Goal: Transaction & Acquisition: Purchase product/service

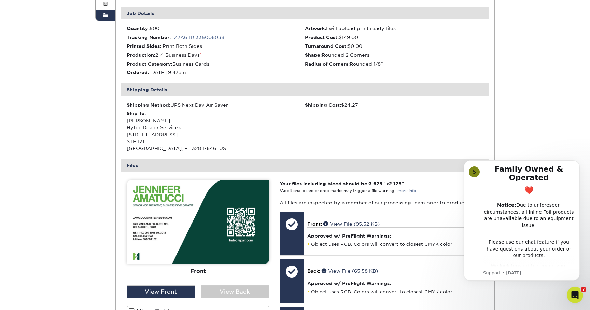
scroll to position [146, 0]
drag, startPoint x: 128, startPoint y: 121, endPoint x: 194, endPoint y: 146, distance: 70.9
click at [194, 146] on div "Ship To: Jennifer Amatucci Hytec Dealer Services 3600 VINELAND RD STE 121 ORLAN…" at bounding box center [216, 131] width 179 height 42
click at [157, 135] on div "Ship To: Jennifer Amatucci Hytec Dealer Services 3600 VINELAND RD STE 121 ORLAN…" at bounding box center [216, 131] width 179 height 42
drag, startPoint x: 127, startPoint y: 121, endPoint x: 200, endPoint y: 150, distance: 78.8
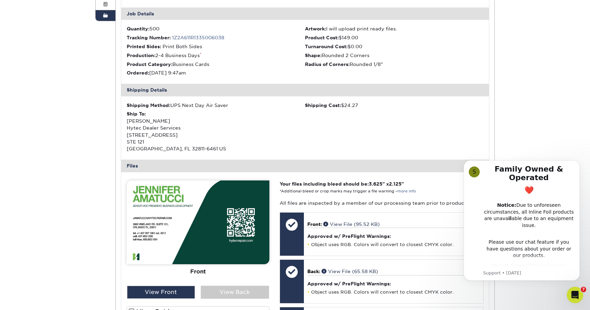
click at [200, 150] on div "Ship To: Jennifer Amatucci Hytec Dealer Services 3600 VINELAND RD STE 121 ORLAN…" at bounding box center [216, 131] width 179 height 42
copy div "Jennifer Amatucci Hytec Dealer Services 3600 VINELAND RD STE 121 ORLANDO, FL 32…"
click at [313, 109] on div "Shipping Method: UPS Next Day Air Saver Shipping Cost: $24.27 Ship To: Jennifer…" at bounding box center [305, 127] width 368 height 63
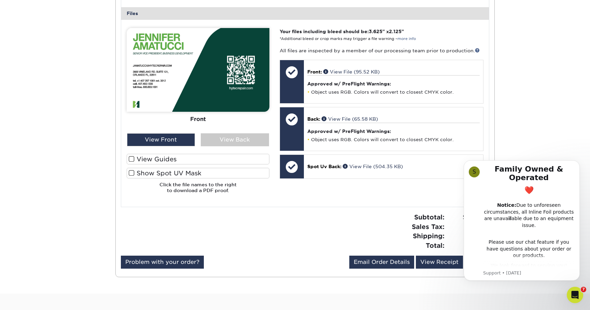
scroll to position [298, 0]
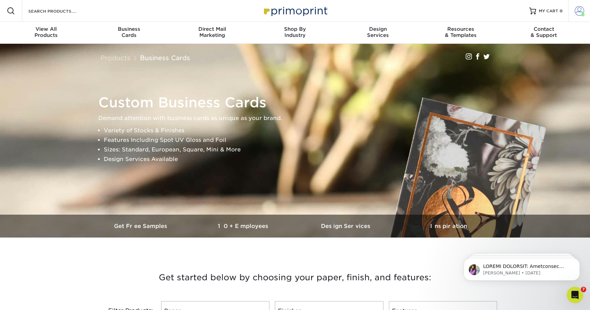
click at [581, 12] on span at bounding box center [579, 11] width 10 height 10
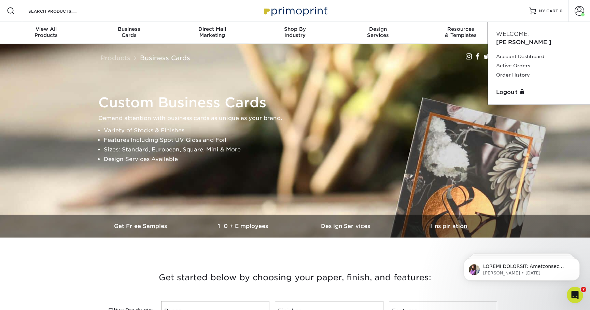
click at [484, 13] on div "Resources Menu Search Products Account Welcome, Alfred Account Dashboard Active…" at bounding box center [295, 11] width 590 height 22
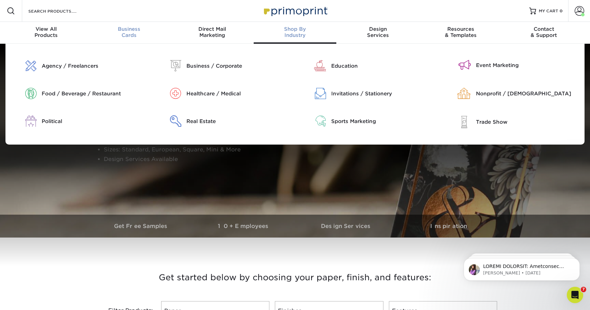
click at [126, 30] on span "Business" at bounding box center [129, 29] width 83 height 6
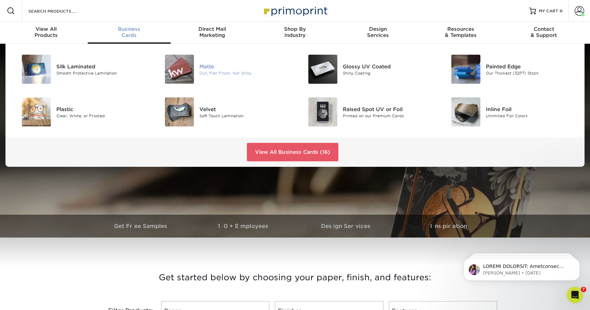
click at [179, 71] on img at bounding box center [179, 69] width 29 height 29
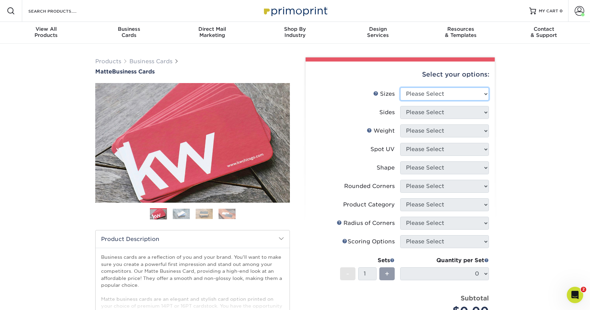
click at [421, 96] on select "Please Select 1.5" x 3.5" - Mini 1.75" x 3.5" - Mini 2" x 2" - Square 2" x 3" -…" at bounding box center [444, 93] width 89 height 13
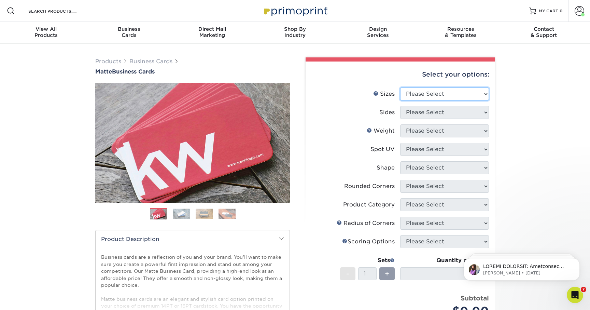
select select "2.00x3.50"
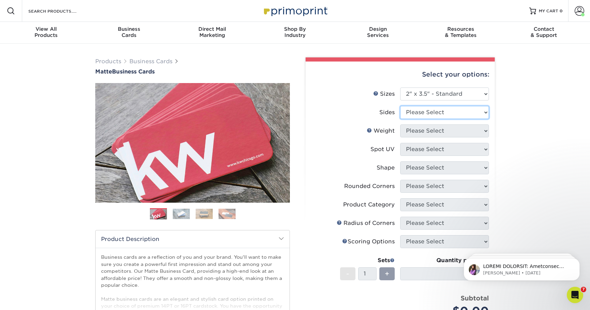
click at [422, 109] on select "Please Select Print Both Sides Print Front Only" at bounding box center [444, 112] width 89 height 13
select select "13abbda7-1d64-4f25-8bb2-c179b224825d"
click at [420, 132] on select "Please Select 16PT 14PT" at bounding box center [444, 130] width 89 height 13
select select "16PT"
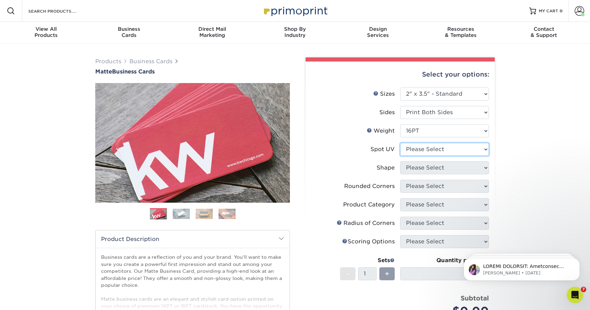
click at [420, 149] on select "Please Select No Spot UV Front and Back (Both Sides) Front Only Back Only" at bounding box center [444, 149] width 89 height 13
select select "1"
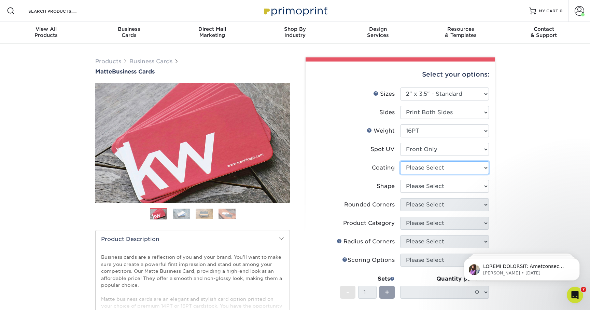
click at [423, 169] on select at bounding box center [444, 167] width 89 height 13
select select "121bb7b5-3b4d-429f-bd8d-bbf80e953313"
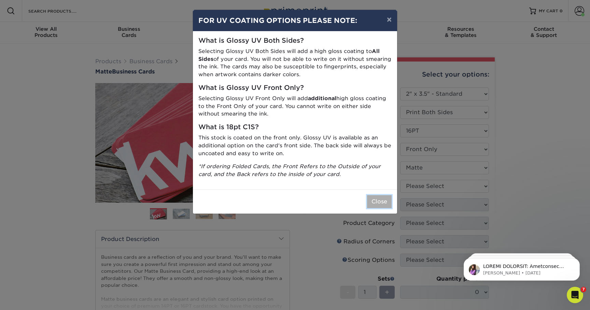
click at [377, 199] on button "Close" at bounding box center [379, 201] width 25 height 13
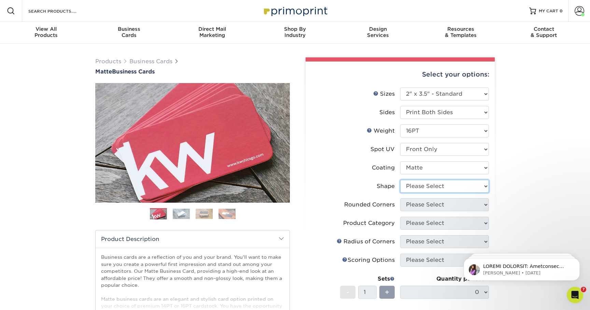
click at [432, 189] on select "Please Select Standard" at bounding box center [444, 186] width 89 height 13
select select "standard"
click at [433, 200] on select "Please Select Yes - Round 2 Corners Yes - Round 4 Corners No" at bounding box center [444, 204] width 89 height 13
select select "76a3b848-63b4-4449-aad1-d9e81d5a60f5"
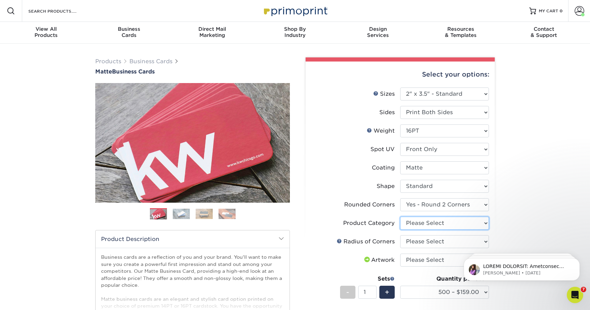
click at [407, 228] on select "Please Select Business Cards" at bounding box center [444, 222] width 89 height 13
select select "3b5148f1-0588-4f88-a218-97bcfdce65c1"
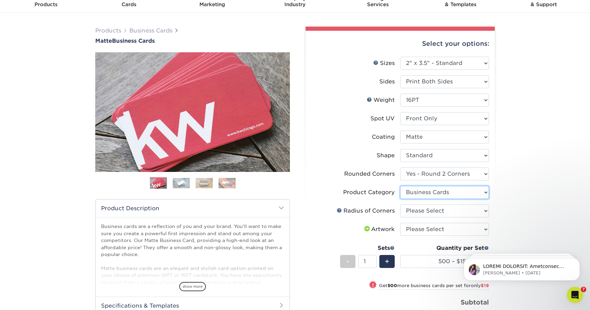
scroll to position [33, 0]
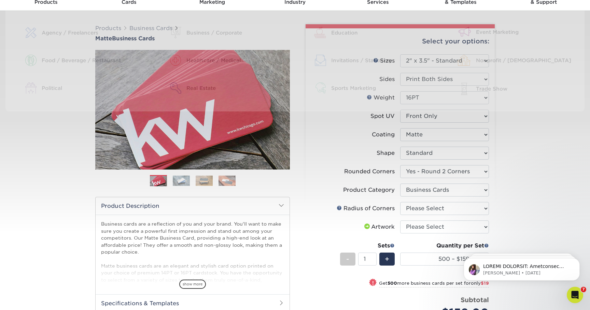
click at [363, 155] on label "Shape" at bounding box center [355, 152] width 89 height 13
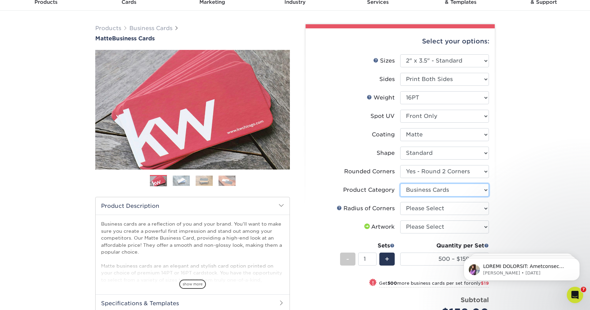
click at [418, 187] on select "Please Select Business Cards" at bounding box center [444, 189] width 89 height 13
click at [434, 210] on select "Please Select Rounded 1/8" Rounded 1/4"" at bounding box center [444, 208] width 89 height 13
select select "589680c7-ee9a-431b-9d12-d7aeb1386a97"
click at [425, 228] on select "Please Select I will upload files I need a design - $100" at bounding box center [444, 226] width 89 height 13
select select "upload"
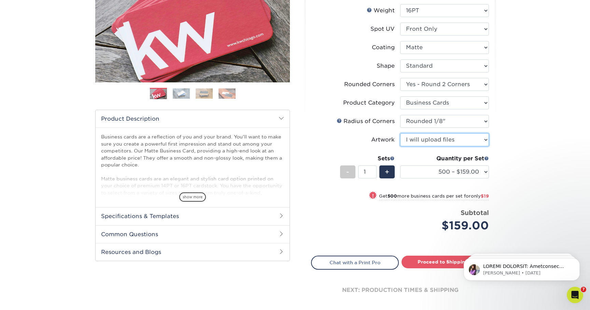
scroll to position [123, 0]
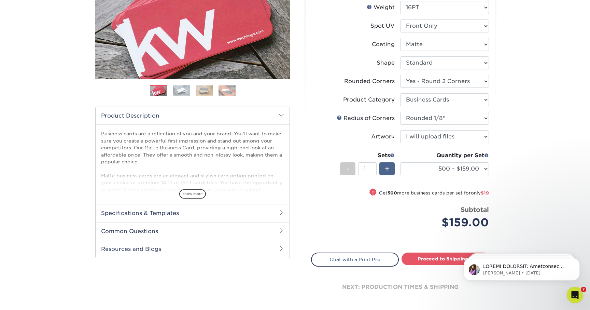
click at [385, 172] on span "+" at bounding box center [387, 169] width 4 height 10
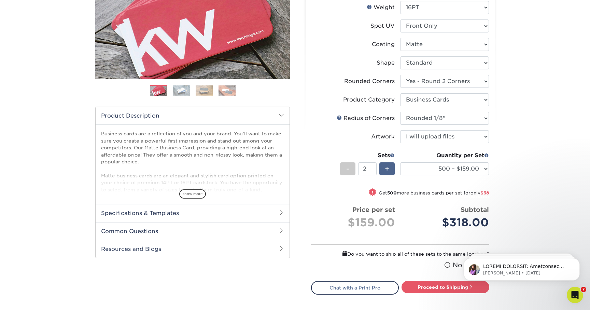
click at [385, 172] on span "+" at bounding box center [387, 169] width 4 height 10
type input "5"
click at [426, 285] on link "Proceed to Shipping" at bounding box center [445, 287] width 88 height 12
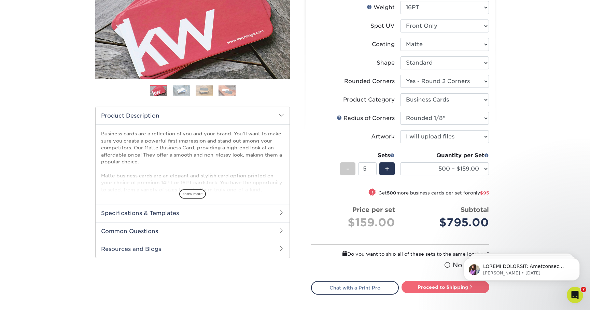
type input "Set 1"
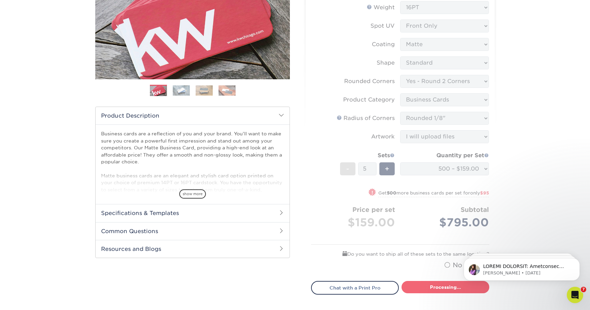
select select "b1569c13-0872-4ca7-8848-b947cbebef12"
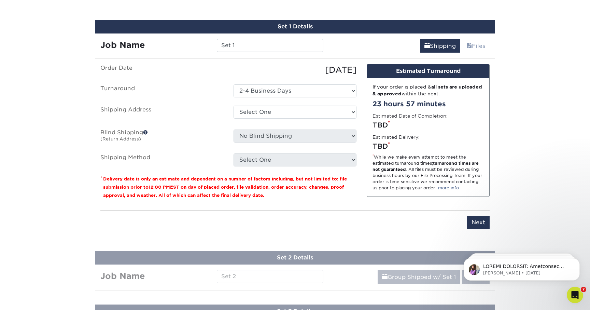
scroll to position [422, 0]
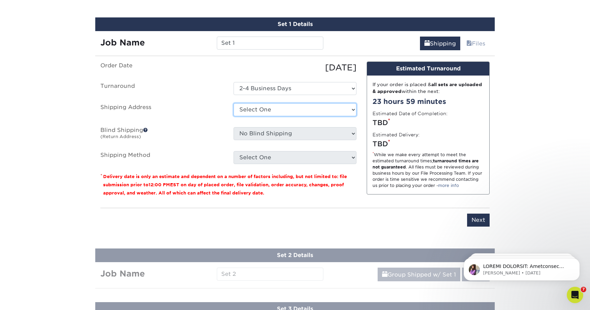
click at [261, 113] on select "Select One AMEX Bruce 2025 Address Bruce Nelson (New) Bruce W. Nelson (Home) Do…" at bounding box center [294, 109] width 123 height 13
select select "13717"
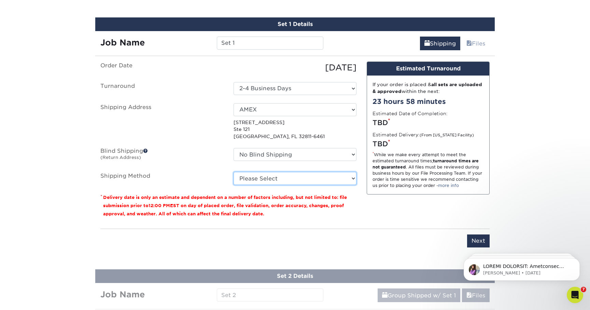
click at [281, 177] on select "Please Select Ground Shipping (+$15.27) 3 Day Shipping Service (+$17.15) 2 Day …" at bounding box center [294, 178] width 123 height 13
select select "12"
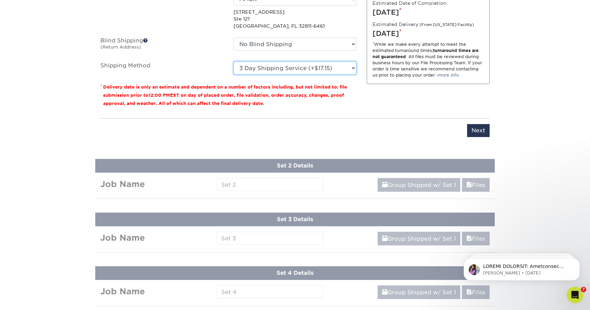
scroll to position [533, 0]
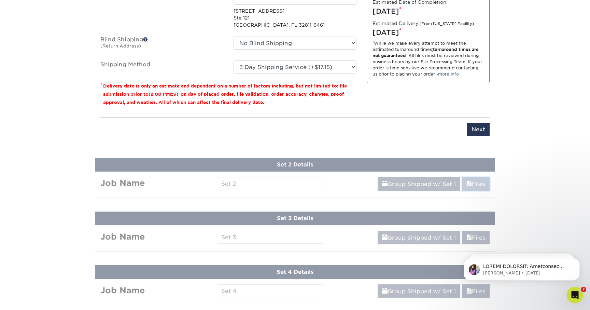
click at [471, 189] on link "Files" at bounding box center [476, 184] width 28 height 14
click at [470, 182] on link "Files" at bounding box center [476, 184] width 28 height 14
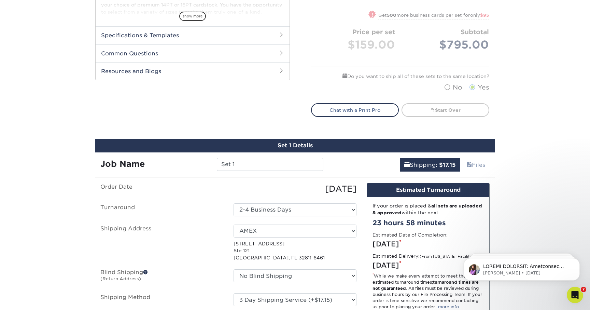
scroll to position [448, 0]
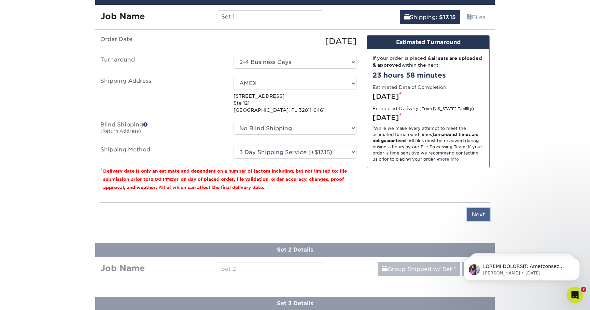
click at [476, 208] on input "Next" at bounding box center [478, 214] width 23 height 13
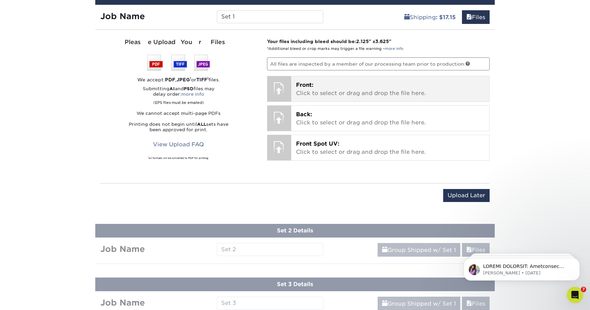
click at [314, 84] on p "Front: Click to select or drag and drop the file here." at bounding box center [390, 89] width 189 height 16
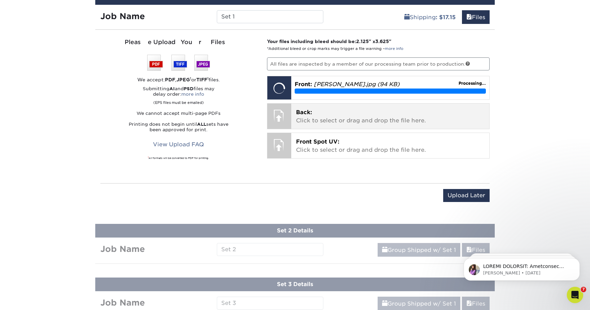
click at [364, 120] on p "Back: Click to select or drag and drop the file here." at bounding box center [390, 116] width 189 height 16
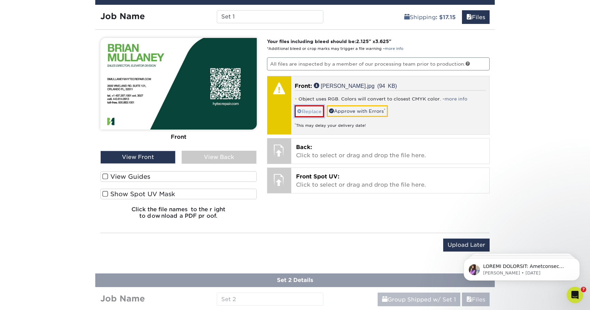
click at [302, 112] on link "Replace" at bounding box center [309, 111] width 29 height 12
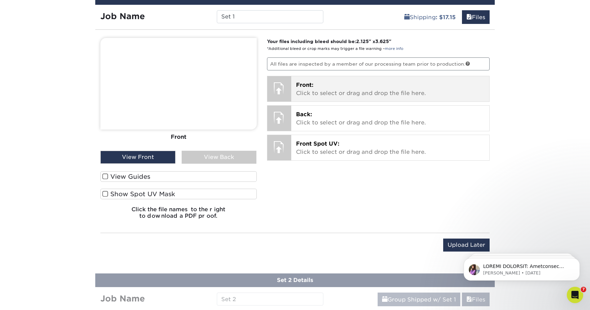
click at [316, 91] on p "Front: Click to select or drag and drop the file here." at bounding box center [390, 89] width 189 height 16
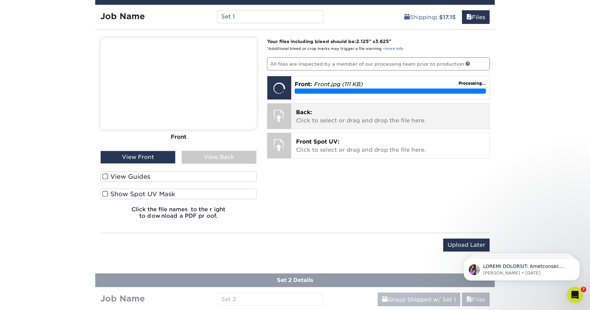
click at [359, 110] on p "Back: Click to select or drag and drop the file here." at bounding box center [390, 116] width 189 height 16
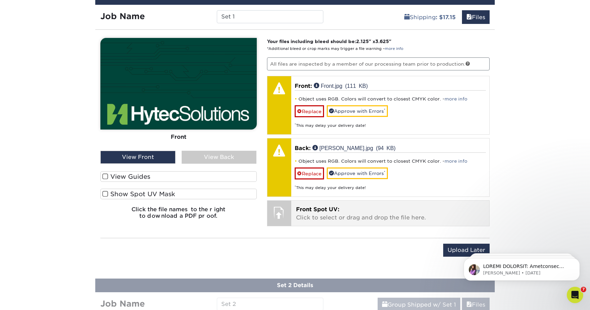
click at [333, 213] on p "Front Spot UV: Click to select or drag and drop the file here." at bounding box center [390, 213] width 189 height 16
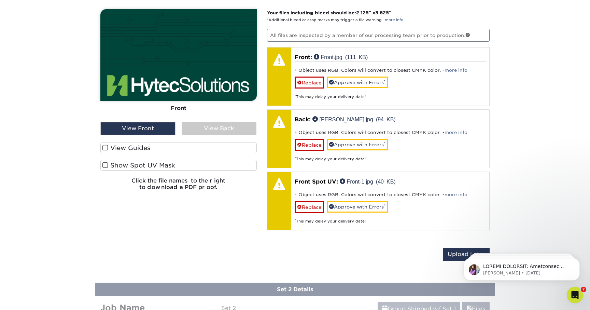
scroll to position [464, 0]
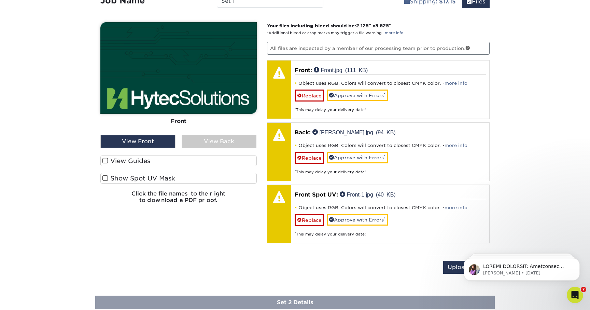
click at [138, 160] on label "View Guides" at bounding box center [178, 160] width 156 height 11
click at [0, 0] on input "View Guides" at bounding box center [0, 0] width 0 height 0
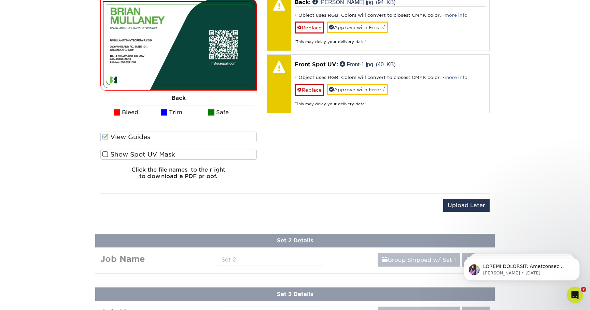
scroll to position [599, 0]
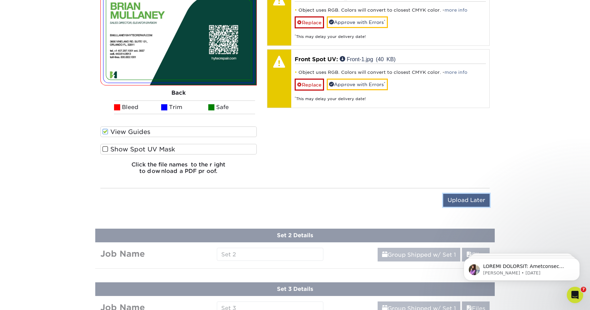
click at [455, 199] on input "Upload Later" at bounding box center [466, 200] width 46 height 13
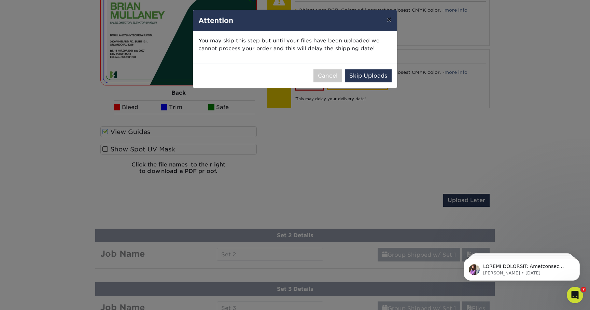
click at [389, 22] on button "×" at bounding box center [389, 19] width 16 height 19
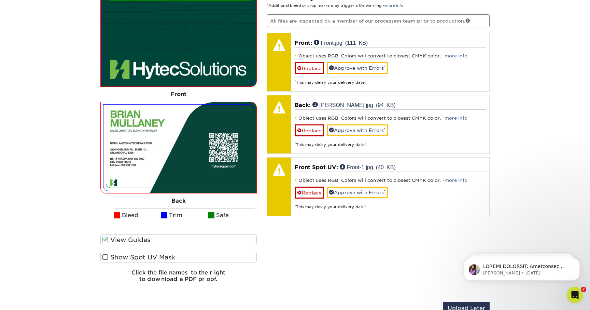
scroll to position [644, 0]
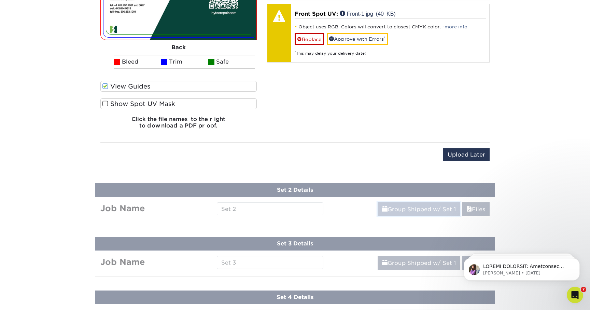
click at [386, 208] on link "Group Shipped w/ Set 1" at bounding box center [419, 209] width 83 height 14
click at [473, 205] on link "Files" at bounding box center [476, 209] width 28 height 14
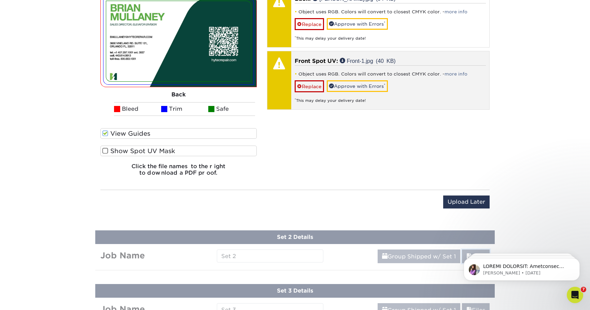
scroll to position [595, 0]
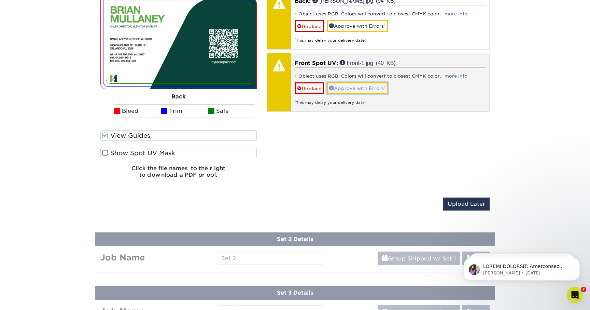
click at [353, 89] on link "Approve with Errors *" at bounding box center [357, 88] width 61 height 12
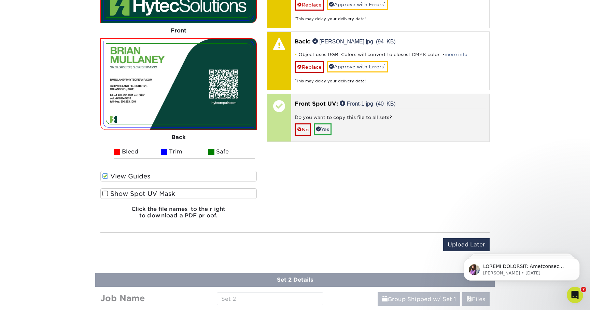
scroll to position [553, 0]
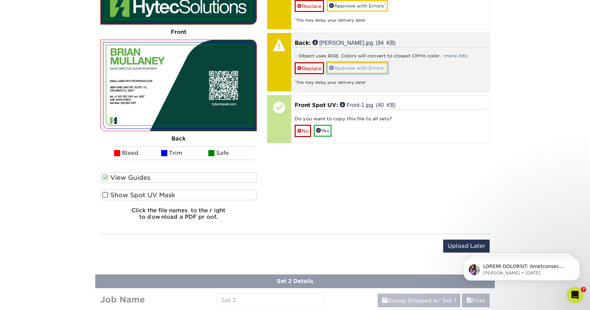
click at [350, 66] on link "Approve with Errors *" at bounding box center [357, 68] width 61 height 12
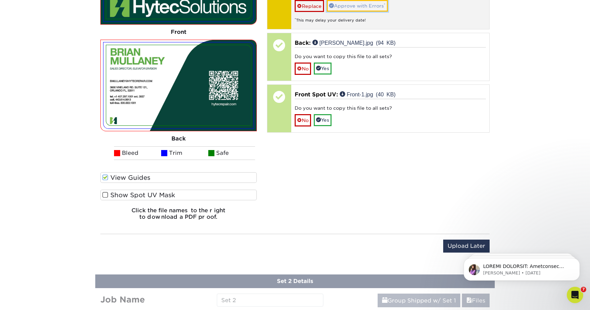
click at [356, 6] on link "Approve with Errors *" at bounding box center [357, 6] width 61 height 12
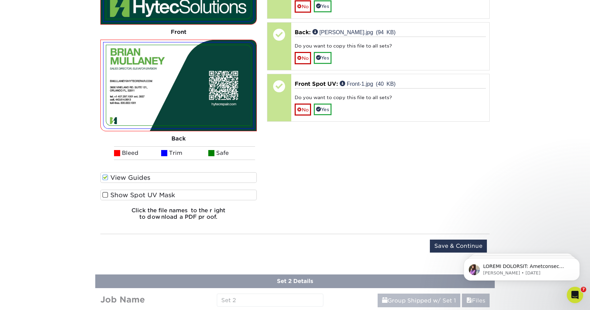
drag, startPoint x: 456, startPoint y: 245, endPoint x: 0, endPoint y: 2, distance: 517.2
click at [456, 245] on iframe at bounding box center [521, 267] width 137 height 48
click at [442, 247] on input "Save & Continue" at bounding box center [458, 245] width 57 height 13
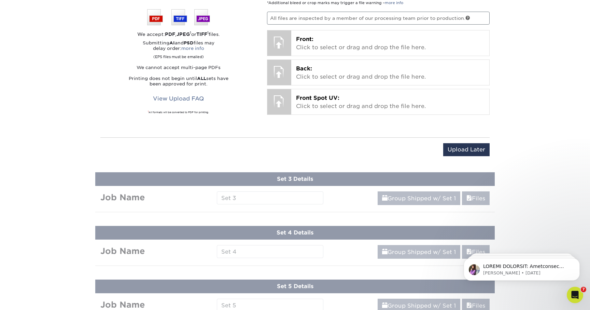
scroll to position [362, 0]
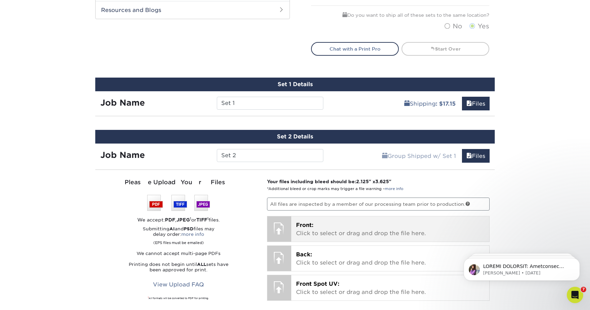
click at [299, 224] on span "Front:" at bounding box center [304, 225] width 17 height 6
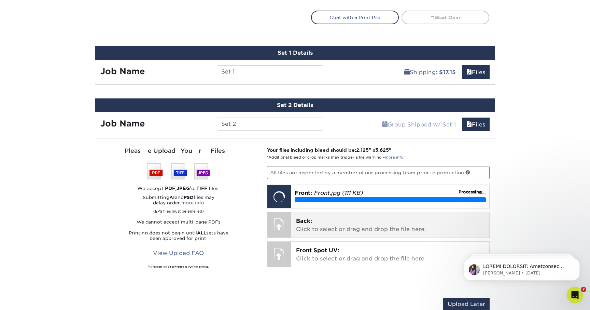
scroll to position [397, 0]
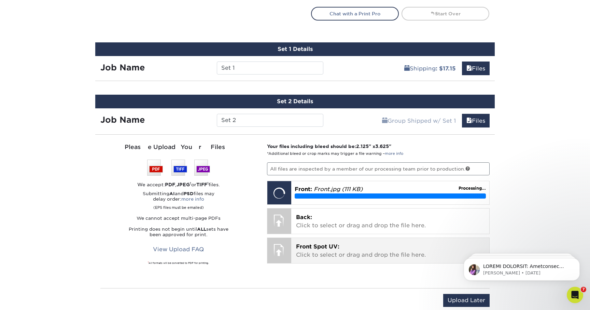
click at [365, 253] on p "Front Spot UV: Click to select or drag and drop the file here." at bounding box center [390, 250] width 189 height 16
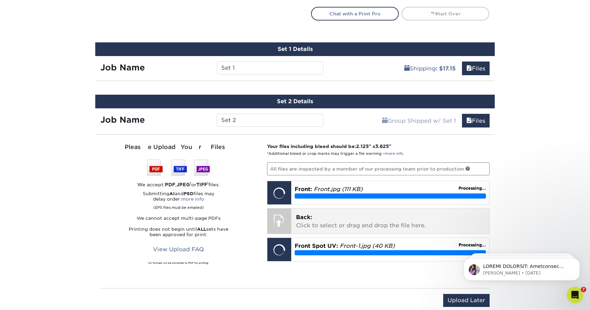
click at [346, 224] on p "Back: Click to select or drag and drop the file here." at bounding box center [390, 221] width 189 height 16
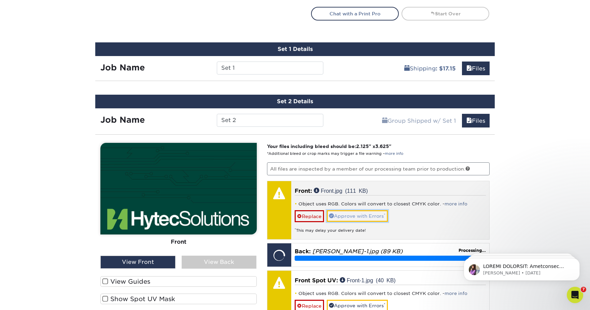
click at [367, 215] on link "Approve with Errors *" at bounding box center [357, 216] width 61 height 12
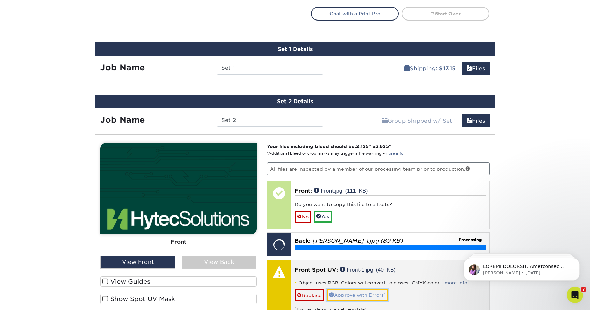
click at [355, 294] on link "Approve with Errors *" at bounding box center [357, 295] width 61 height 12
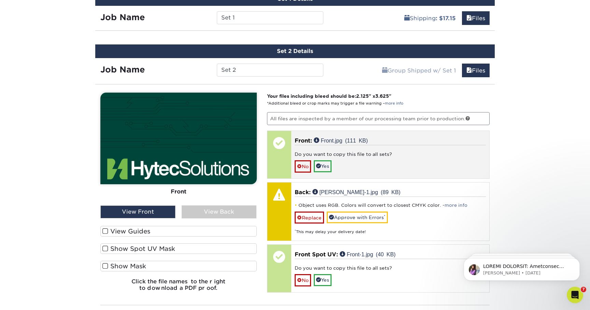
scroll to position [448, 0]
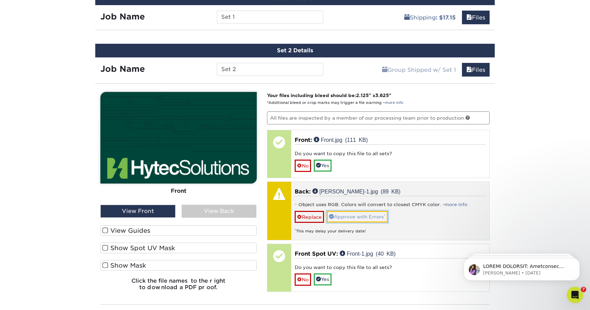
click at [372, 218] on link "Approve with Errors *" at bounding box center [357, 217] width 61 height 12
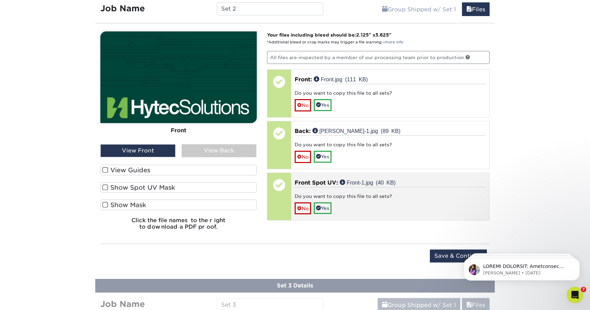
scroll to position [516, 0]
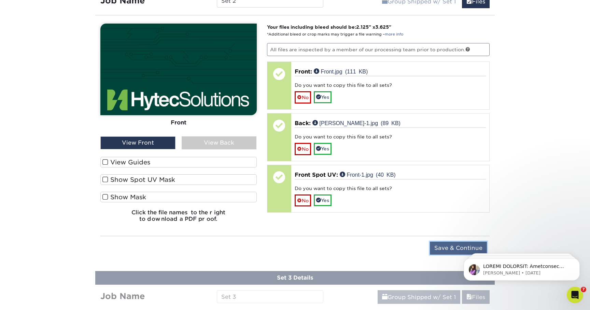
click at [455, 250] on input "Save & Continue" at bounding box center [458, 247] width 57 height 13
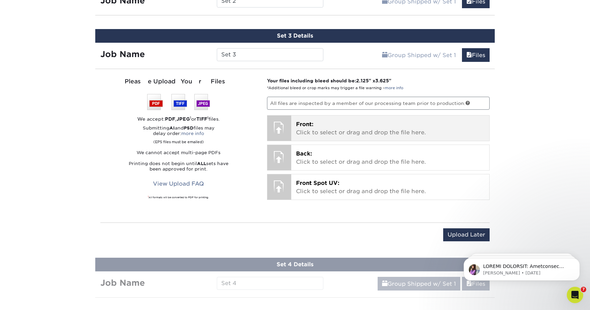
click at [335, 125] on p "Front: Click to select or drag and drop the file here." at bounding box center [390, 128] width 189 height 16
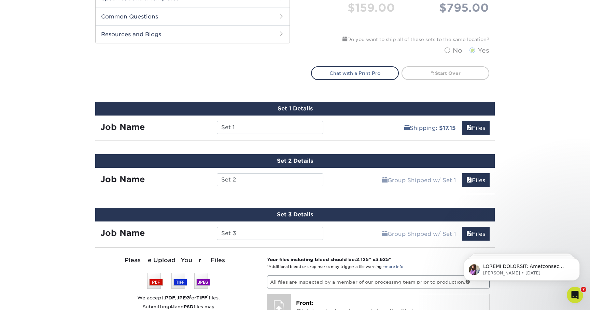
scroll to position [339, 0]
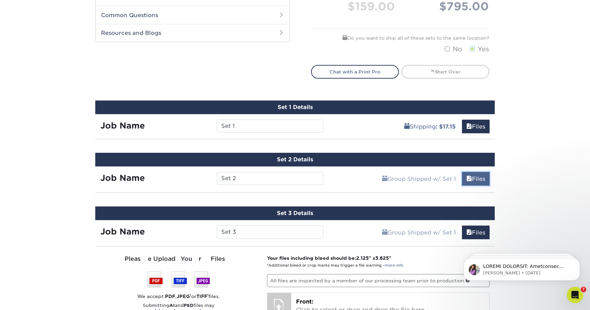
click at [469, 181] on span at bounding box center [468, 178] width 5 height 6
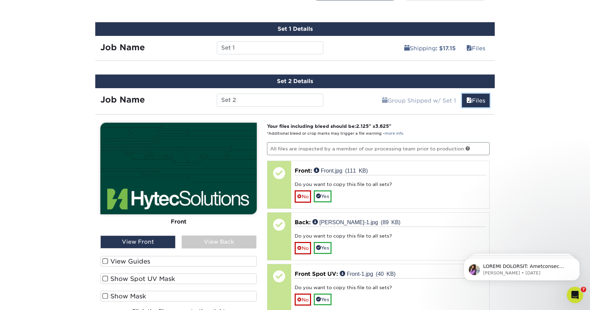
scroll to position [418, 0]
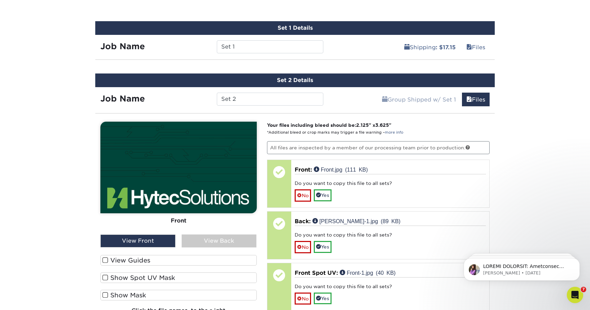
click at [202, 244] on div "View Back" at bounding box center [219, 240] width 75 height 13
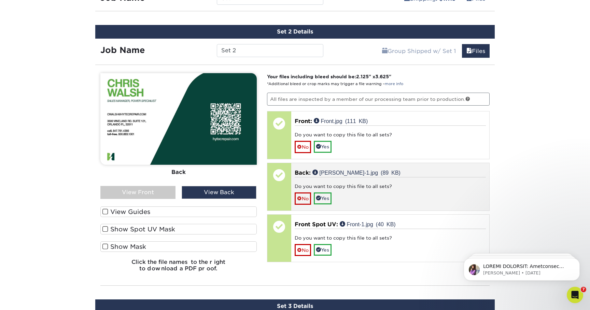
scroll to position [634, 0]
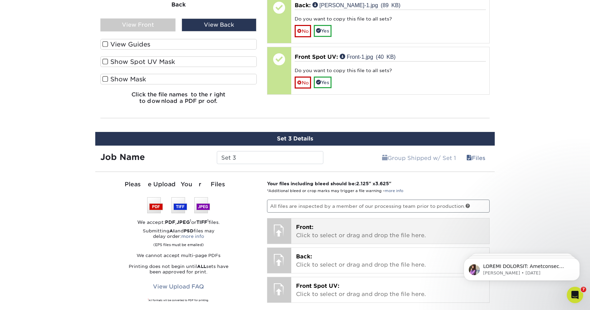
click at [366, 226] on p "Front: Click to select or drag and drop the file here." at bounding box center [390, 231] width 189 height 16
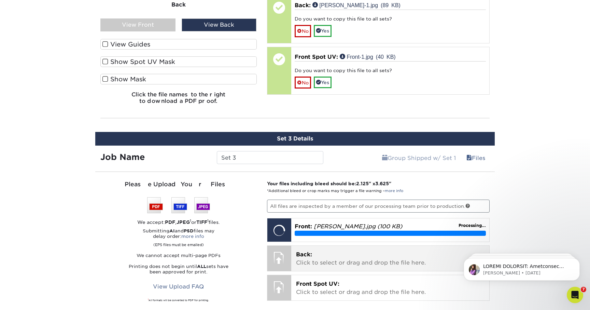
click at [356, 251] on p "Back: Click to select or drag and drop the file here." at bounding box center [390, 258] width 189 height 16
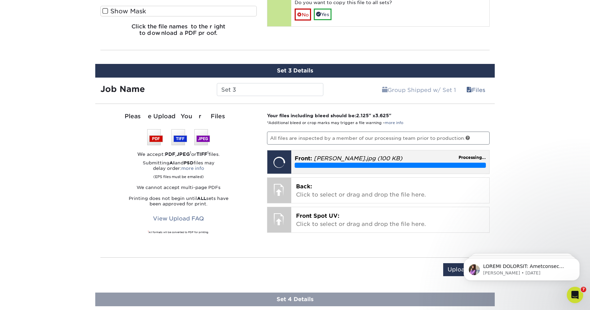
scroll to position [709, 0]
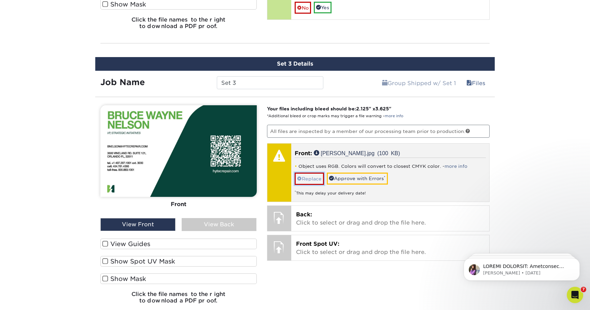
click at [314, 180] on link "Replace" at bounding box center [309, 178] width 29 height 12
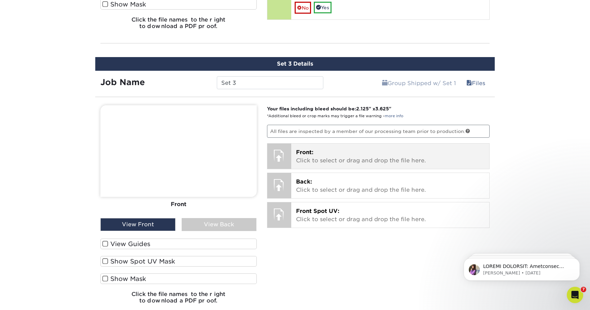
click at [314, 180] on p "Back: Click to select or drag and drop the file here." at bounding box center [390, 185] width 189 height 16
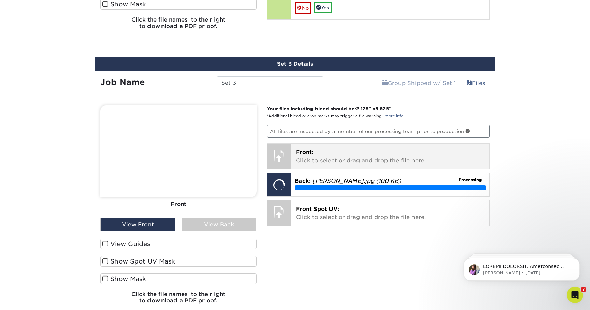
click at [349, 155] on p "Front: Click to select or drag and drop the file here." at bounding box center [390, 156] width 189 height 16
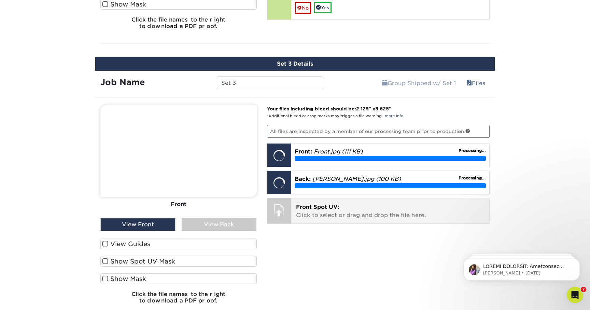
click at [343, 209] on p "Front Spot UV: Click to select or drag and drop the file here." at bounding box center [390, 211] width 189 height 16
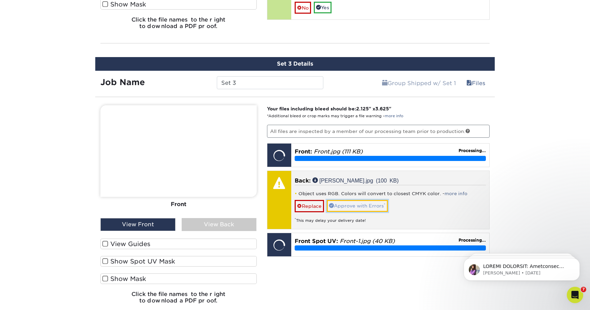
click at [361, 206] on link "Approve with Errors *" at bounding box center [357, 206] width 61 height 12
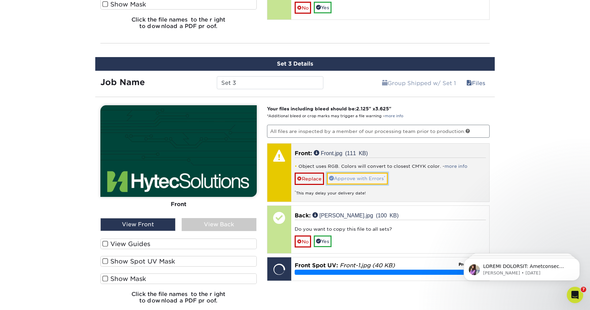
click at [354, 180] on link "Approve with Errors *" at bounding box center [357, 178] width 61 height 12
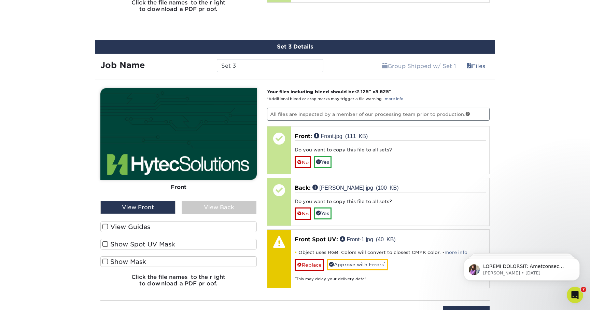
scroll to position [733, 0]
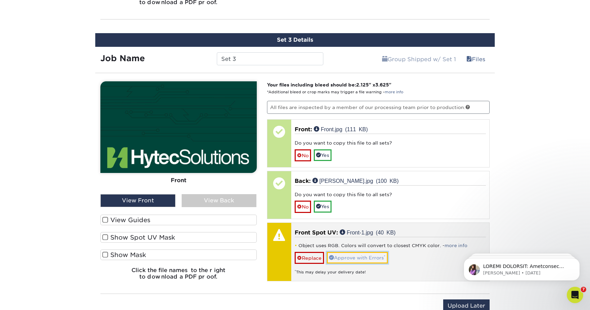
click at [364, 254] on link "Approve with Errors *" at bounding box center [357, 258] width 61 height 12
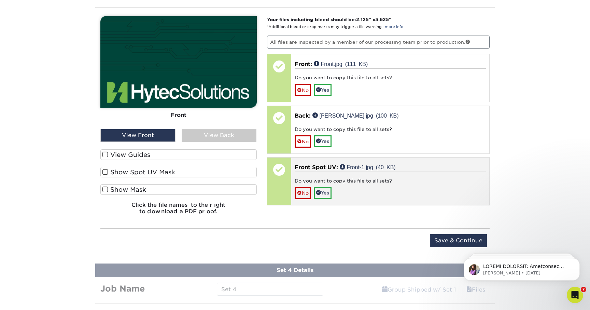
scroll to position [799, 0]
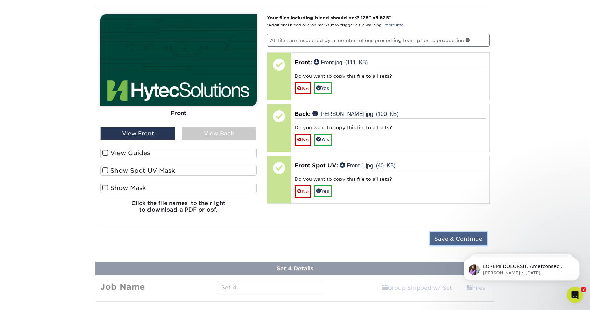
click at [439, 241] on input "Save & Continue" at bounding box center [458, 238] width 57 height 13
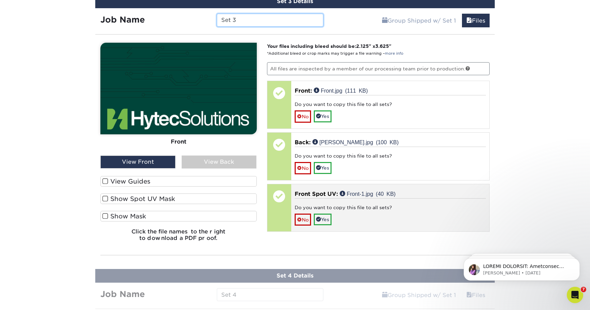
scroll to position [550, 0]
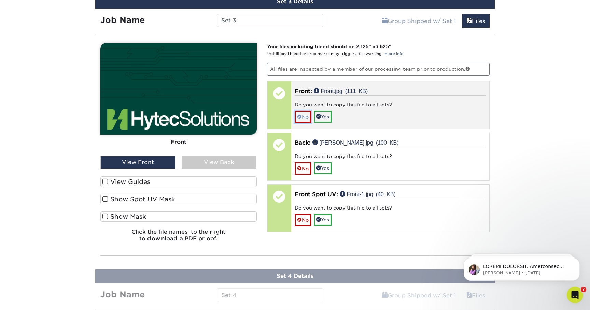
click at [305, 116] on link "No" at bounding box center [303, 117] width 16 height 12
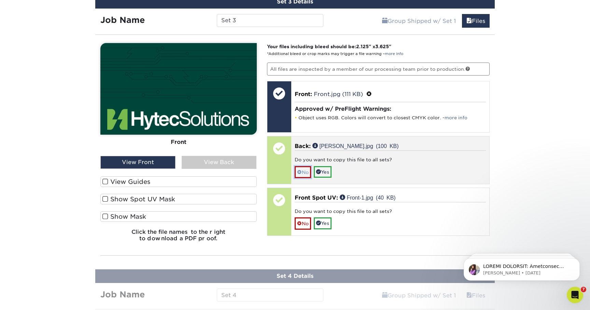
click at [303, 173] on link "No" at bounding box center [303, 172] width 16 height 12
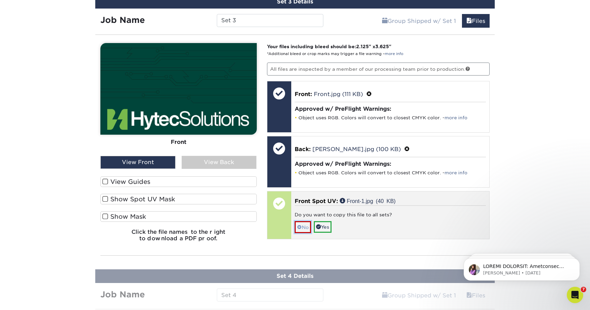
click at [302, 225] on link "No" at bounding box center [303, 227] width 16 height 12
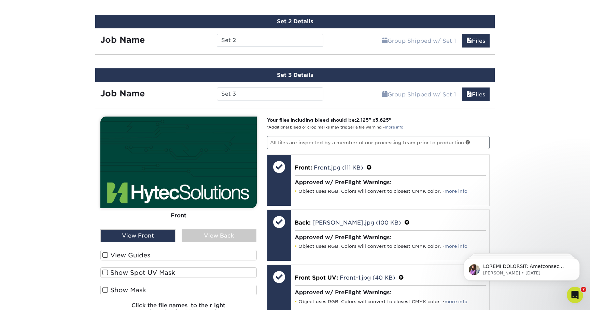
scroll to position [389, 0]
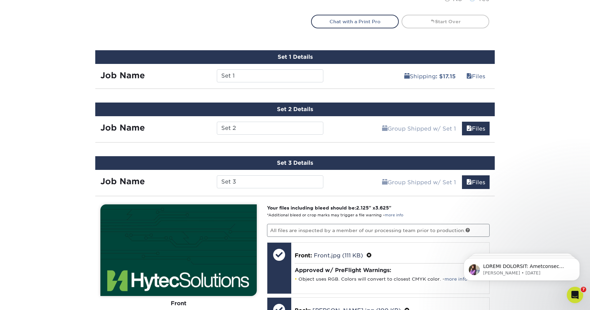
click at [343, 142] on div "Products Business Cards Matte Business Cards Previous Next 100 $ 9" at bounding box center [295, 93] width 590 height 877
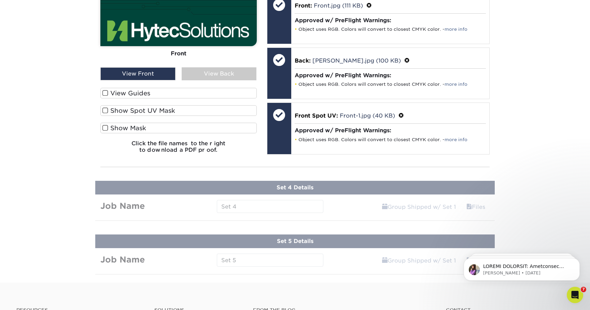
scroll to position [650, 0]
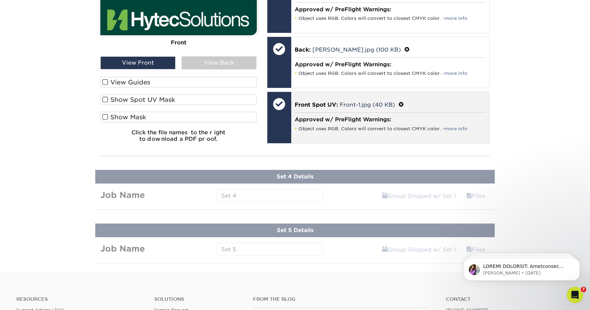
click at [373, 126] on li "Object uses RGB. Colors will convert to closest CMYK color. - more info" at bounding box center [390, 129] width 191 height 6
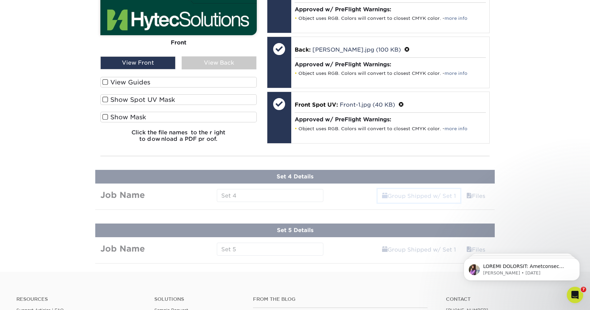
click at [416, 191] on link "Group Shipped w/ Set 1" at bounding box center [419, 196] width 83 height 14
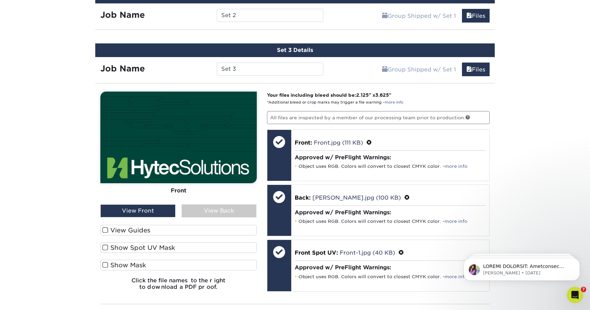
scroll to position [507, 0]
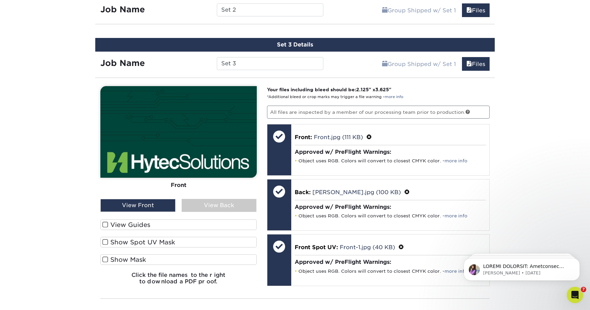
click at [247, 204] on div "View Back" at bounding box center [219, 205] width 75 height 13
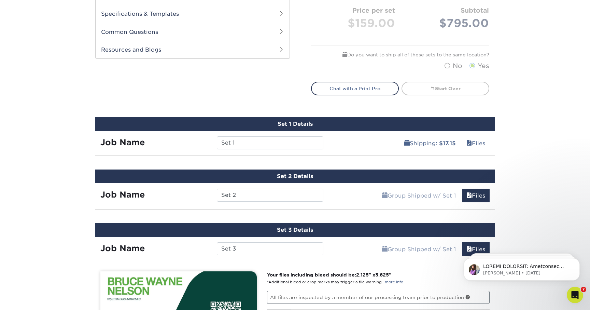
scroll to position [321, 0]
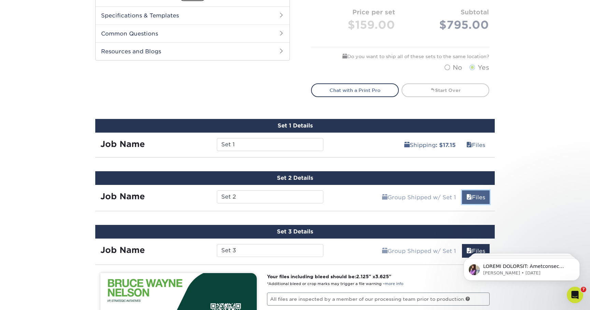
click at [468, 194] on span at bounding box center [468, 197] width 5 height 6
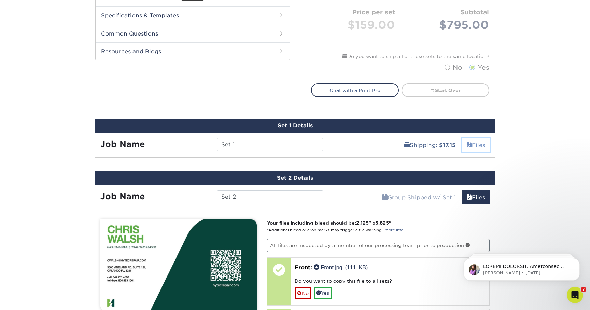
click at [471, 151] on link "Files" at bounding box center [476, 145] width 28 height 14
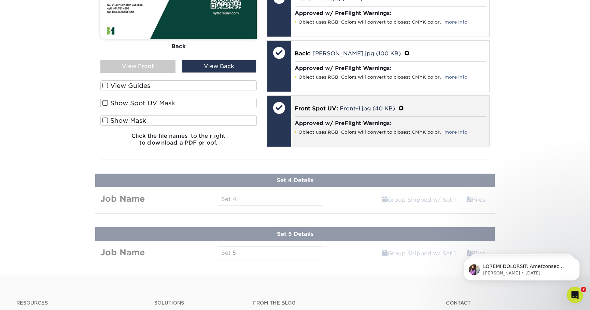
scroll to position [1124, 0]
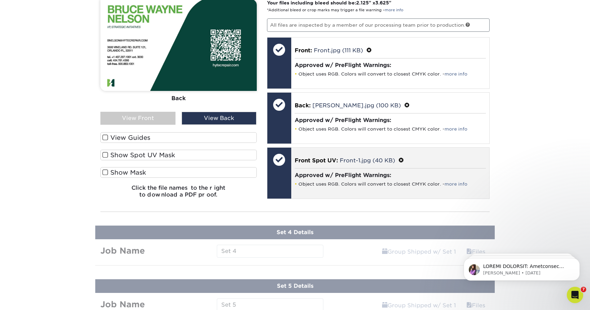
click at [347, 187] on div "Approved w/ PreFlight Warnings: Object uses RGB. Colors will convert to closest…" at bounding box center [390, 179] width 191 height 22
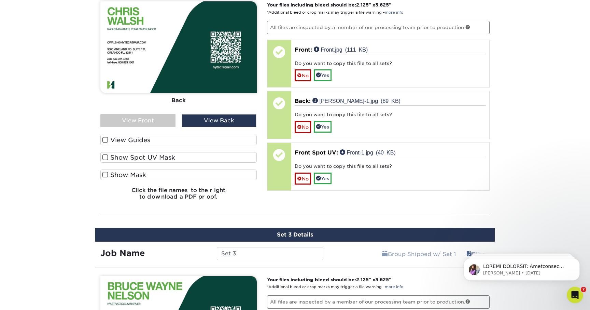
scroll to position [843, 0]
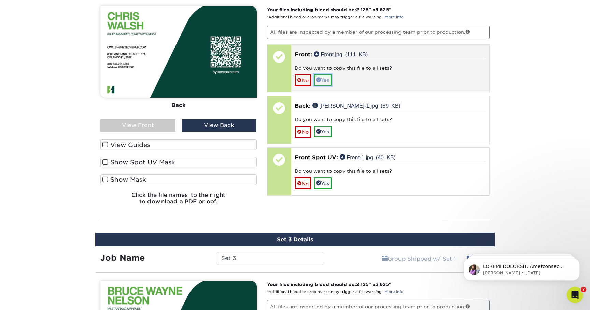
click at [324, 83] on link "Yes" at bounding box center [323, 80] width 18 height 12
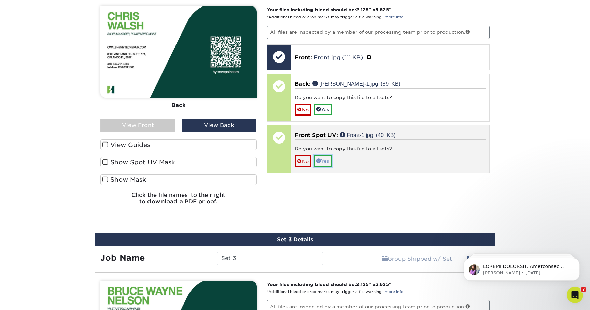
click at [326, 160] on link "Yes" at bounding box center [323, 161] width 18 height 12
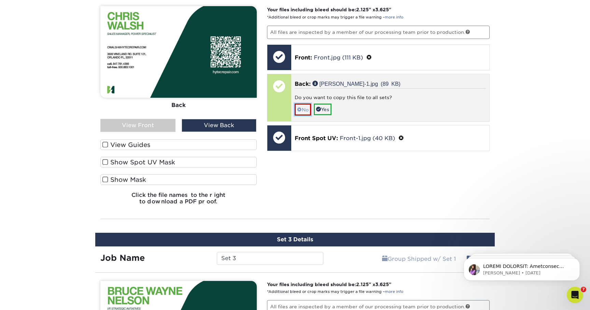
click at [304, 110] on link "No" at bounding box center [303, 109] width 16 height 12
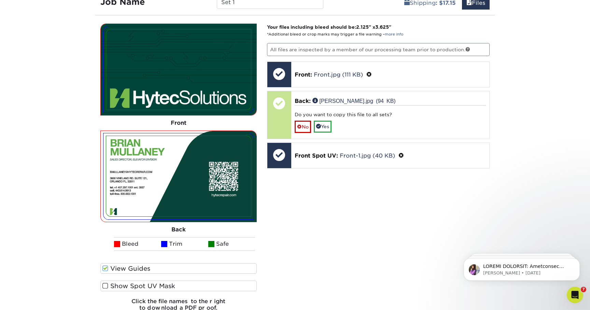
scroll to position [459, 0]
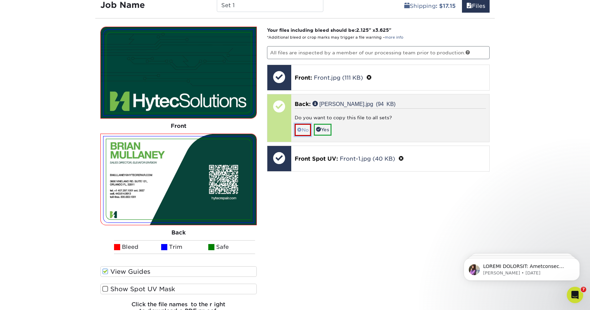
click at [301, 130] on link "No" at bounding box center [303, 130] width 16 height 12
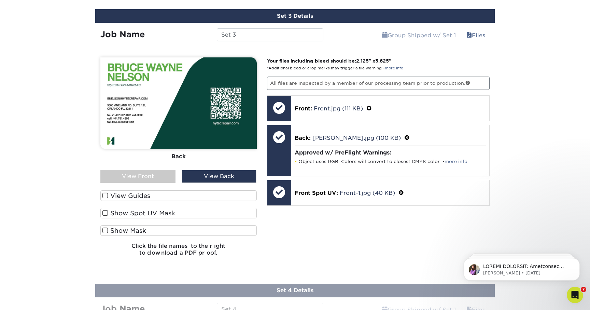
scroll to position [1037, 0]
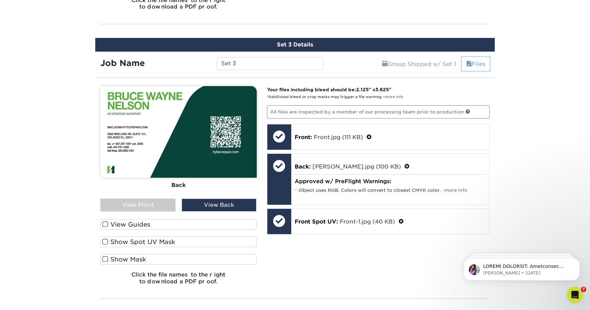
click at [474, 65] on link "Files" at bounding box center [476, 64] width 28 height 14
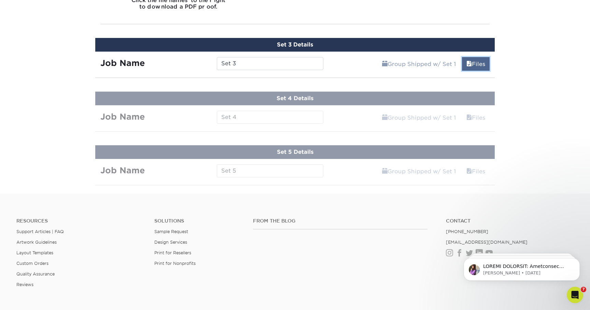
click at [474, 65] on link "Files" at bounding box center [476, 64] width 28 height 14
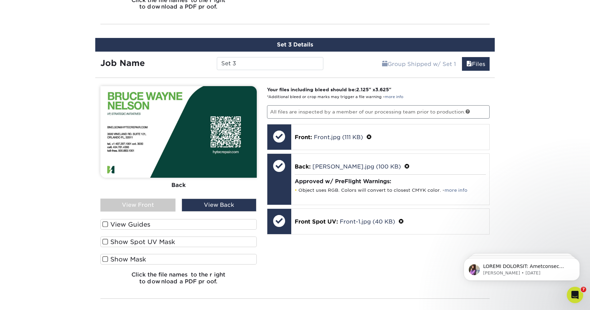
click at [339, 62] on div "Group Shipped w/ Set 1 Files Continue" at bounding box center [411, 62] width 167 height 20
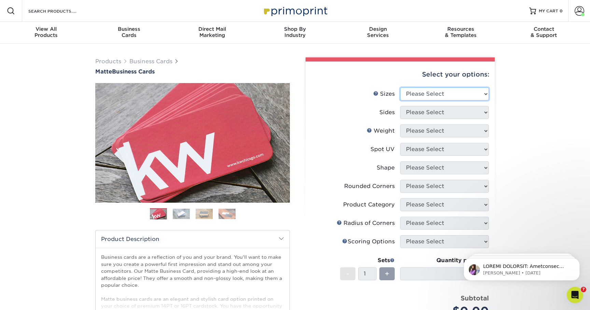
click at [433, 98] on select "Please Select 1.5" x 3.5" - Mini 1.75" x 3.5" - Mini 2" x 2" - Square 2" x 3" -…" at bounding box center [444, 93] width 89 height 13
select select "2.00x3.50"
click at [433, 115] on select "Please Select Print Both Sides Print Front Only" at bounding box center [444, 112] width 89 height 13
select select "13abbda7-1d64-4f25-8bb2-c179b224825d"
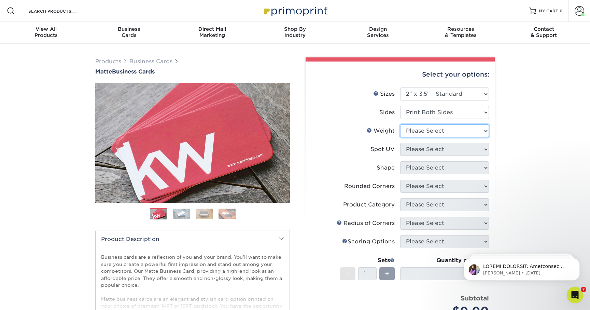
click at [432, 134] on select "Please Select 16PT 14PT" at bounding box center [444, 130] width 89 height 13
select select "16PT"
click at [428, 148] on select "Please Select No Spot UV Front and Back (Both Sides) Front Only Back Only" at bounding box center [444, 149] width 89 height 13
select select "1"
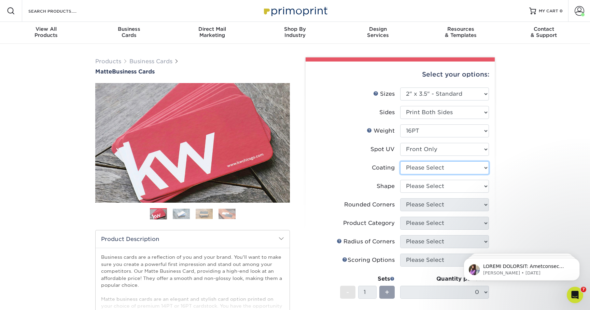
click at [421, 167] on select at bounding box center [444, 167] width 89 height 13
select select "121bb7b5-3b4d-429f-bd8d-bbf80e953313"
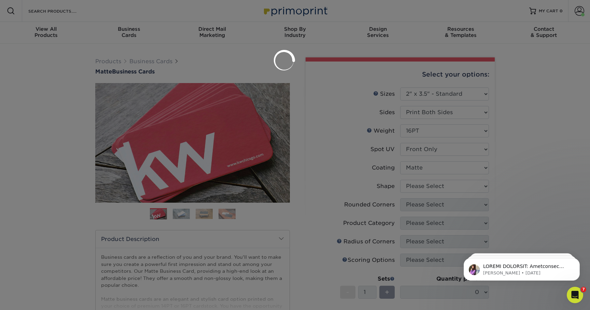
click at [419, 186] on div at bounding box center [295, 155] width 590 height 310
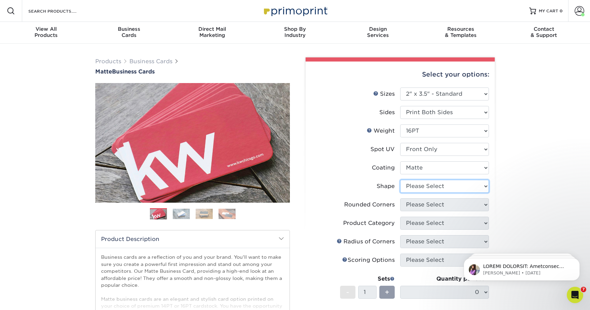
click at [420, 186] on select "Please Select Standard" at bounding box center [444, 186] width 89 height 13
select select "standard"
click at [415, 203] on select "Please Select Yes - Round 2 Corners Yes - Round 4 Corners No" at bounding box center [444, 204] width 89 height 13
select select "76a3b848-63b4-4449-aad1-d9e81d5a60f5"
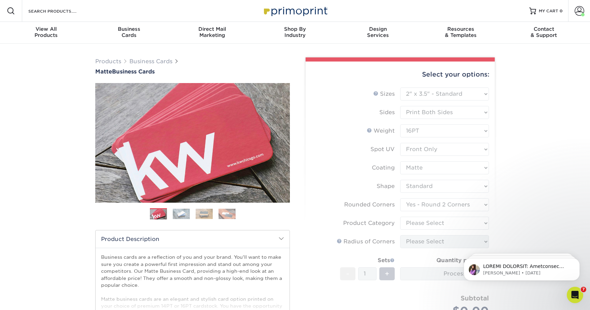
click at [416, 225] on form "Sizes Help Sizes Please Select 1.5" x 3.5" - Mini 1.75" x 3.5" - Mini 2" x 2" -…" at bounding box center [400, 209] width 178 height 245
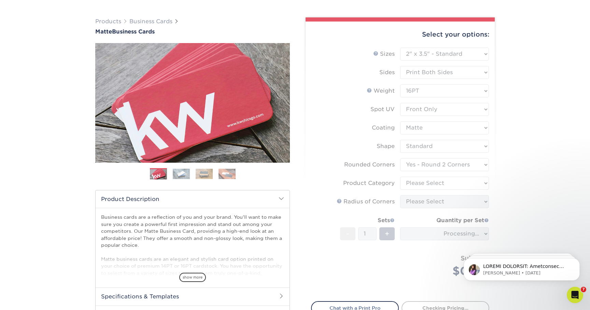
scroll to position [41, 0]
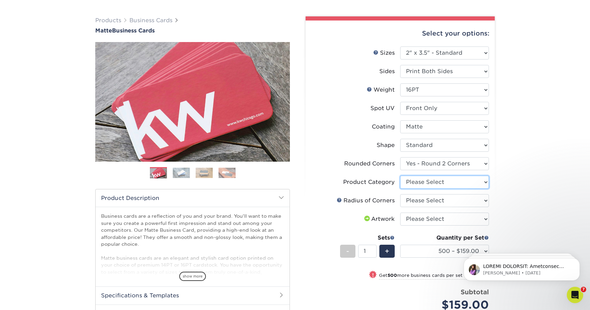
click at [427, 185] on select "Please Select Business Cards" at bounding box center [444, 181] width 89 height 13
select select "3b5148f1-0588-4f88-a218-97bcfdce65c1"
click at [431, 197] on select "Please Select Rounded 1/8" Rounded 1/4"" at bounding box center [444, 200] width 89 height 13
select select "589680c7-ee9a-431b-9d12-d7aeb1386a97"
click at [428, 217] on select "Please Select I will upload files I need a design - $100" at bounding box center [444, 218] width 89 height 13
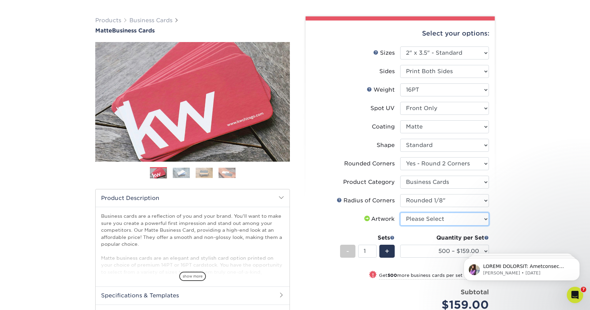
select select "upload"
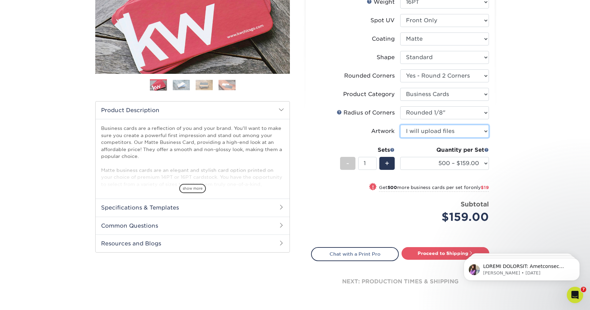
scroll to position [133, 0]
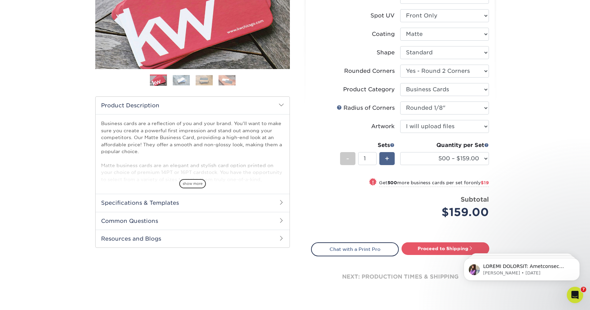
click at [385, 157] on span "+" at bounding box center [387, 158] width 4 height 10
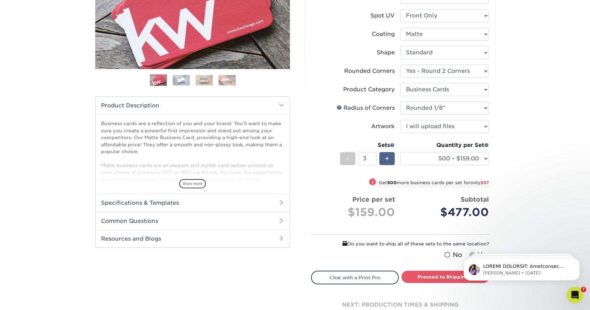
click at [385, 157] on span "+" at bounding box center [387, 158] width 4 height 10
type input "5"
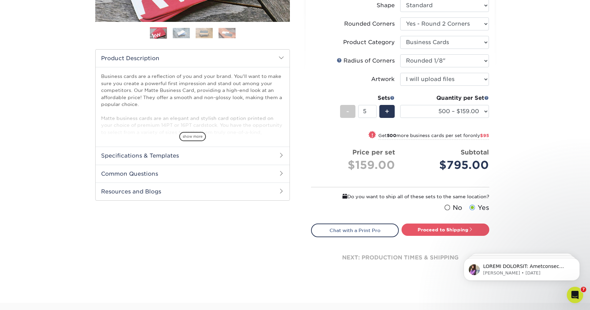
scroll to position [186, 0]
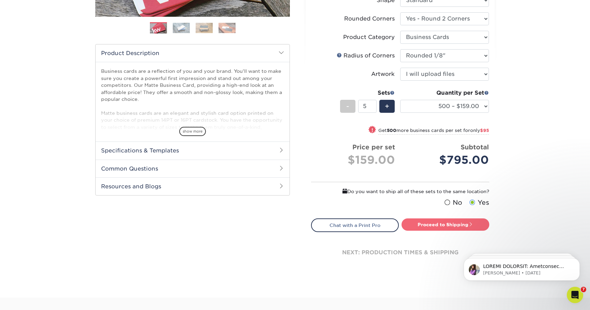
click at [416, 228] on link "Proceed to Shipping" at bounding box center [445, 224] width 88 height 12
type input "Set 1"
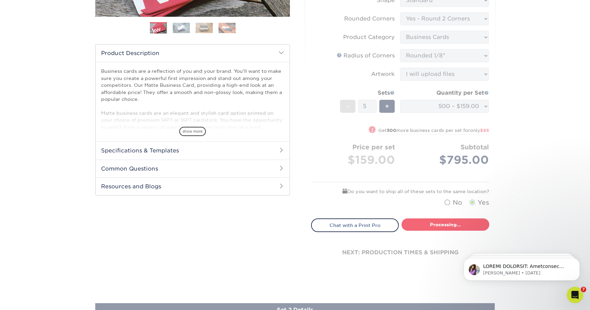
select select "b1569c13-0872-4ca7-8848-b947cbebef12"
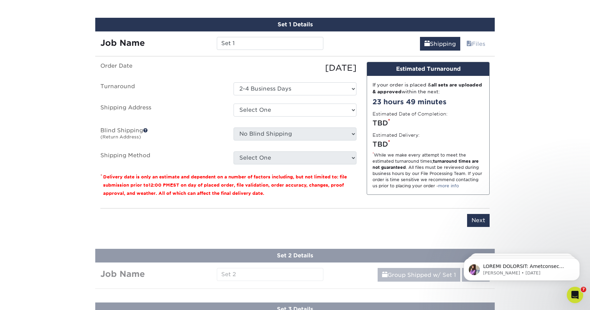
scroll to position [422, 0]
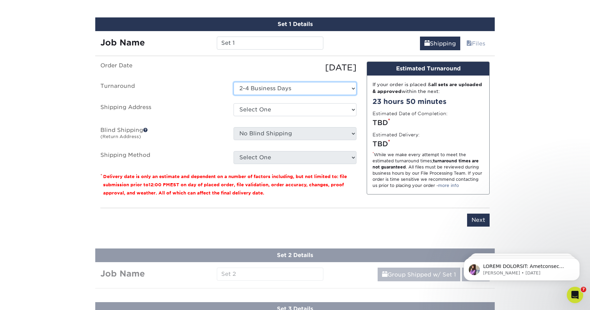
click at [279, 89] on select "Select One 2-4 Business Days" at bounding box center [294, 88] width 123 height 13
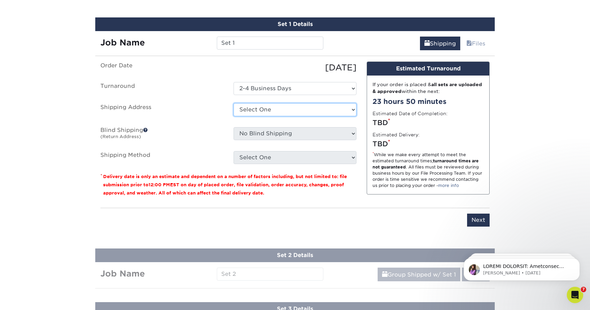
click at [273, 105] on select "Select One AMEX Bruce 2025 Address Bruce Nelson (New) Bruce W. Nelson (Home) Do…" at bounding box center [294, 109] width 123 height 13
select select "13717"
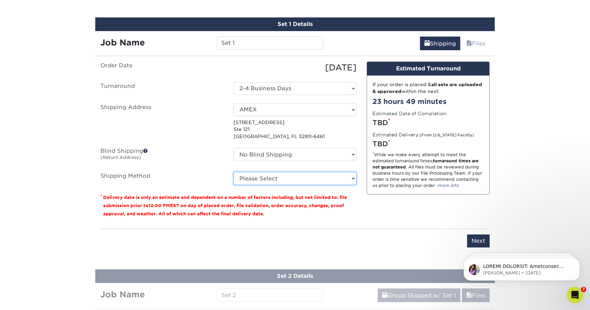
click at [327, 180] on select "Please Select Ground Shipping (+$15.27) 3 Day Shipping Service (+$17.15) 2 Day …" at bounding box center [294, 178] width 123 height 13
select select "12"
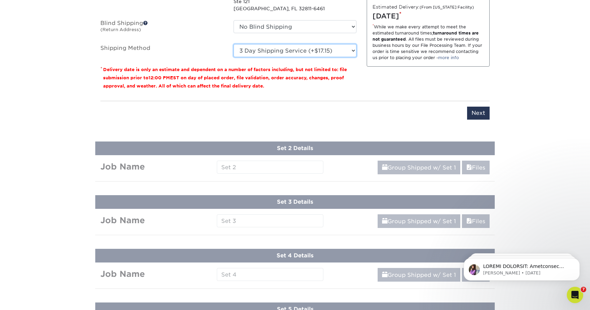
scroll to position [554, 0]
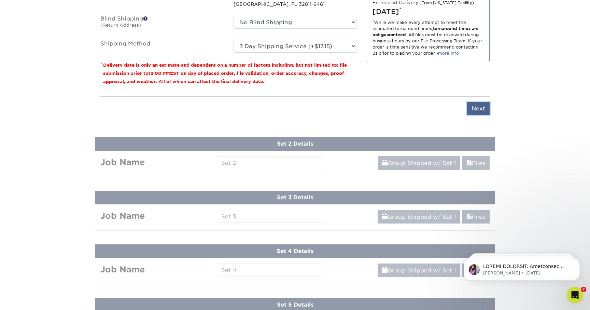
click at [474, 109] on input "Next" at bounding box center [478, 108] width 23 height 13
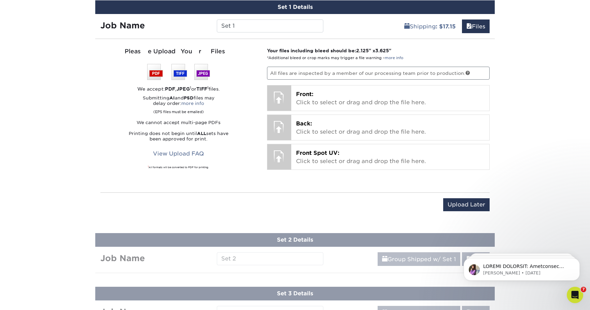
scroll to position [435, 0]
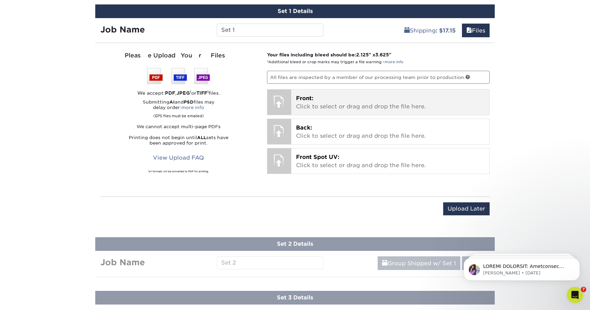
click at [338, 96] on p "Front: Click to select or drag and drop the file here." at bounding box center [390, 102] width 189 height 16
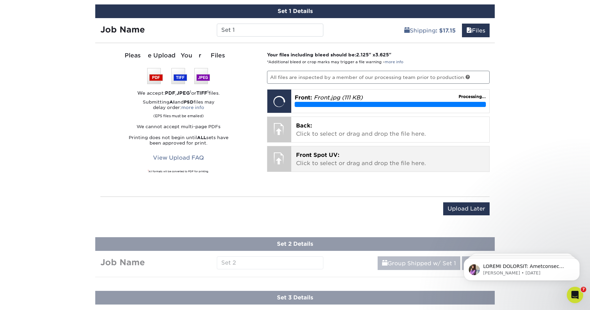
click at [358, 157] on p "Front Spot UV: Click to select or drag and drop the file here." at bounding box center [390, 159] width 189 height 16
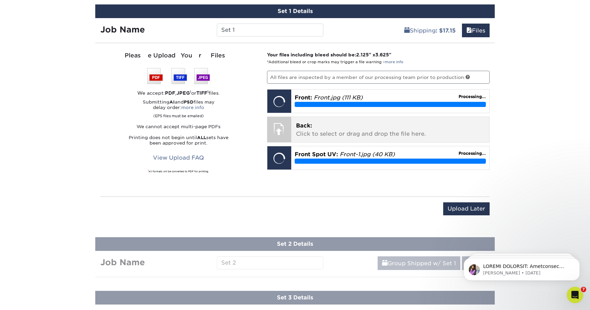
click at [363, 126] on p "Back: Click to select or drag and drop the file here." at bounding box center [390, 130] width 189 height 16
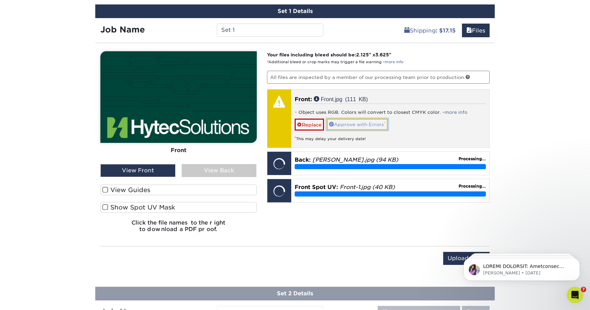
click at [341, 124] on link "Approve with Errors *" at bounding box center [357, 124] width 61 height 12
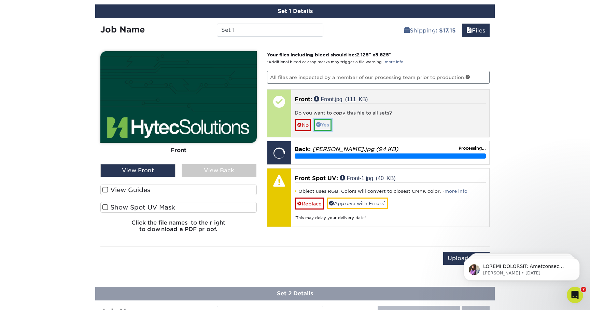
click at [325, 123] on link "Yes" at bounding box center [323, 125] width 18 height 12
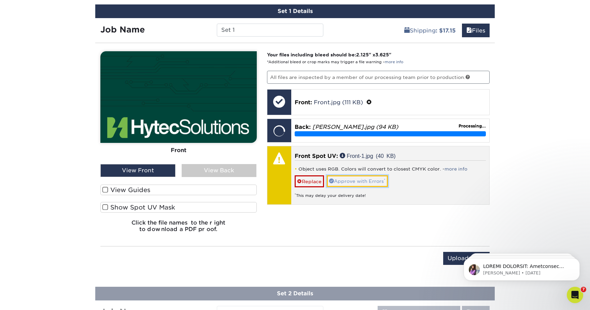
click at [348, 179] on link "Approve with Errors *" at bounding box center [357, 181] width 61 height 12
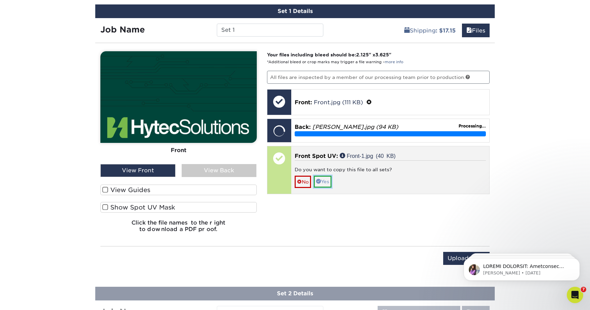
click at [325, 182] on link "Yes" at bounding box center [323, 181] width 18 height 12
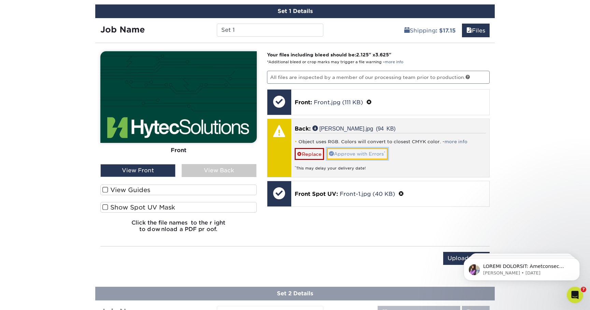
click at [337, 152] on link "Approve with Errors *" at bounding box center [357, 154] width 61 height 12
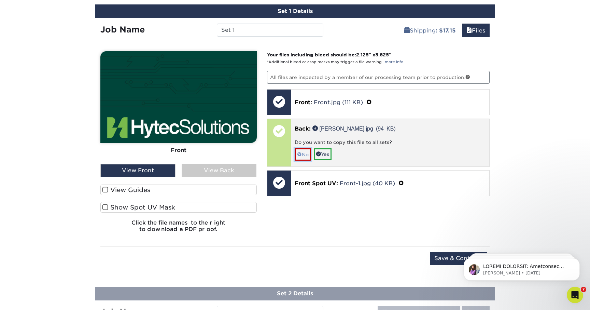
click at [306, 154] on link "No" at bounding box center [303, 154] width 16 height 12
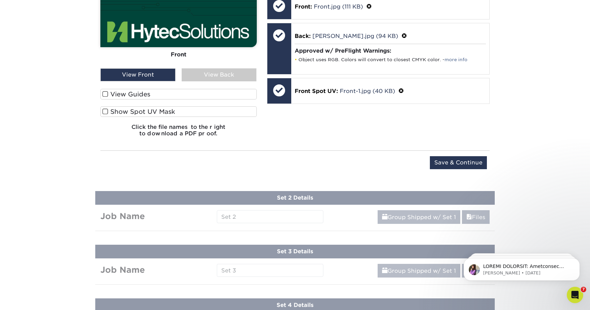
scroll to position [531, 0]
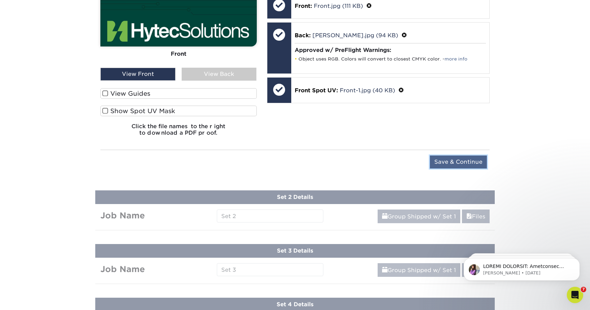
click at [445, 164] on input "Save & Continue" at bounding box center [458, 161] width 57 height 13
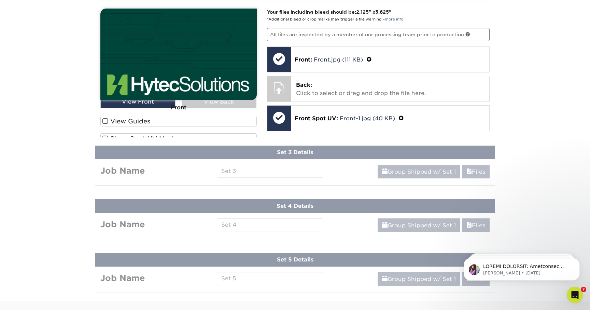
scroll to position [362, 0]
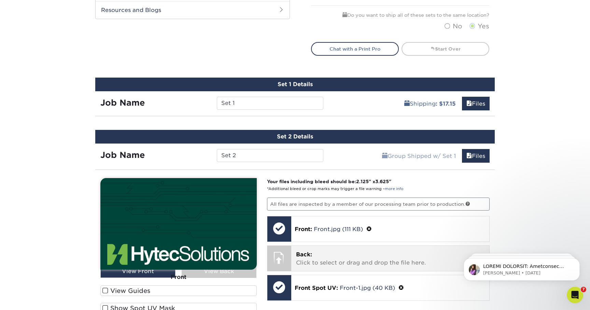
click at [317, 256] on p "Back: Click to select or drag and drop the file here." at bounding box center [390, 258] width 189 height 16
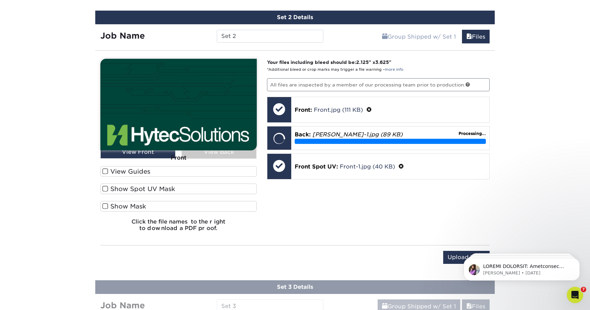
scroll to position [481, 0]
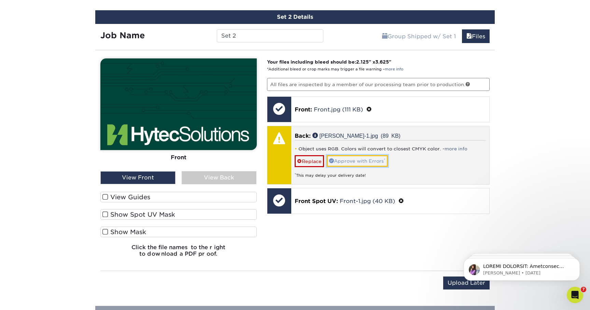
click at [352, 158] on link "Approve with Errors *" at bounding box center [357, 161] width 61 height 12
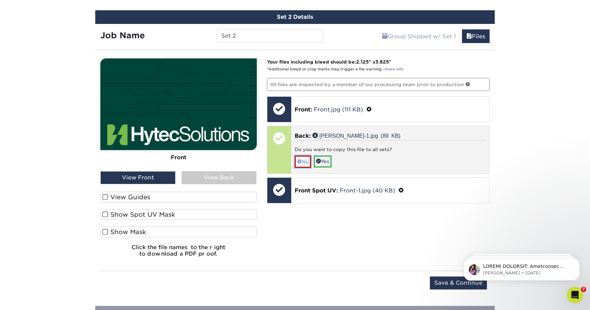
click at [301, 160] on link "No" at bounding box center [303, 161] width 16 height 12
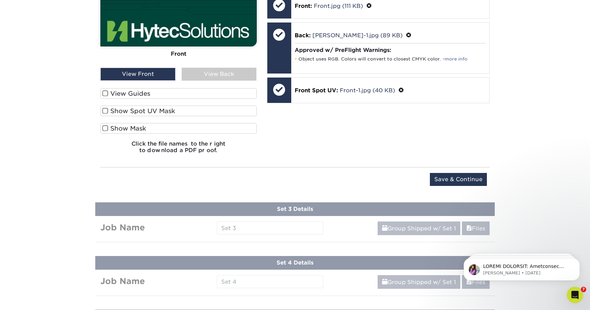
scroll to position [586, 0]
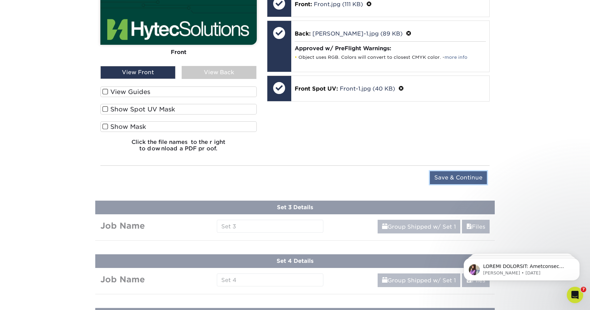
click at [440, 178] on input "Save & Continue" at bounding box center [458, 177] width 57 height 13
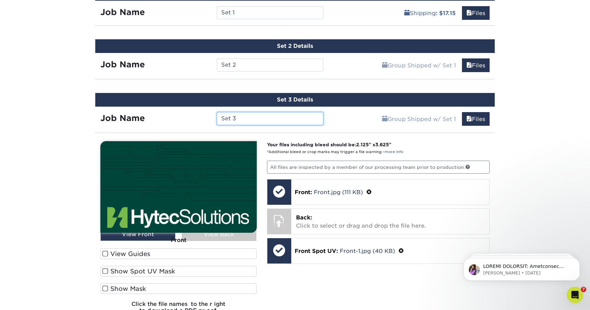
scroll to position [454, 0]
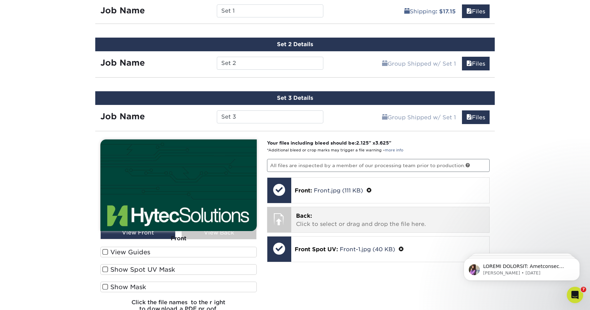
click at [343, 215] on p "Back: Click to select or drag and drop the file here." at bounding box center [390, 220] width 189 height 16
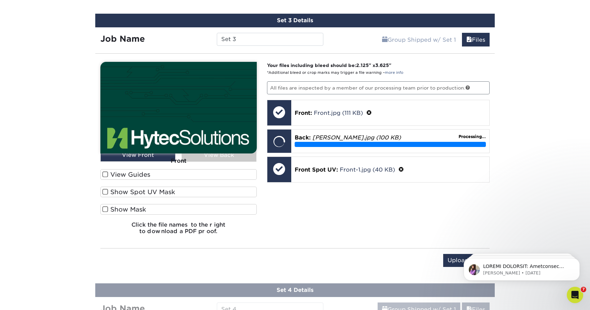
scroll to position [533, 0]
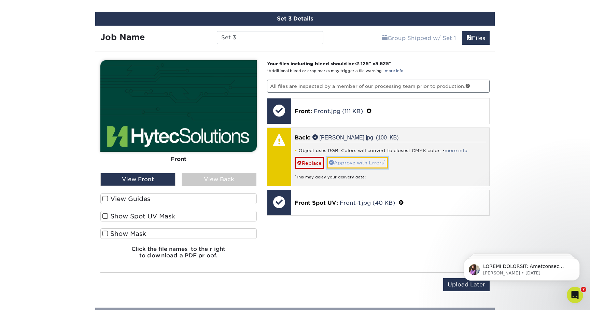
click at [345, 165] on link "Approve with Errors *" at bounding box center [357, 163] width 61 height 12
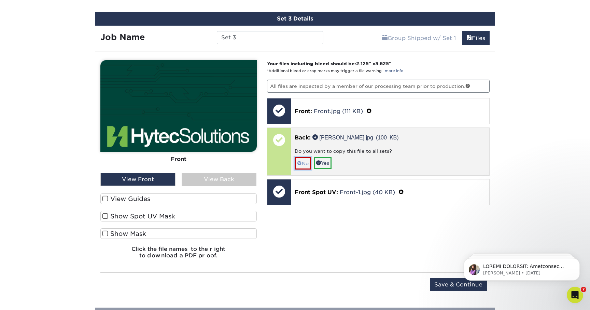
click at [304, 163] on link "No" at bounding box center [303, 163] width 16 height 12
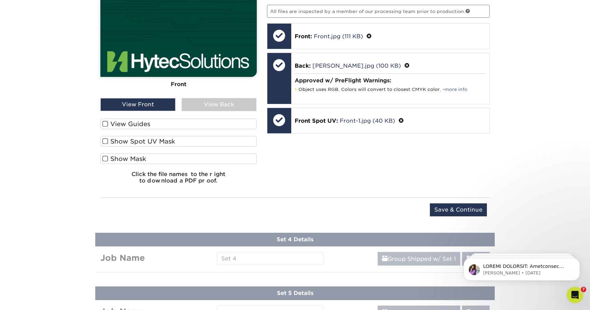
scroll to position [613, 0]
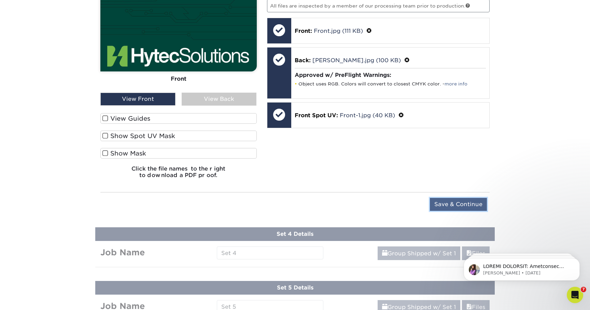
click at [438, 205] on input "Save & Continue" at bounding box center [458, 204] width 57 height 13
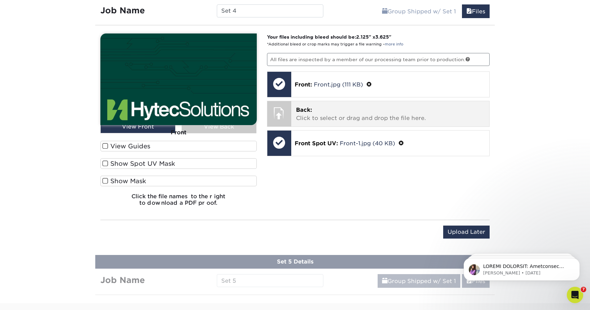
click at [361, 113] on p "Back: Click to select or drag and drop the file here." at bounding box center [390, 114] width 189 height 16
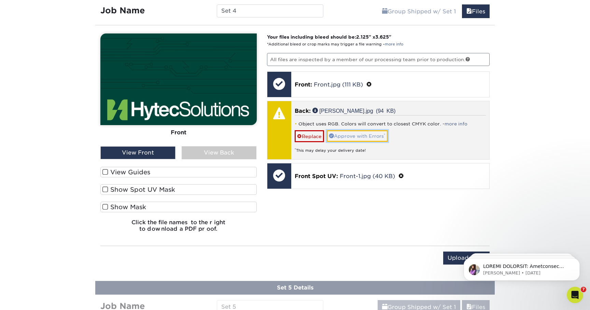
click at [341, 132] on link "Approve with Errors *" at bounding box center [357, 136] width 61 height 12
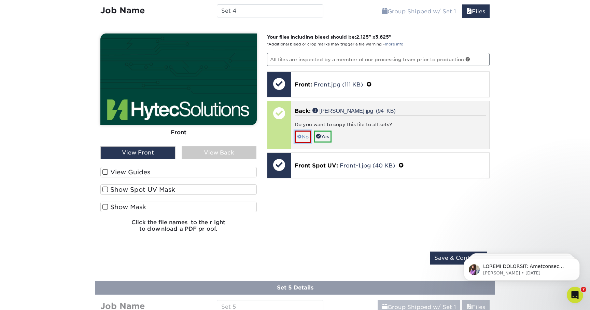
click at [300, 134] on span at bounding box center [299, 136] width 5 height 5
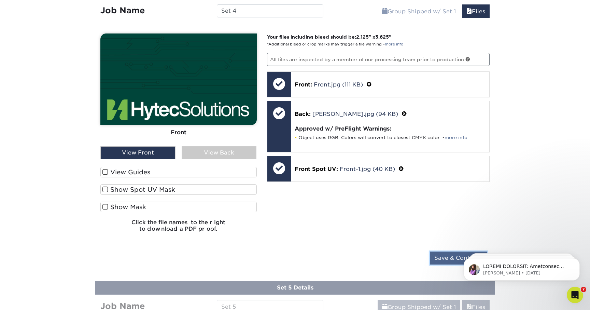
click at [441, 253] on input "Save & Continue" at bounding box center [458, 257] width 57 height 13
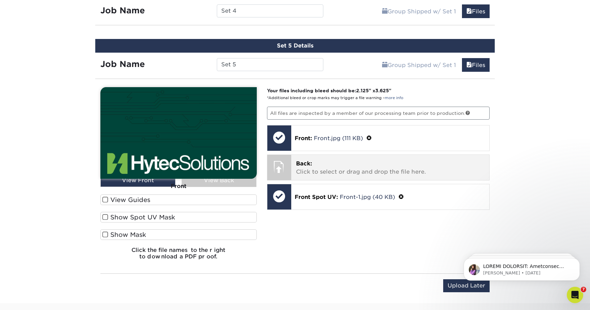
click at [363, 165] on p "Back: Click to select or drag and drop the file here." at bounding box center [390, 167] width 189 height 16
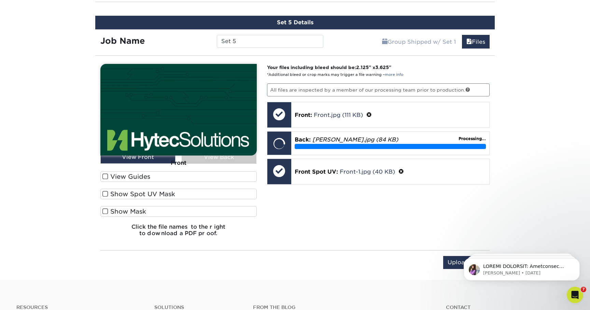
scroll to position [637, 0]
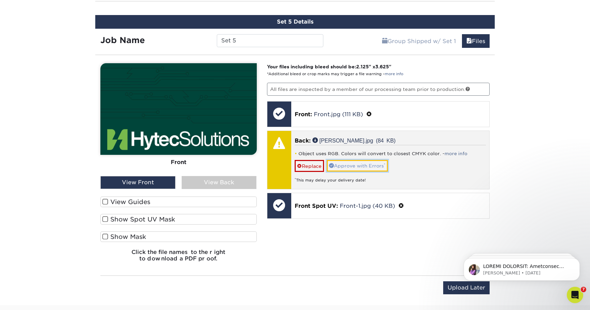
click at [358, 167] on link "Approve with Errors *" at bounding box center [357, 166] width 61 height 12
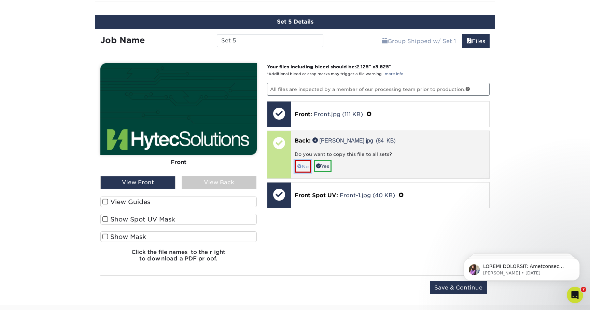
click at [305, 166] on link "No" at bounding box center [303, 166] width 16 height 12
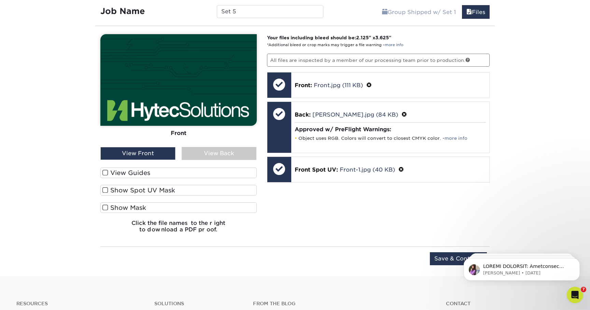
scroll to position [634, 0]
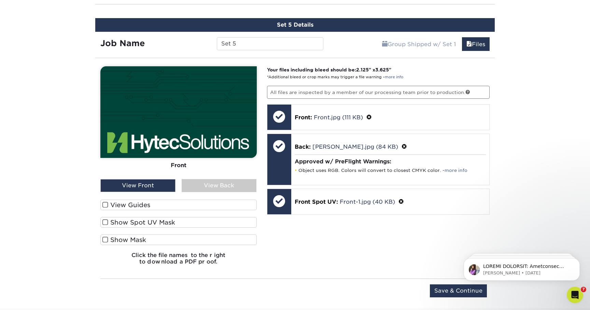
click at [240, 181] on div "View Back" at bounding box center [219, 185] width 75 height 13
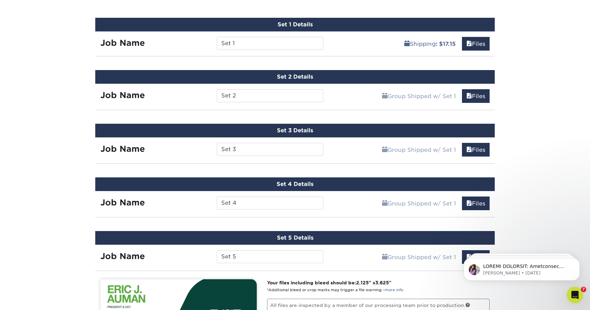
scroll to position [423, 0]
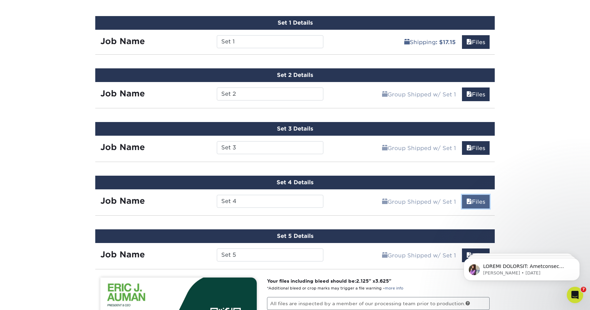
click at [483, 196] on link "Files" at bounding box center [476, 202] width 28 height 14
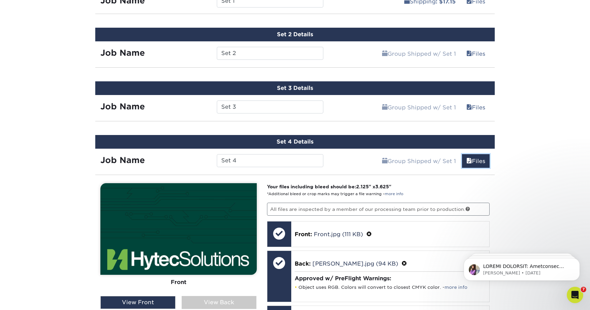
scroll to position [467, 0]
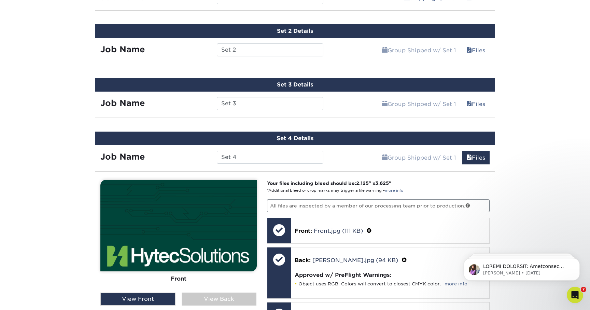
click at [208, 303] on div "View Back" at bounding box center [219, 298] width 75 height 13
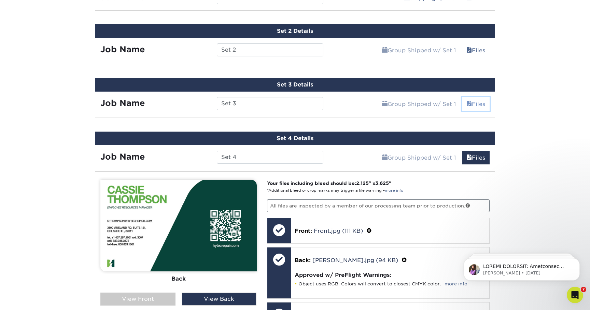
click at [478, 106] on link "Files" at bounding box center [476, 104] width 28 height 14
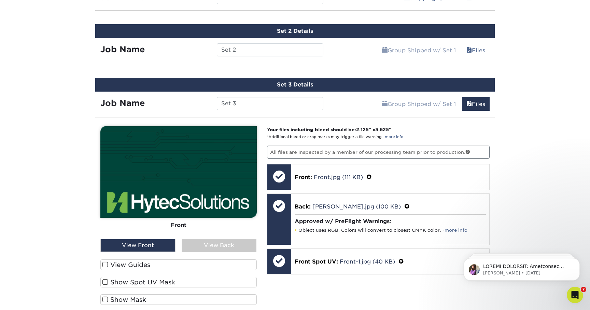
click at [207, 241] on div "View Back" at bounding box center [219, 245] width 75 height 13
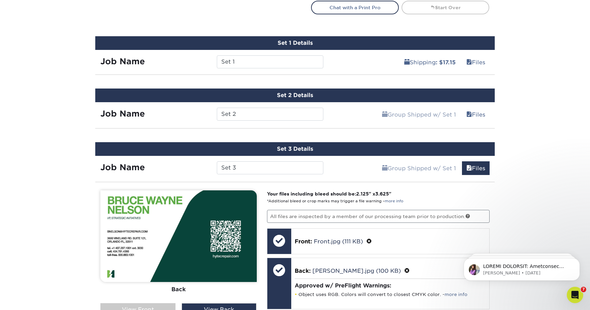
scroll to position [394, 0]
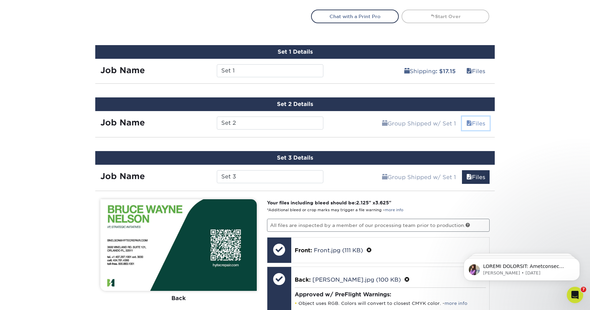
click at [472, 125] on link "Files" at bounding box center [476, 123] width 28 height 14
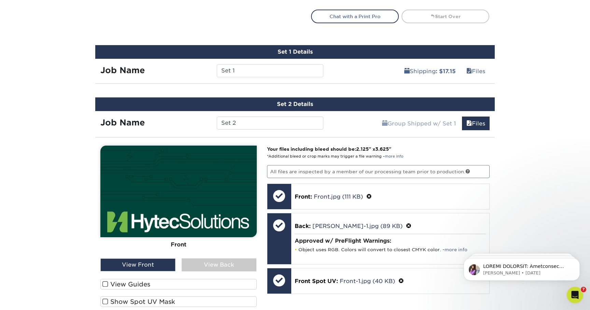
click at [218, 261] on div "View Back" at bounding box center [219, 264] width 75 height 13
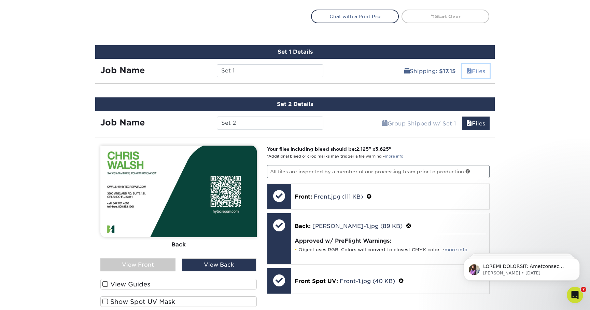
click at [483, 72] on link "Files" at bounding box center [476, 71] width 28 height 14
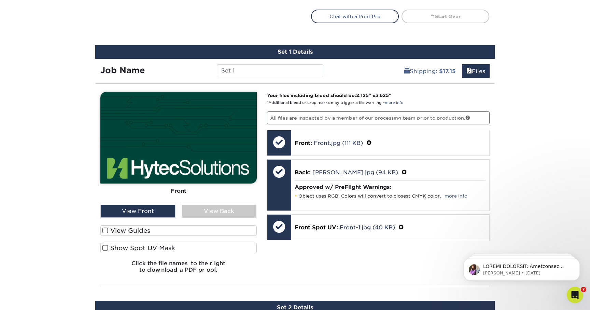
click at [233, 213] on div "View Back" at bounding box center [219, 210] width 75 height 13
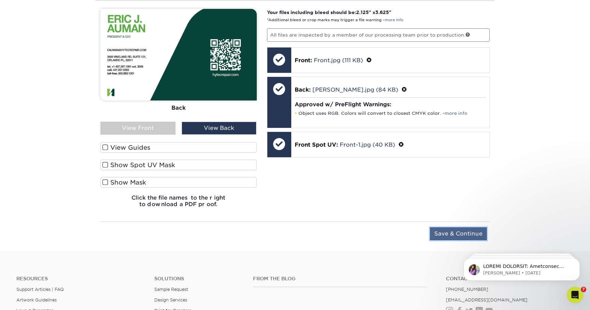
click at [440, 233] on input "Save & Continue" at bounding box center [458, 233] width 57 height 13
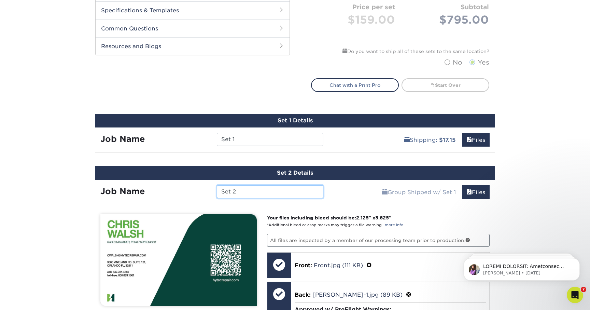
scroll to position [330, 0]
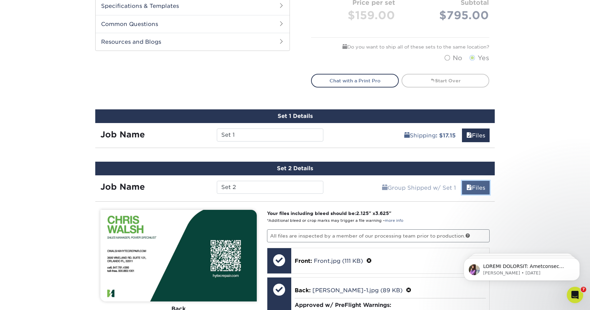
click at [478, 188] on link "Files" at bounding box center [476, 188] width 28 height 14
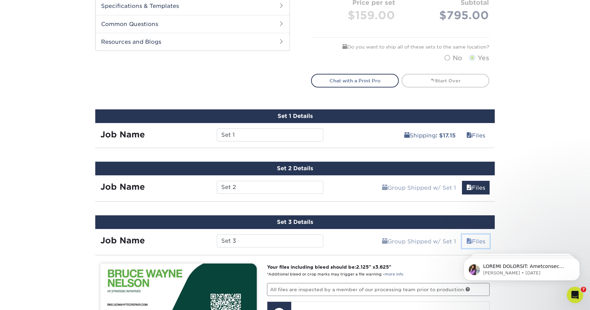
click at [474, 238] on link "Files" at bounding box center [476, 241] width 28 height 14
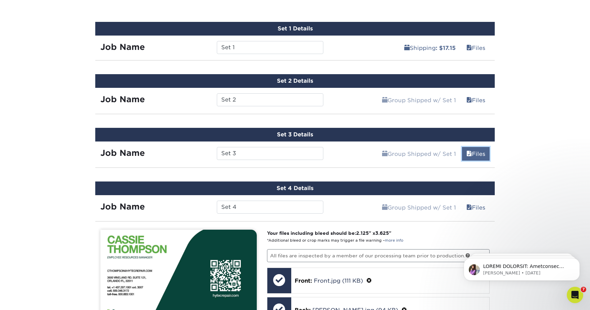
scroll to position [419, 0]
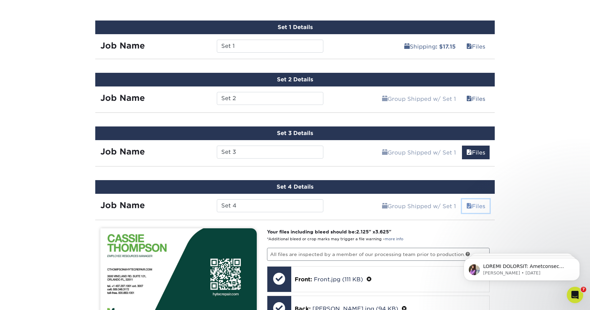
click at [469, 199] on link "Files" at bounding box center [476, 206] width 28 height 14
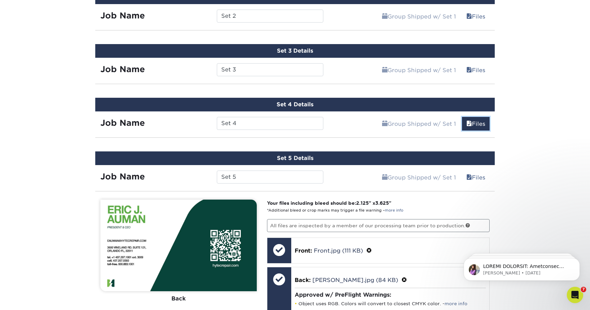
scroll to position [516, 0]
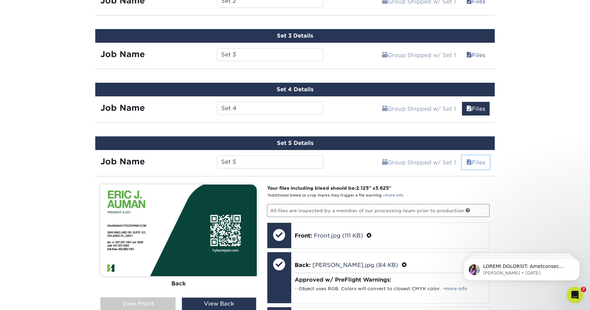
click at [470, 159] on link "Files" at bounding box center [476, 162] width 28 height 14
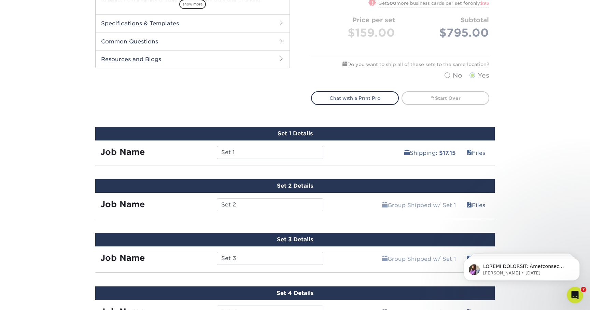
scroll to position [288, 0]
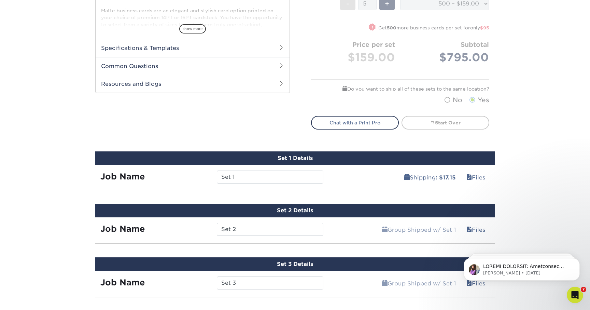
click at [327, 160] on div "Set 1 Details" at bounding box center [294, 158] width 399 height 14
click at [476, 178] on link "Files" at bounding box center [476, 177] width 28 height 14
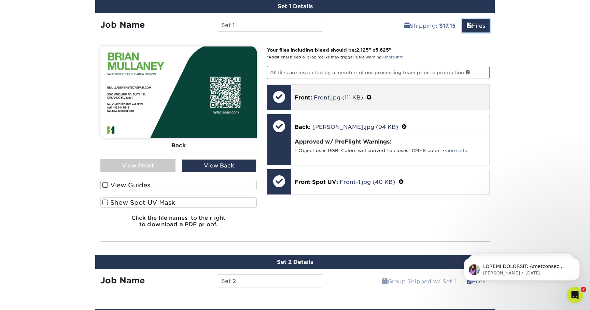
scroll to position [438, 0]
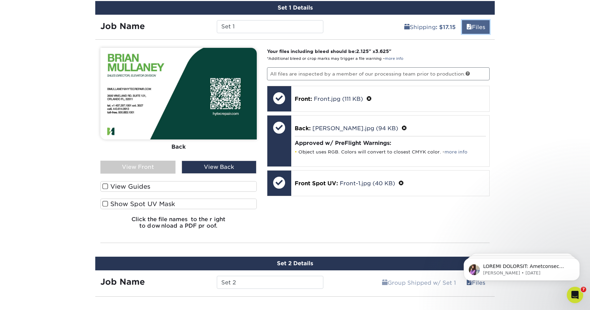
click at [466, 25] on span at bounding box center [468, 27] width 5 height 6
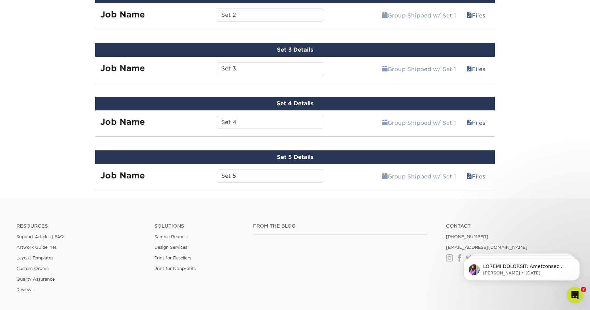
scroll to position [548, 0]
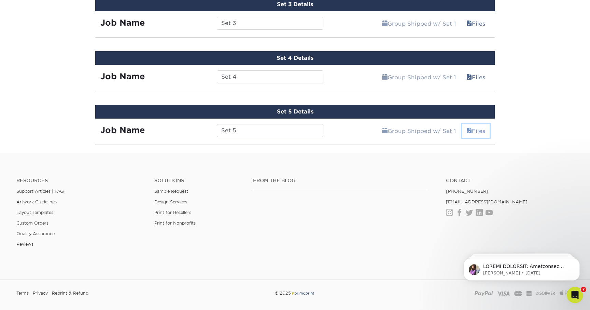
click at [471, 131] on link "Files" at bounding box center [476, 131] width 28 height 14
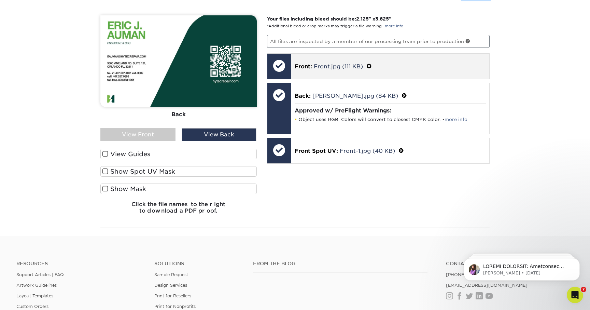
scroll to position [688, 0]
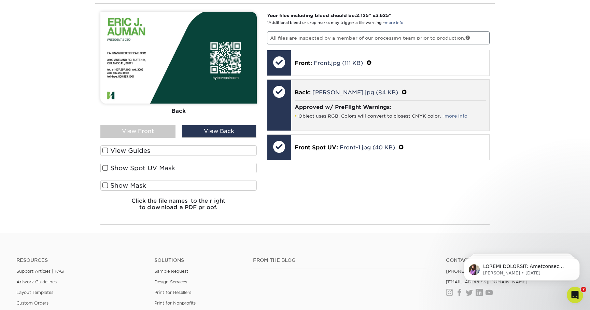
click at [377, 117] on li "Object uses RGB. Colors will convert to closest CMYK color. - more info" at bounding box center [390, 116] width 191 height 6
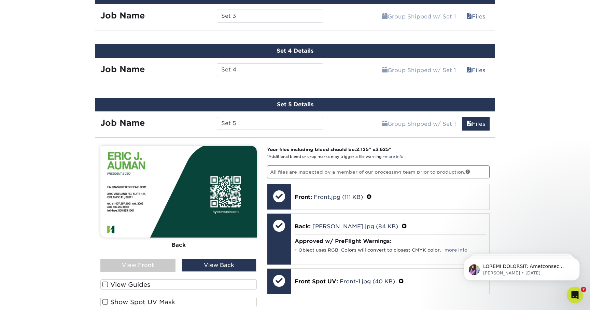
scroll to position [519, 0]
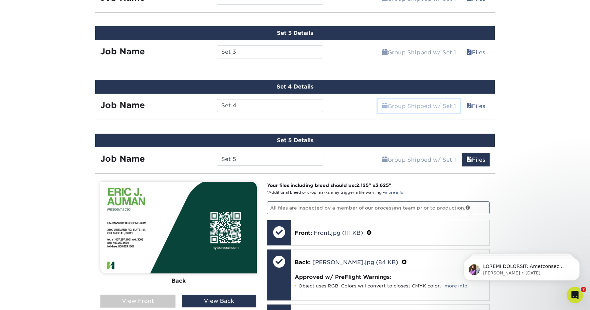
click at [392, 103] on link "Group Shipped w/ Set 1" at bounding box center [419, 106] width 83 height 14
click at [471, 105] on link "Files" at bounding box center [476, 106] width 28 height 14
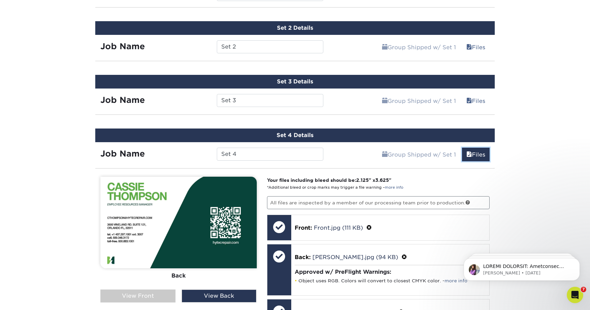
scroll to position [467, 0]
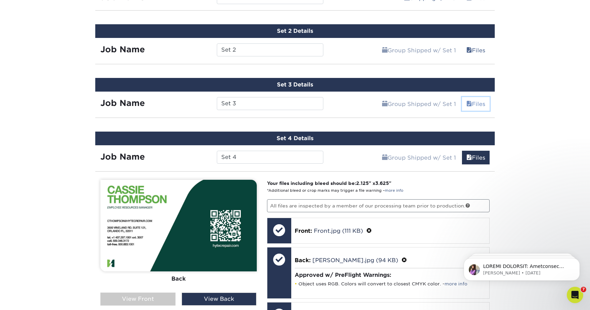
click at [470, 102] on link "Files" at bounding box center [476, 104] width 28 height 14
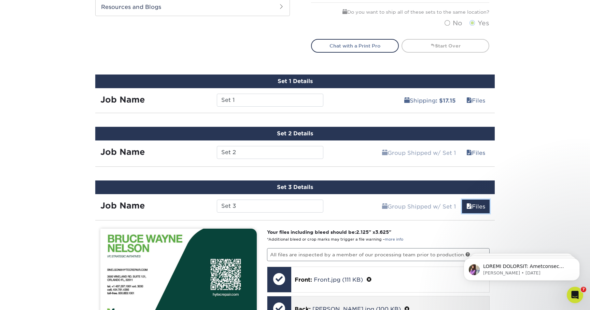
scroll to position [361, 0]
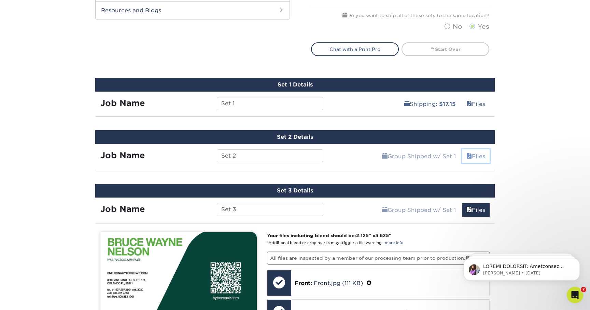
click at [474, 152] on link "Files" at bounding box center [476, 156] width 28 height 14
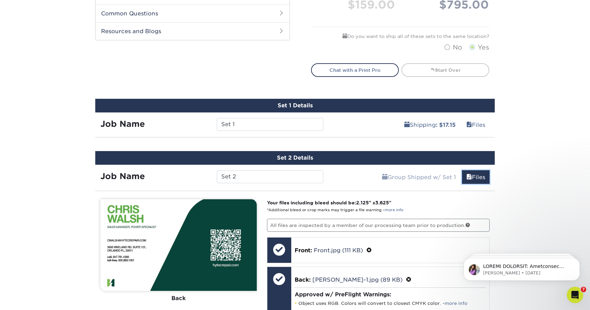
scroll to position [325, 0]
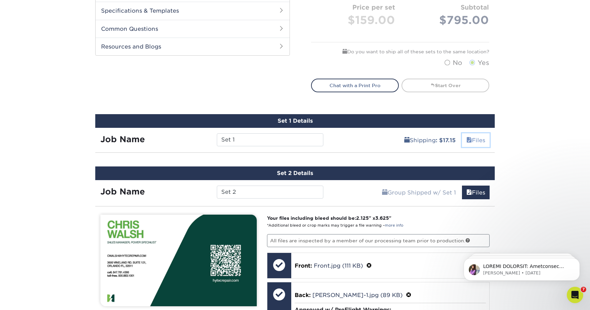
click at [477, 140] on link "Files" at bounding box center [476, 140] width 28 height 14
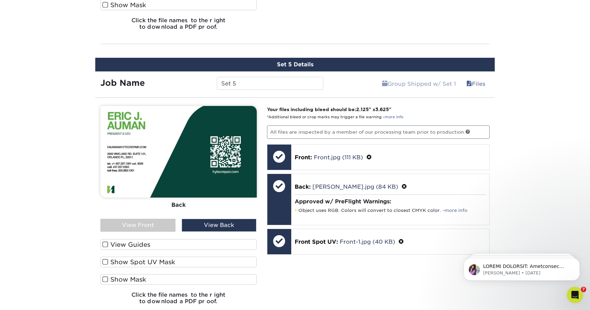
scroll to position [1448, 0]
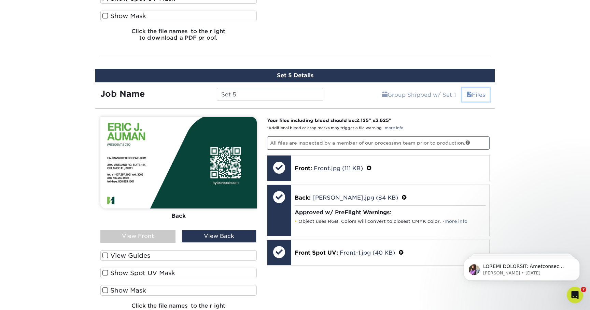
click at [474, 95] on link "Files" at bounding box center [476, 95] width 28 height 14
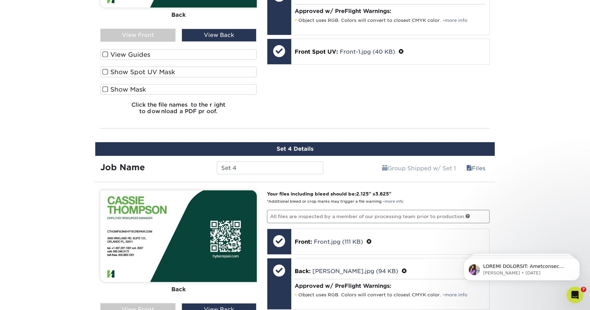
scroll to position [1095, 0]
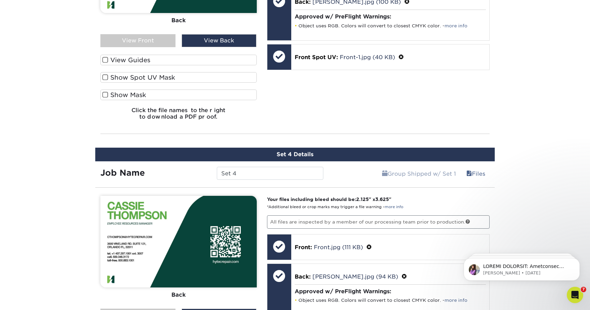
click at [574, 302] on div "Open Intercom Messenger" at bounding box center [575, 294] width 23 height 23
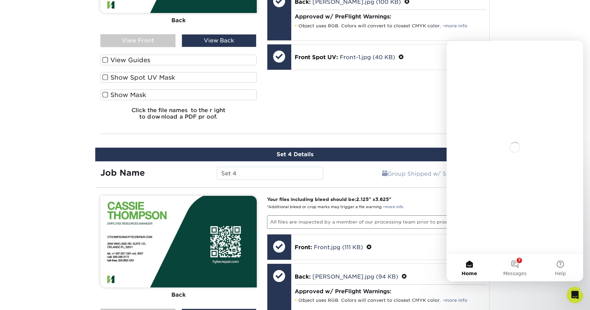
scroll to position [0, 0]
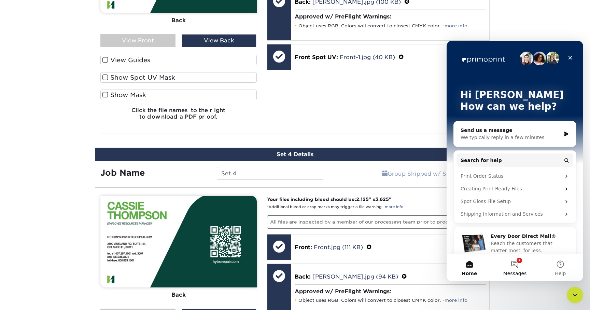
click at [520, 265] on button "7 Messages" at bounding box center [514, 267] width 45 height 27
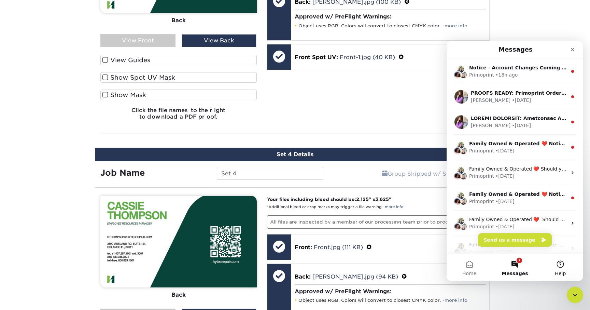
click at [562, 271] on span "Help" at bounding box center [560, 273] width 11 height 5
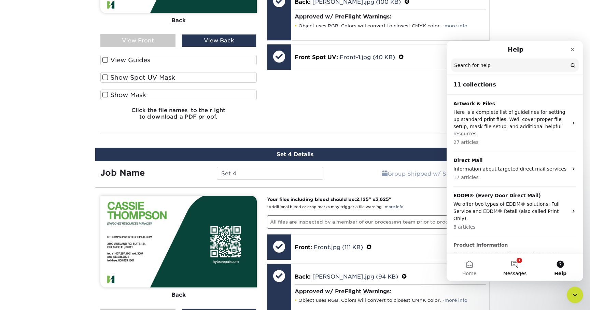
click at [513, 262] on button "7 Messages" at bounding box center [514, 267] width 45 height 27
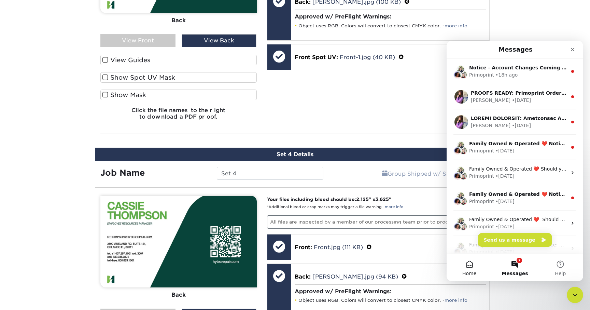
click at [476, 268] on button "Home" at bounding box center [468, 267] width 45 height 27
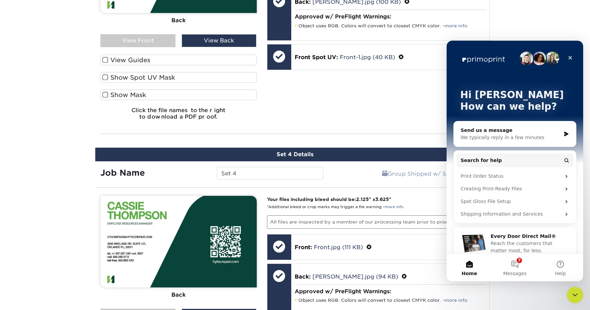
click at [499, 139] on div "We typically reply in a few minutes" at bounding box center [510, 137] width 100 height 7
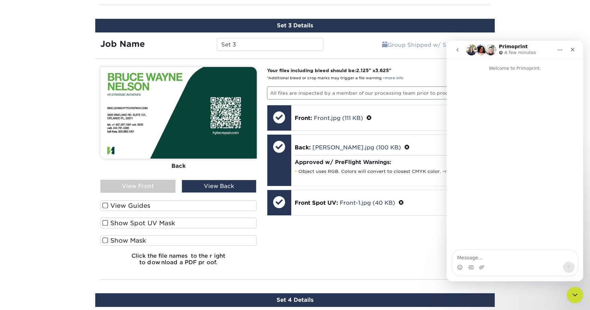
scroll to position [947, 0]
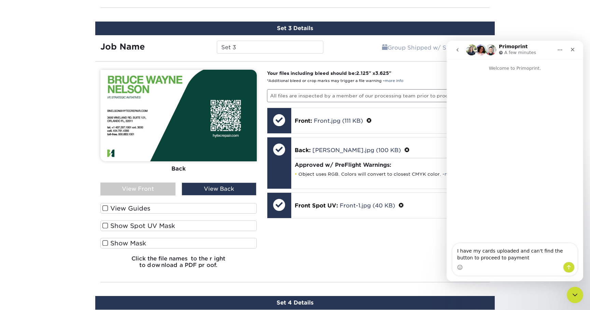
type textarea "I have my cards uploaded and can't find the button to proceed to payments"
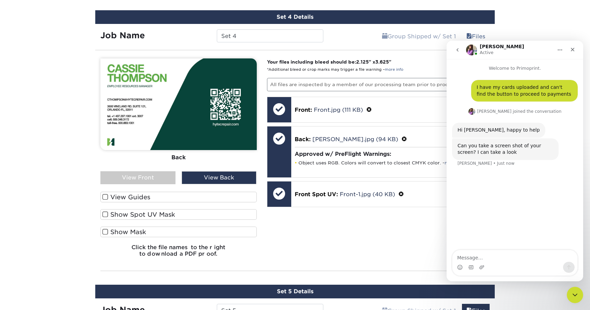
scroll to position [1235, 0]
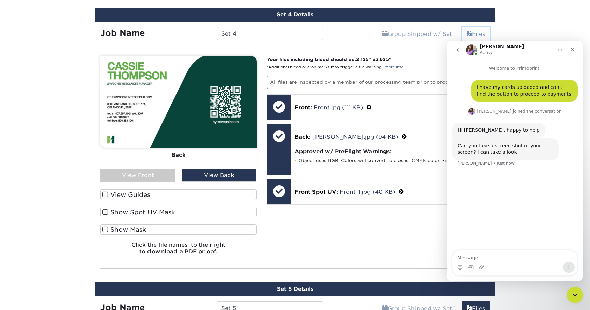
click at [474, 36] on link "Files" at bounding box center [476, 34] width 28 height 14
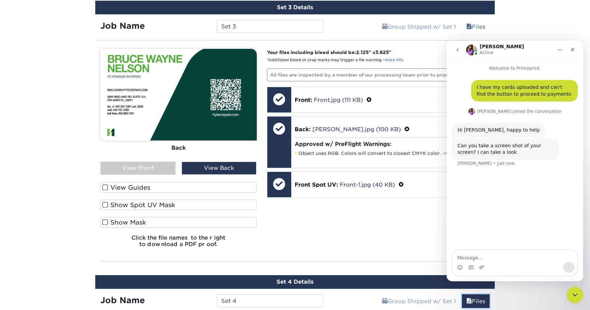
scroll to position [992, 0]
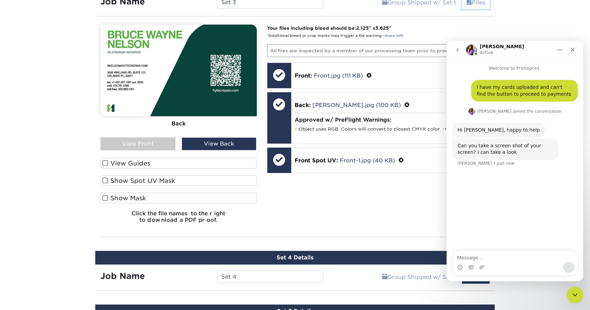
click at [474, 2] on link "Files" at bounding box center [476, 3] width 28 height 14
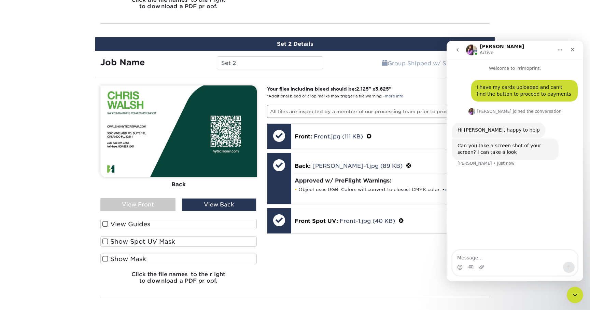
scroll to position [691, 0]
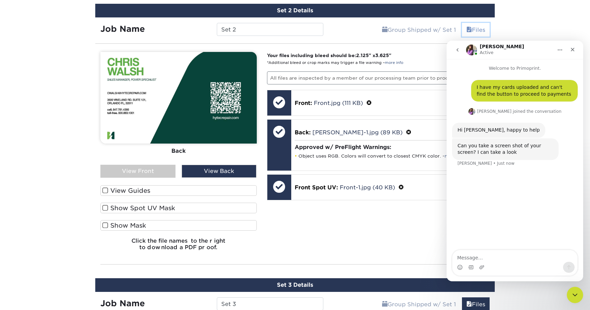
click at [471, 32] on link "Files" at bounding box center [476, 30] width 28 height 14
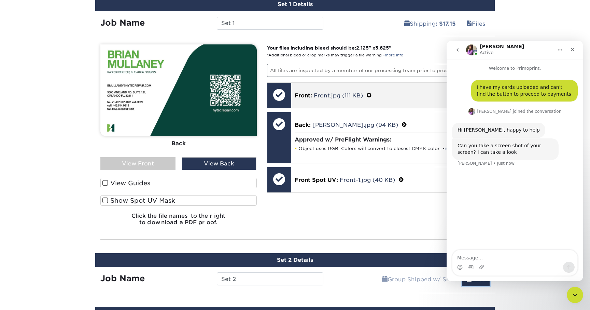
scroll to position [441, 0]
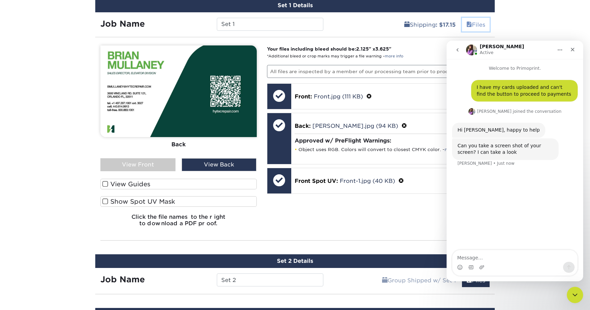
click at [467, 24] on span at bounding box center [468, 25] width 5 height 6
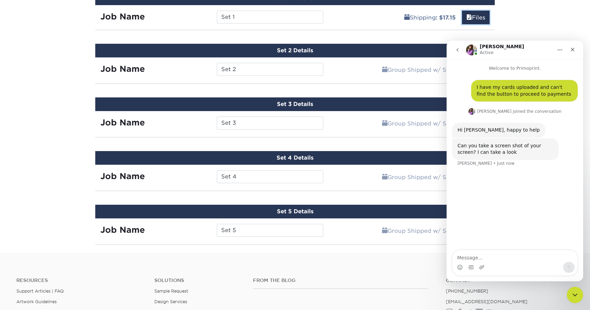
scroll to position [443, 0]
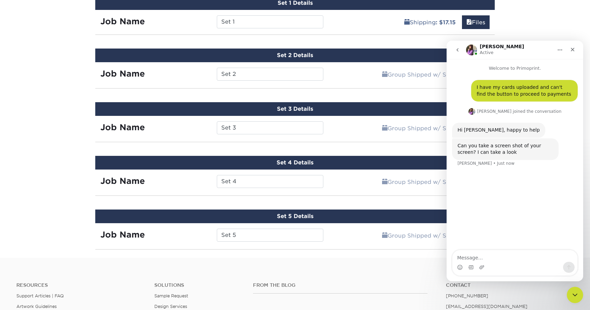
click at [459, 49] on icon "go back" at bounding box center [457, 49] width 5 height 5
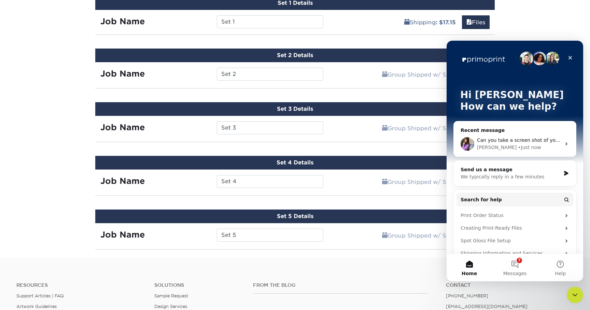
click at [511, 140] on span "Can you take a screen shot of your screen? I can take a look" at bounding box center [549, 139] width 144 height 5
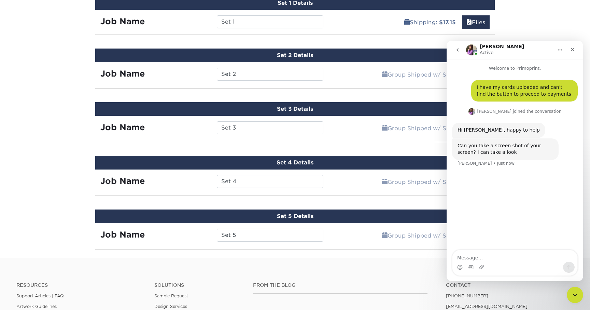
click at [540, 42] on nav "Erica Active" at bounding box center [514, 50] width 137 height 18
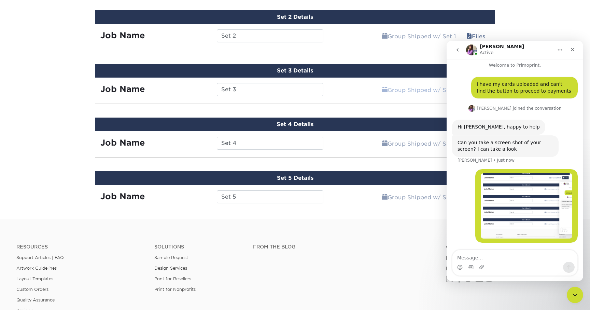
scroll to position [482, 0]
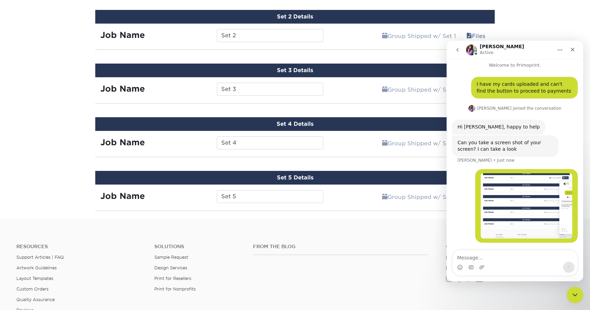
click at [506, 203] on img "Alfred says…" at bounding box center [526, 205] width 91 height 65
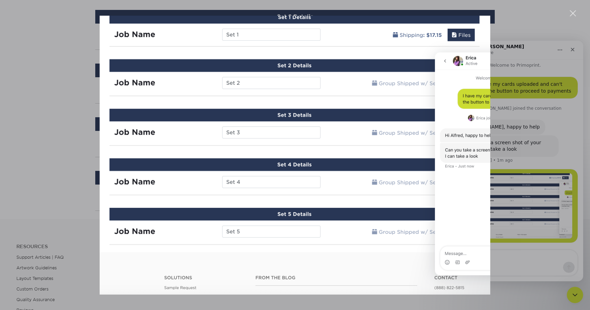
click at [524, 159] on div "Intercom messenger" at bounding box center [295, 155] width 590 height 310
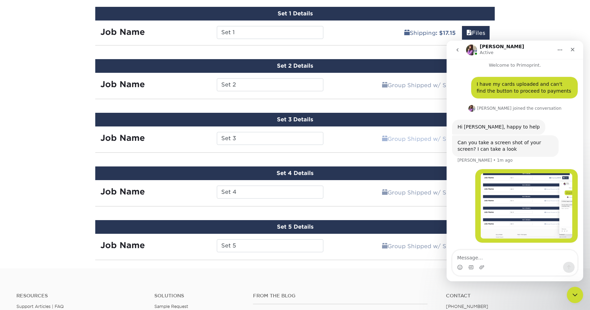
scroll to position [433, 0]
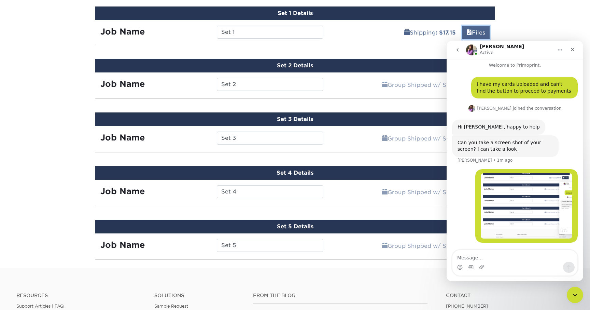
click at [468, 33] on span at bounding box center [468, 32] width 5 height 6
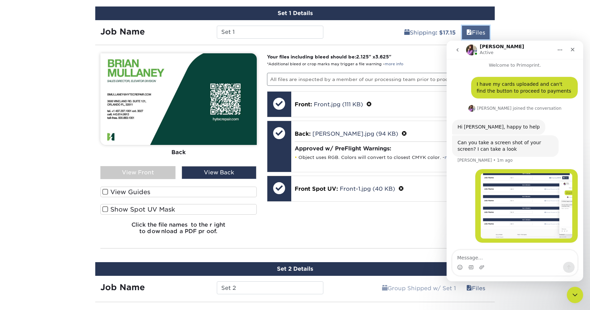
click at [470, 34] on link "Files" at bounding box center [476, 33] width 28 height 14
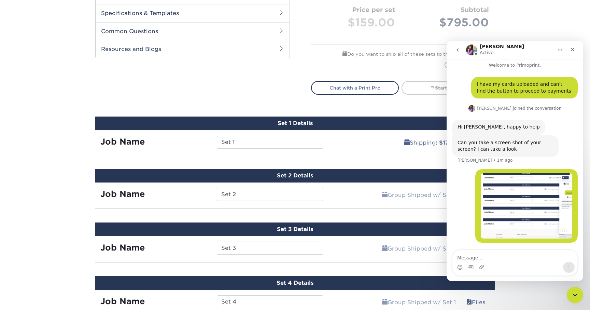
scroll to position [332, 0]
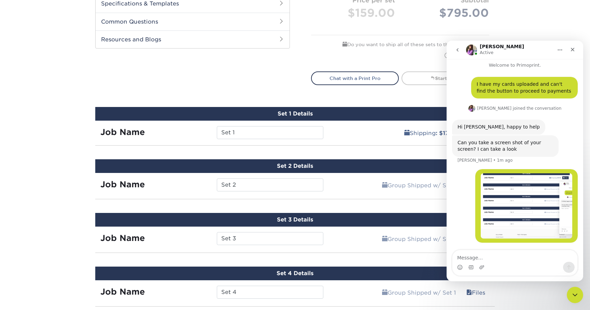
click at [558, 51] on icon "Home" at bounding box center [559, 49] width 5 height 5
click at [530, 69] on div "Expand window" at bounding box center [540, 66] width 48 height 7
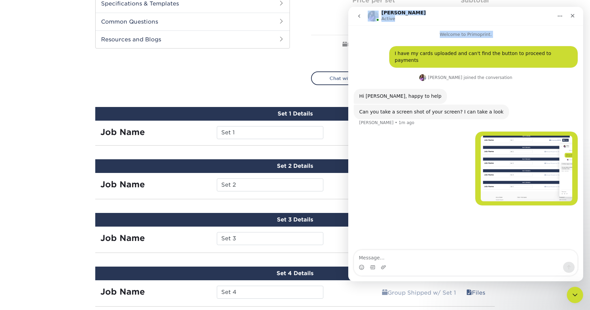
drag, startPoint x: 349, startPoint y: 9, endPoint x: 437, endPoint y: 53, distance: 97.7
click at [437, 47] on div "Erica Active Welcome to Primoprint. I have my cards uploaded and can't find the…" at bounding box center [465, 144] width 235 height 274
click at [455, 11] on div "Erica Active" at bounding box center [460, 16] width 185 height 12
click at [558, 19] on button "Home" at bounding box center [559, 16] width 13 height 13
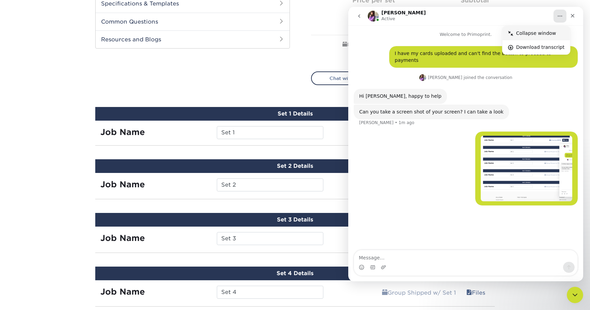
click at [543, 34] on div "Collapse window" at bounding box center [540, 33] width 48 height 7
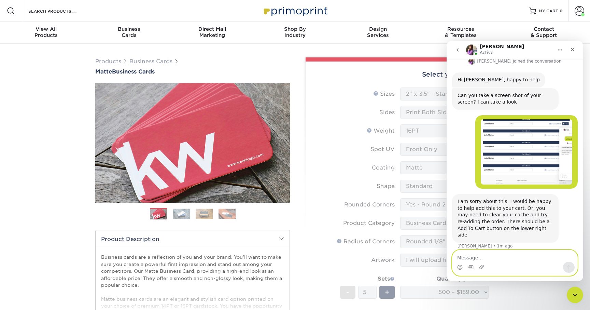
click at [491, 256] on textarea "Message…" at bounding box center [514, 256] width 125 height 12
type textarea "W"
type textarea "would you be able to add to cart for me?"
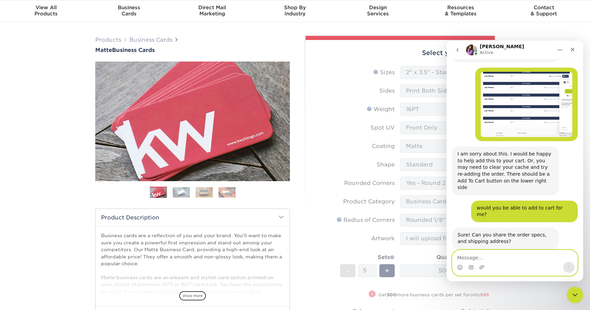
scroll to position [21, 0]
click at [492, 255] on textarea "Message…" at bounding box center [514, 256] width 125 height 12
paste textarea "Jennifer Amatucci Hytec Dealer Services 3600 VINELAND RD STE 121 ORLANDO, FL 32…"
type textarea "Jennifer Amatucci Hytec Dealer Services 3600 VINELAND RD STE 121 ORLANDO, FL 32…"
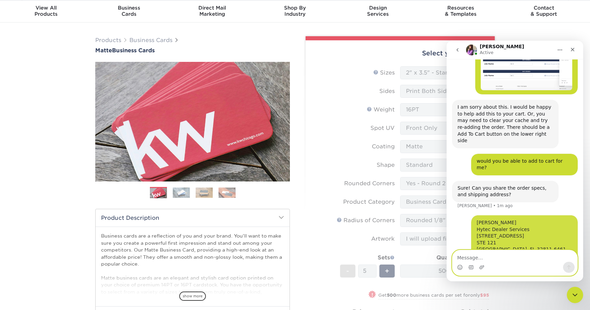
scroll to position [145, 0]
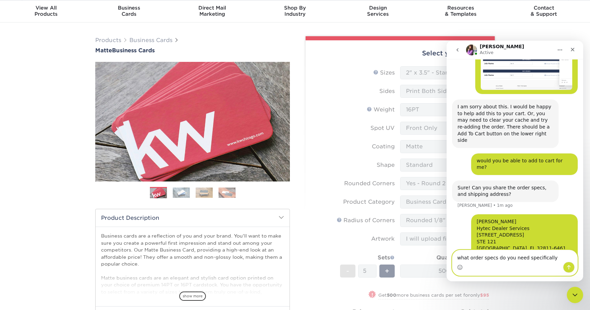
type textarea "what order specs do you need specifically?"
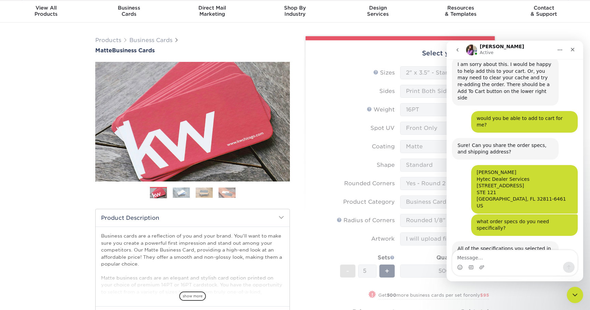
scroll to position [183, 0]
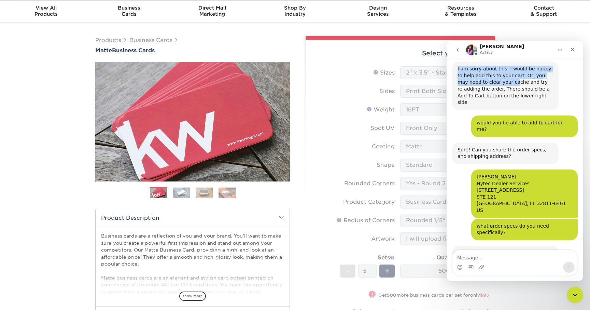
drag, startPoint x: 524, startPoint y: 57, endPoint x: 504, endPoint y: 81, distance: 31.1
click at [504, 81] on div "Erica Active Welcome to Primoprint. I have my cards uploaded and can't find the…" at bounding box center [514, 161] width 137 height 240
click at [357, 126] on form "Sizes Help Sizes Please Select 1.5" x 3.5" - Mini 1.75" x 3.5" - Mini 2" x 2" -…" at bounding box center [400, 220] width 178 height 308
click at [482, 73] on div "I am sorry about this. I would be happy to help add this to your cart. Or, you …" at bounding box center [505, 86] width 96 height 40
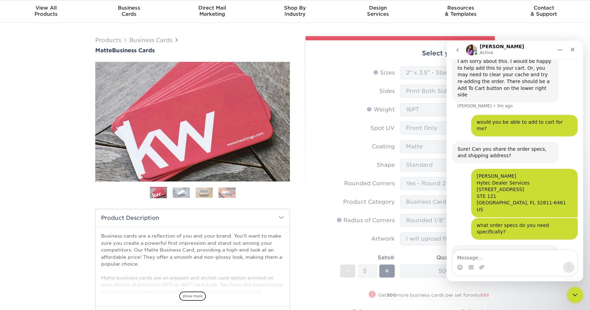
scroll to position [194, 0]
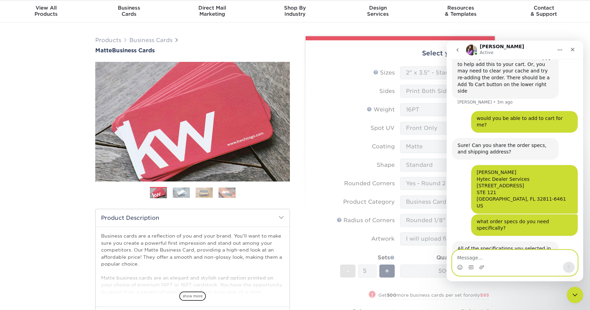
click at [475, 257] on textarea "Message…" at bounding box center [514, 256] width 125 height 12
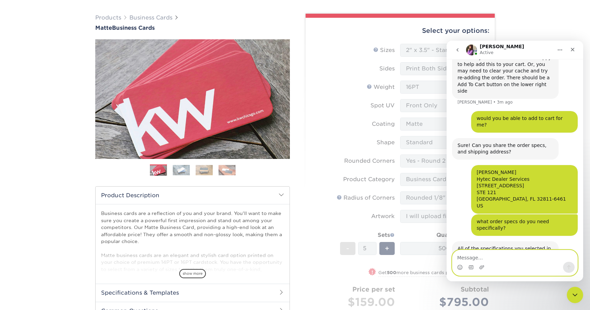
scroll to position [37, 0]
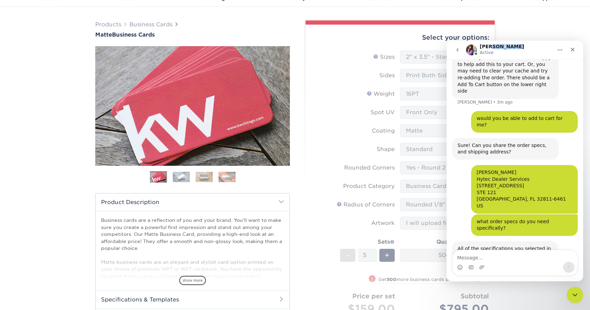
drag, startPoint x: 524, startPoint y: 48, endPoint x: 489, endPoint y: 48, distance: 35.2
click at [489, 48] on div "Erica Active" at bounding box center [509, 50] width 87 height 12
click at [456, 47] on icon "go back" at bounding box center [457, 49] width 5 height 5
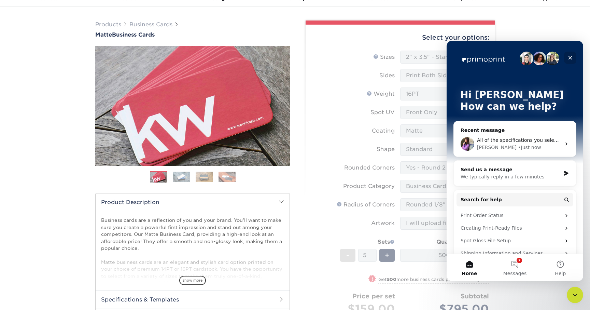
click at [572, 57] on icon "Close" at bounding box center [569, 57] width 5 height 5
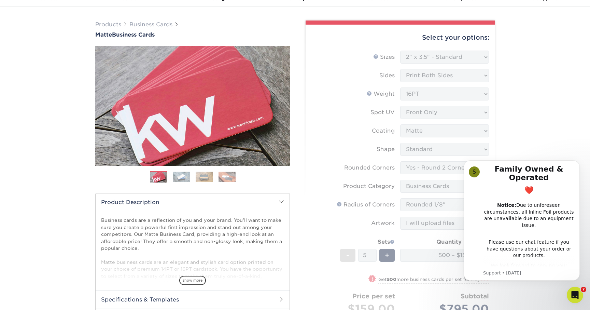
click html "S Family Owned & Operated ❤️ Notice: Due to unforeseen circumstances, all Inlin…"
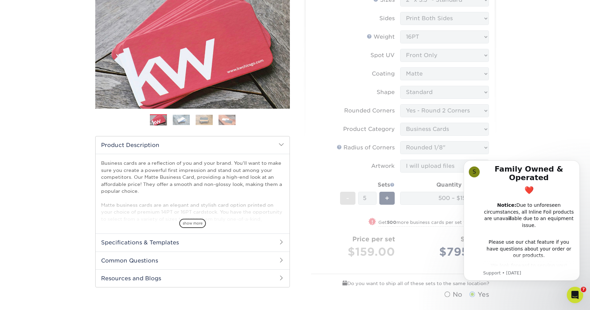
scroll to position [87, 0]
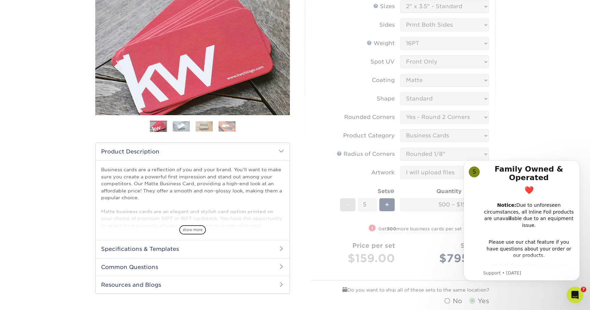
click at [578, 296] on icon "Open Intercom Messenger" at bounding box center [574, 294] width 11 height 11
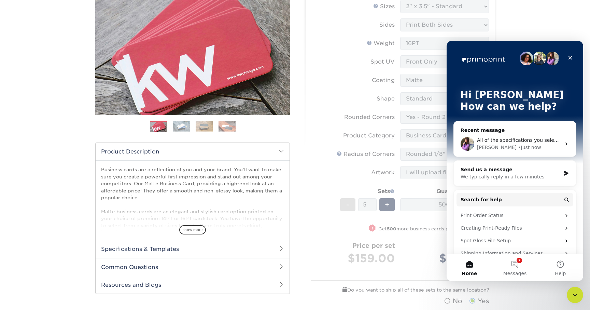
click at [577, 295] on icon "Close Intercom Messenger" at bounding box center [575, 294] width 8 height 8
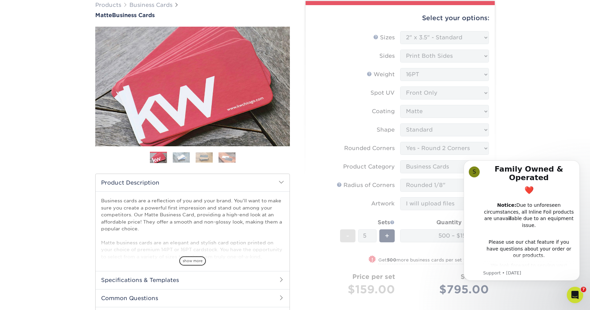
scroll to position [51, 0]
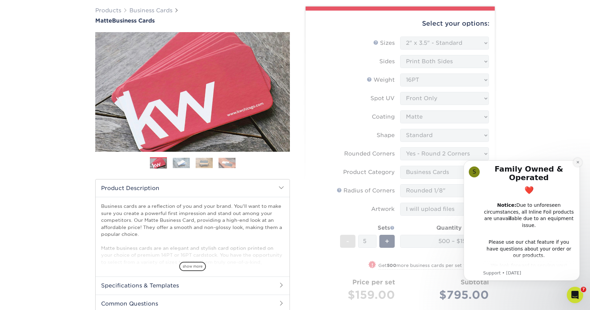
click at [577, 162] on icon "Dismiss notification" at bounding box center [578, 162] width 4 height 4
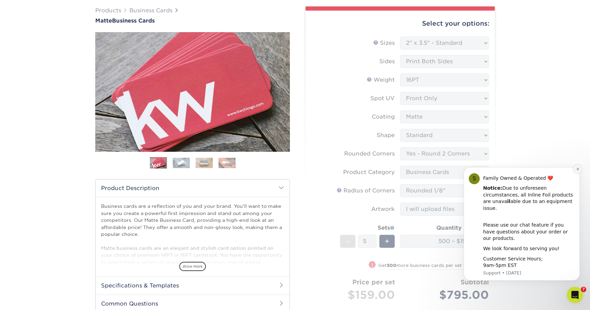
click at [578, 171] on icon "Dismiss notification" at bounding box center [578, 169] width 4 height 4
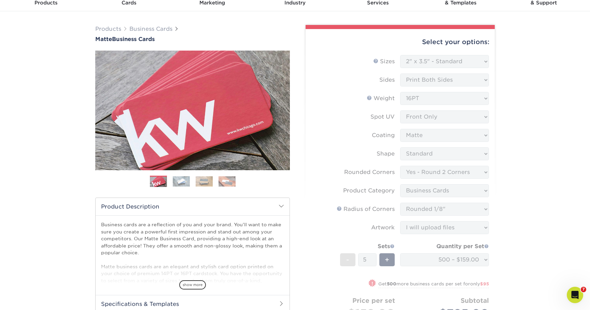
scroll to position [24, 0]
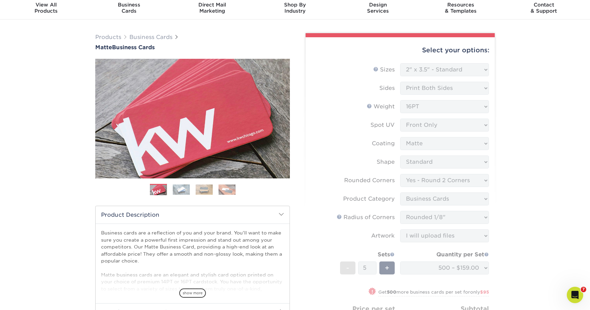
click at [573, 294] on icon "Open Intercom Messenger" at bounding box center [574, 294] width 11 height 11
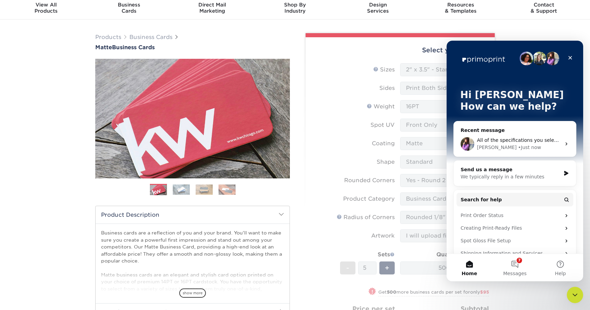
click at [497, 134] on div "All of the specifications you selected in the dropdown boxes Erica • Just now" at bounding box center [515, 143] width 122 height 25
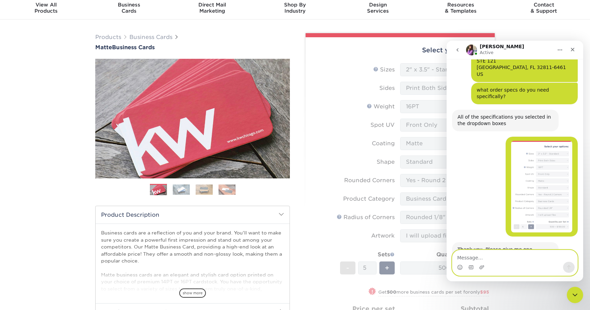
scroll to position [319, 0]
type textarea "thank you"
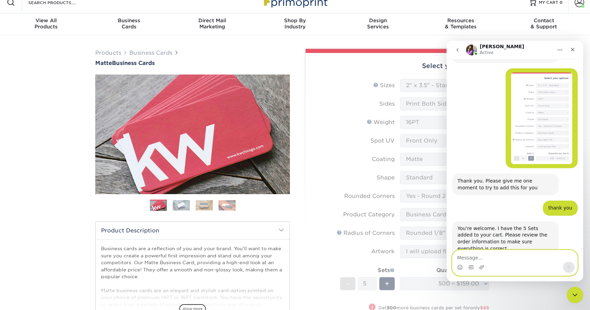
scroll to position [0, 0]
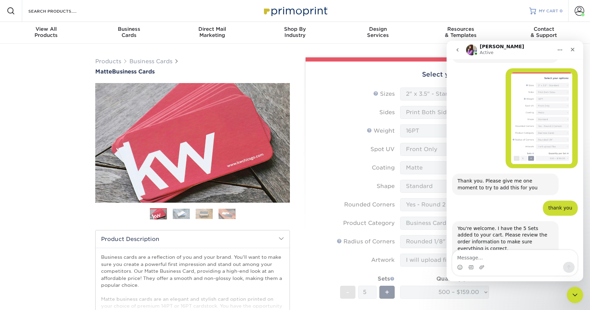
click at [549, 13] on span "MY CART" at bounding box center [548, 11] width 19 height 6
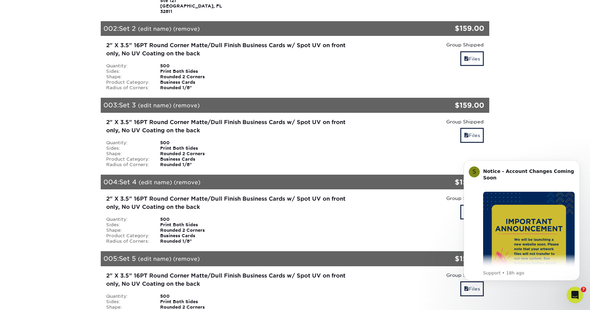
scroll to position [195, 0]
click at [467, 53] on link "Files" at bounding box center [472, 58] width 24 height 15
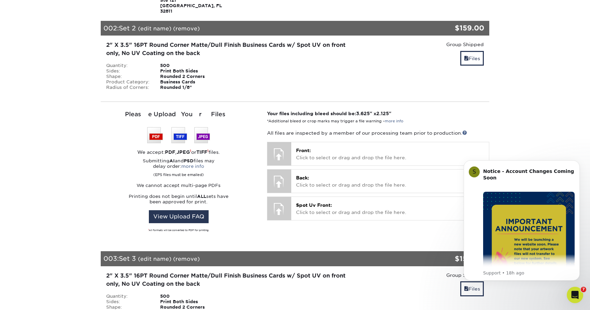
click at [578, 292] on icon "Open Intercom Messenger" at bounding box center [574, 294] width 11 height 11
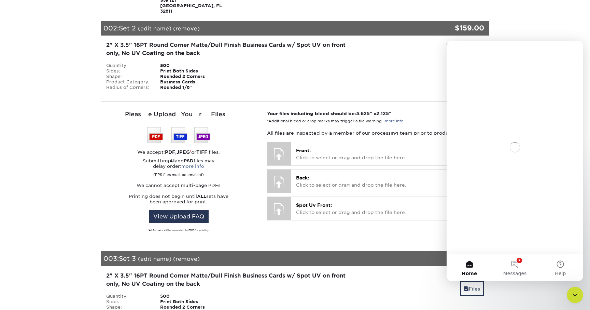
scroll to position [0, 0]
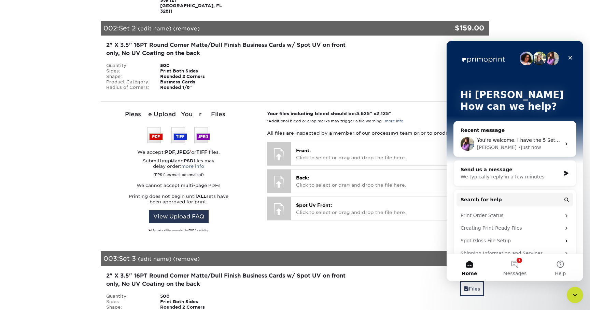
click at [501, 137] on div "You're welcome. I have the 5 Sets added to your cart. Please review the order i…" at bounding box center [519, 140] width 84 height 7
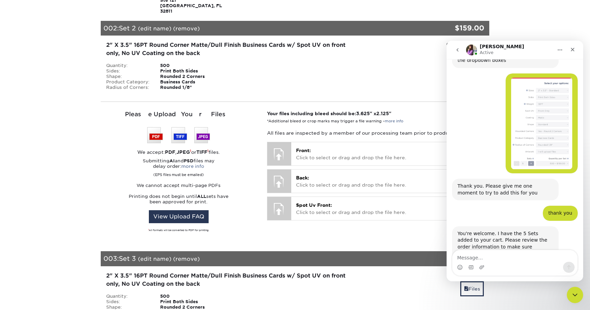
scroll to position [387, 0]
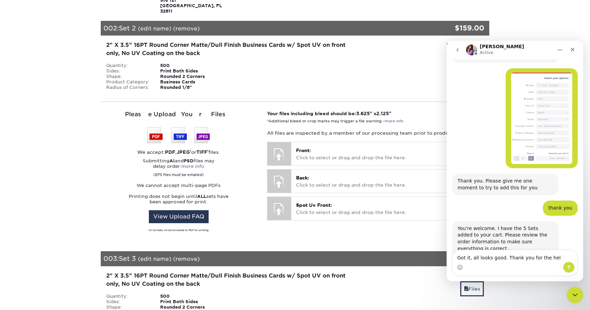
type textarea "Got it, all looks good. Thank you for the help"
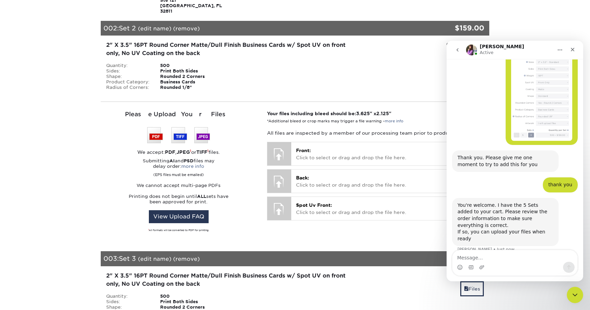
scroll to position [414, 0]
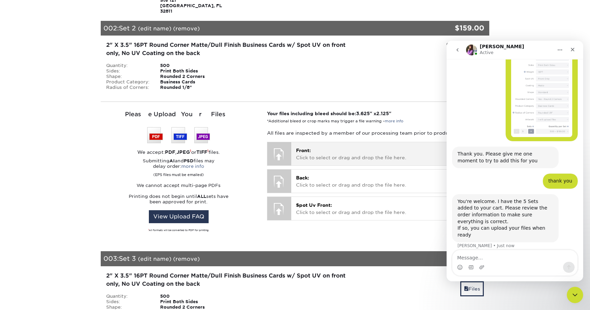
click at [315, 156] on div "Front: Click to select or drag and drop the file here. Choose file" at bounding box center [390, 153] width 198 height 23
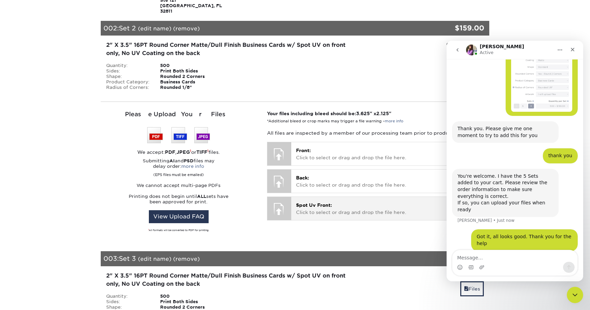
scroll to position [440, 0]
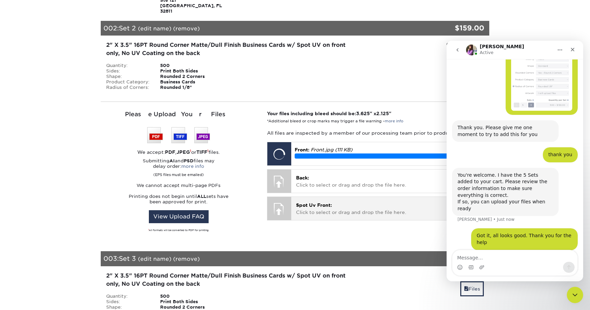
click at [320, 202] on span "Spot Uv Front:" at bounding box center [314, 204] width 36 height 5
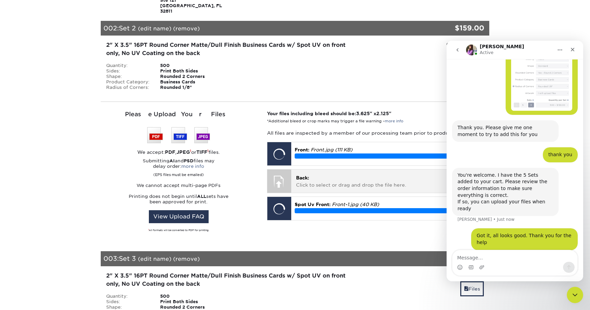
click at [338, 174] on p "Back: Click to select or drag and drop the file here." at bounding box center [390, 181] width 188 height 14
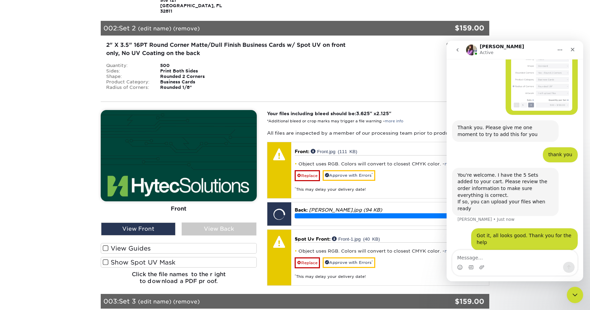
click at [162, 246] on label "View Guides" at bounding box center [179, 248] width 156 height 11
click at [0, 0] on input "View Guides" at bounding box center [0, 0] width 0 height 0
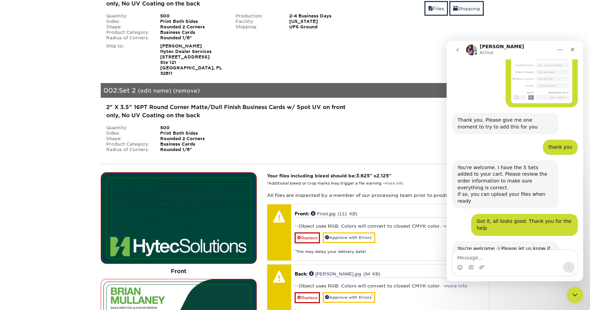
scroll to position [187, 0]
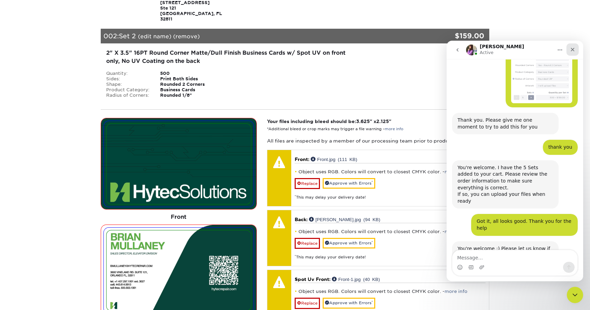
click at [572, 50] on icon "Close" at bounding box center [573, 50] width 4 height 4
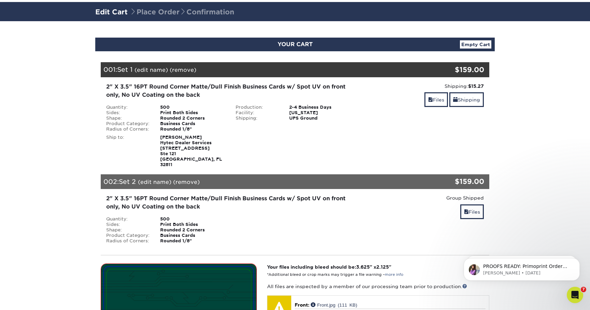
scroll to position [39, 0]
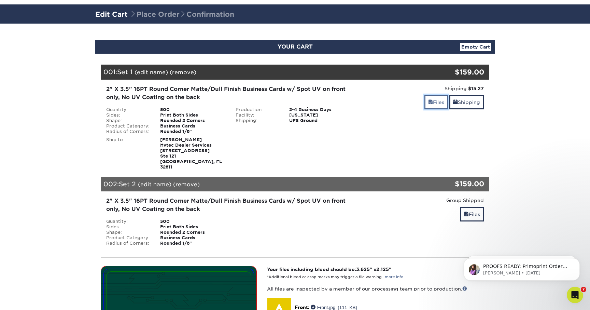
click at [433, 104] on link "Files" at bounding box center [436, 102] width 24 height 15
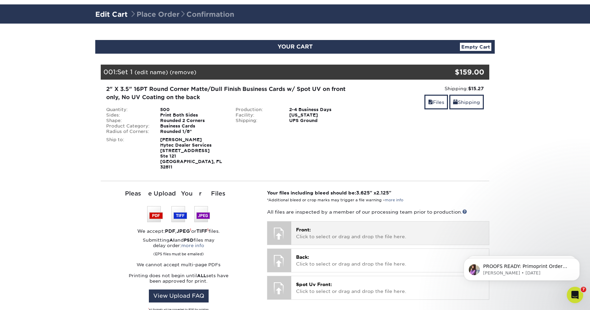
click at [331, 226] on p "Front: Click to select or drag and drop the file here." at bounding box center [390, 233] width 188 height 14
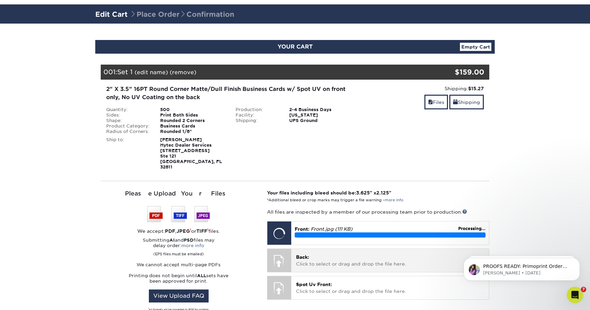
click at [349, 258] on p "Back: Click to select or drag and drop the file here." at bounding box center [390, 260] width 188 height 14
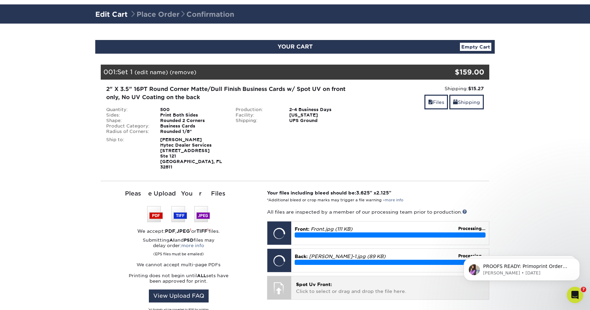
click at [334, 281] on p "Spot Uv Front: Click to select or drag and drop the file here." at bounding box center [390, 288] width 188 height 14
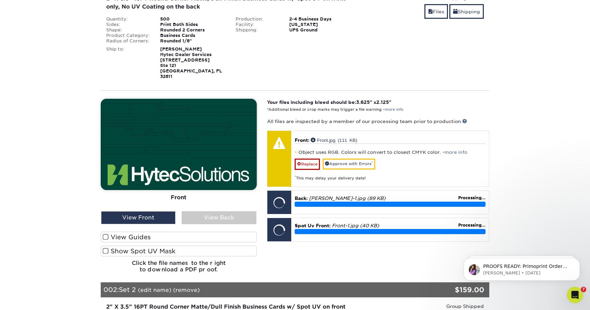
scroll to position [137, 0]
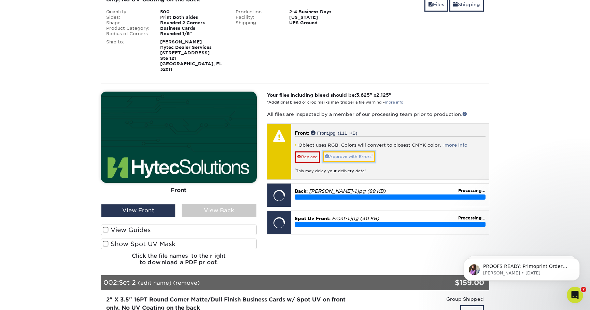
click at [345, 151] on link "Approve with Errors *" at bounding box center [349, 156] width 53 height 11
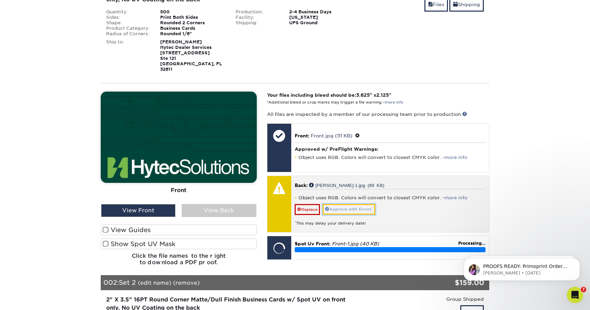
click at [347, 204] on link "Approve with Errors *" at bounding box center [349, 209] width 53 height 11
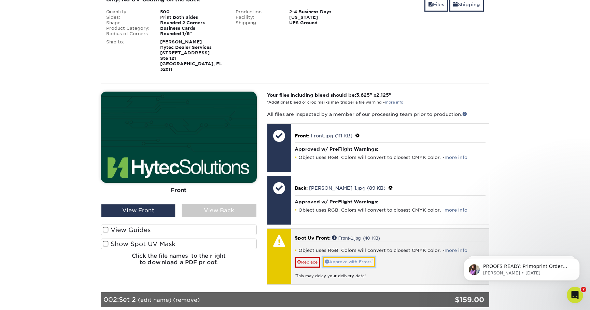
click at [347, 256] on link "Approve with Errors *" at bounding box center [349, 261] width 53 height 11
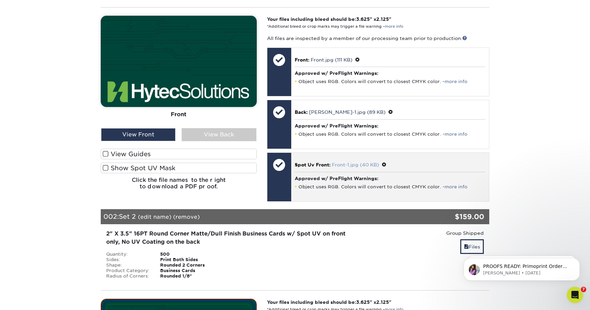
scroll to position [216, 0]
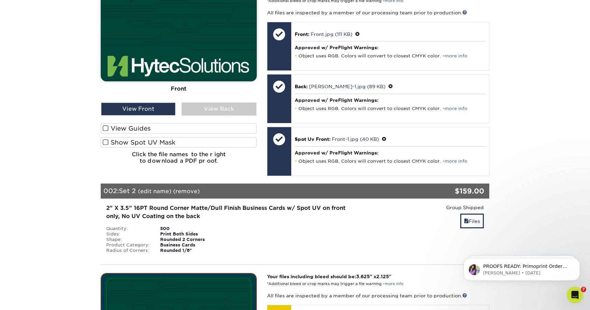
click at [154, 123] on label "View Guides" at bounding box center [179, 128] width 156 height 11
click at [0, 0] on input "View Guides" at bounding box center [0, 0] width 0 height 0
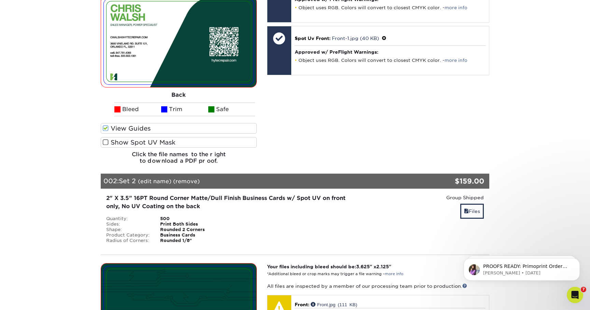
click at [138, 137] on label "Show Spot UV Mask" at bounding box center [179, 142] width 156 height 11
click at [0, 0] on input "Show Spot UV Mask" at bounding box center [0, 0] width 0 height 0
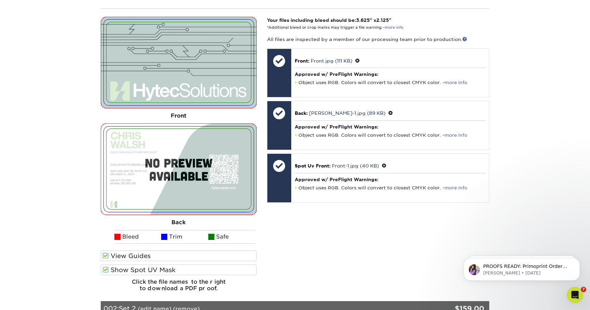
scroll to position [203, 0]
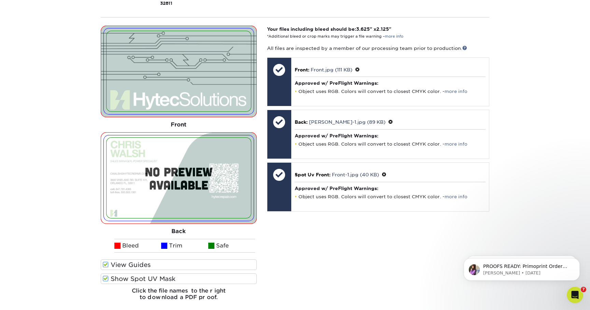
click at [141, 259] on label "View Guides" at bounding box center [179, 264] width 156 height 11
click at [0, 0] on input "View Guides" at bounding box center [0, 0] width 0 height 0
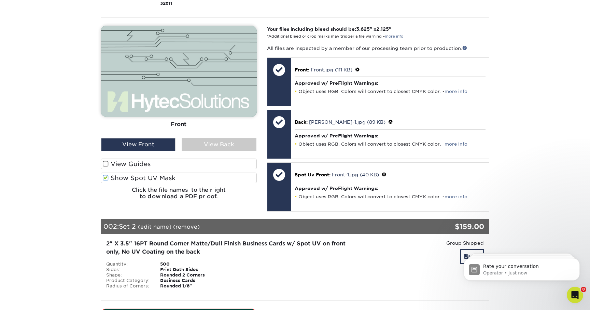
scroll to position [502, 0]
click at [139, 172] on label "Show Spot UV Mask" at bounding box center [179, 177] width 156 height 11
click at [0, 0] on input "Show Spot UV Mask" at bounding box center [0, 0] width 0 height 0
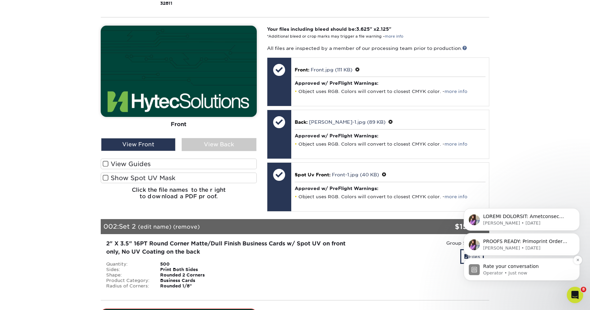
click at [525, 270] on p "Operator • Just now" at bounding box center [527, 273] width 88 height 6
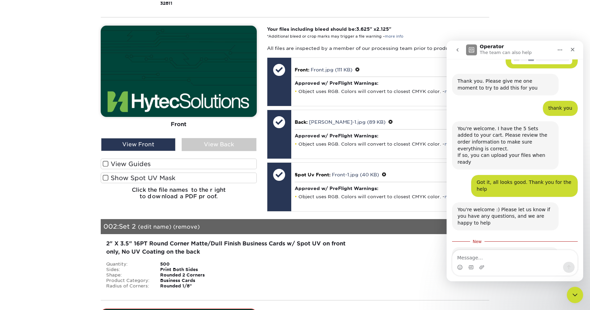
scroll to position [513, 0]
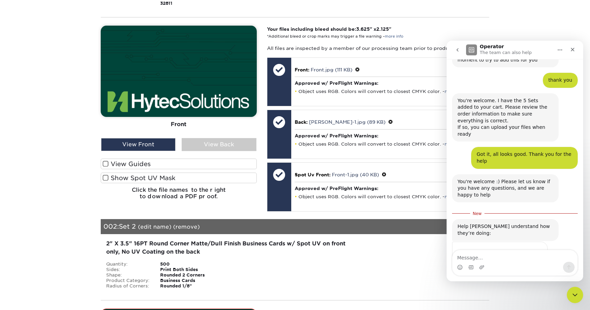
click at [529, 260] on span "Amazing" at bounding box center [532, 266] width 12 height 12
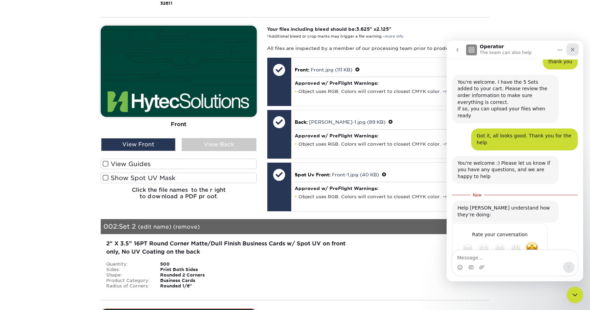
click at [574, 52] on icon "Close" at bounding box center [572, 49] width 5 height 5
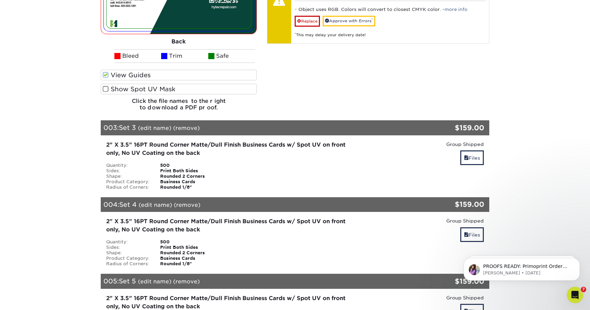
scroll to position [693, 0]
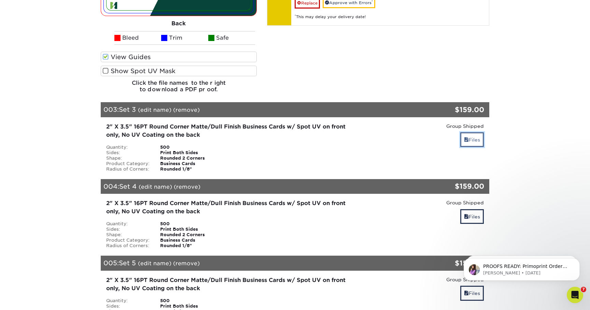
click at [471, 134] on link "Files" at bounding box center [472, 139] width 24 height 15
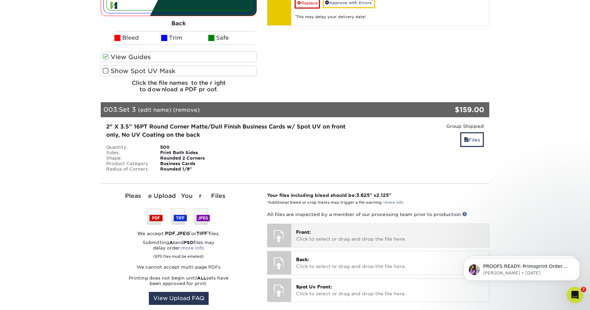
click at [329, 228] on p "Front: Click to select or drag and drop the file here." at bounding box center [390, 235] width 188 height 14
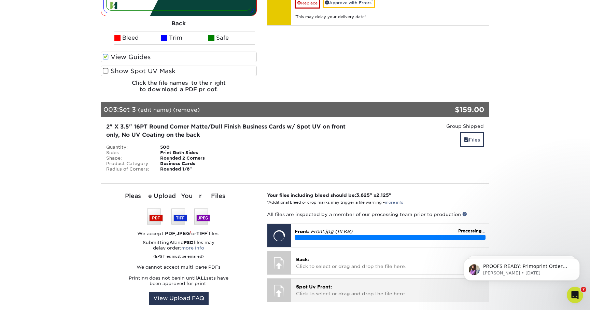
click at [336, 292] on div "Spot Uv Front: Click to select or drag and drop the file here. Choose file" at bounding box center [390, 289] width 198 height 23
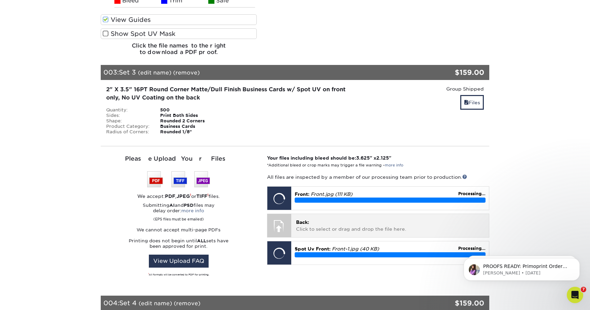
scroll to position [733, 0]
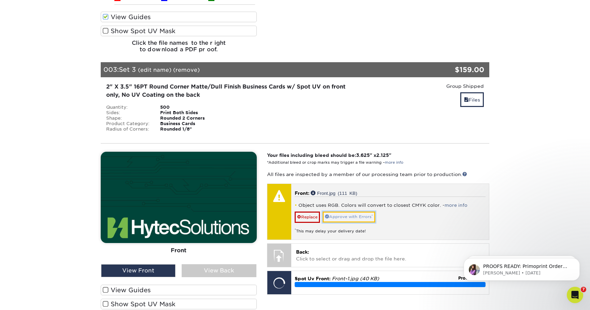
click at [341, 211] on link "Approve with Errors *" at bounding box center [349, 216] width 53 height 11
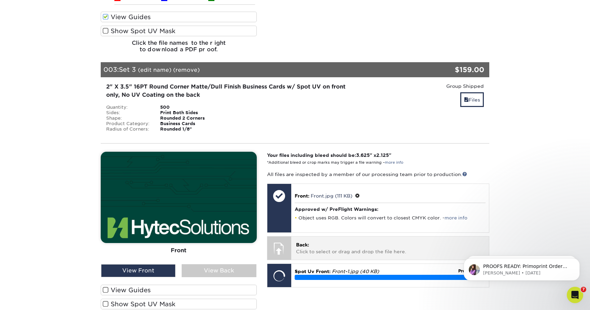
click at [341, 247] on p "Back: Click to select or drag and drop the file here." at bounding box center [390, 248] width 188 height 14
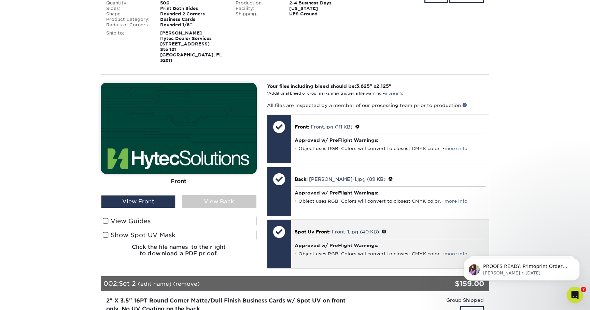
scroll to position [139, 0]
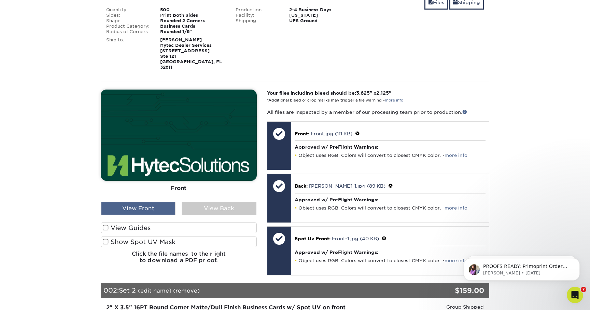
click at [147, 202] on div "View Front" at bounding box center [138, 208] width 74 height 13
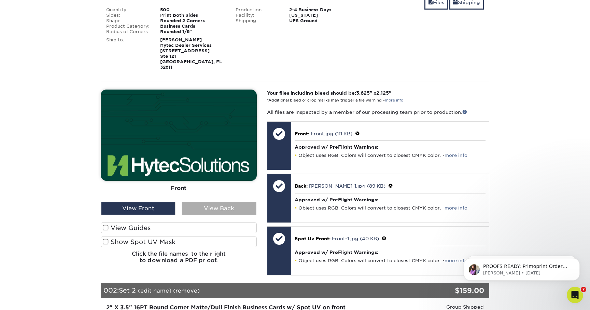
click at [193, 202] on div "View Back" at bounding box center [219, 208] width 74 height 13
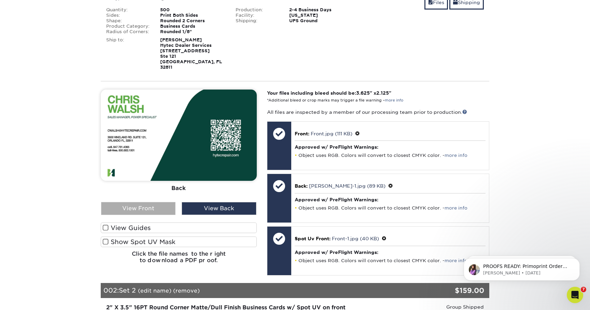
click at [167, 204] on div "View Front" at bounding box center [138, 208] width 74 height 13
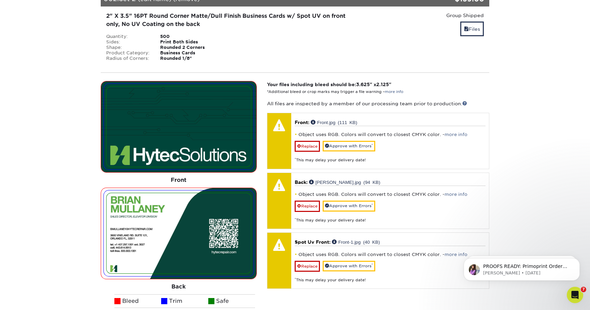
scroll to position [438, 0]
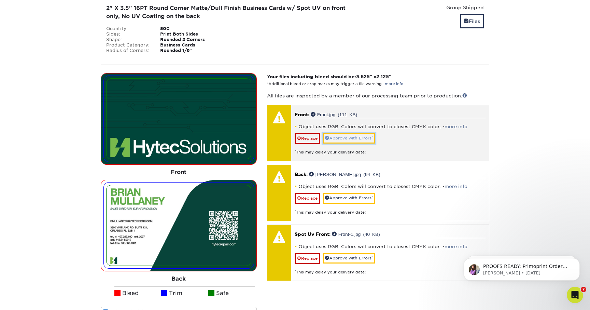
click at [350, 133] on link "Approve with Errors *" at bounding box center [349, 138] width 53 height 11
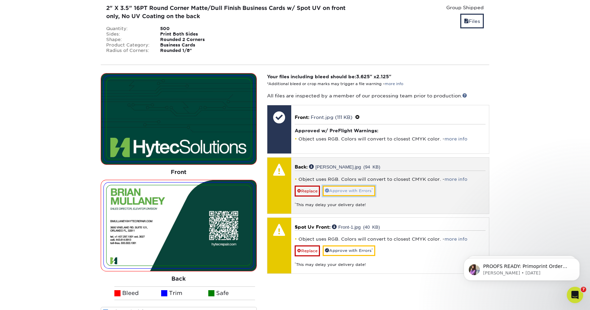
click at [350, 185] on link "Approve with Errors *" at bounding box center [349, 190] width 53 height 11
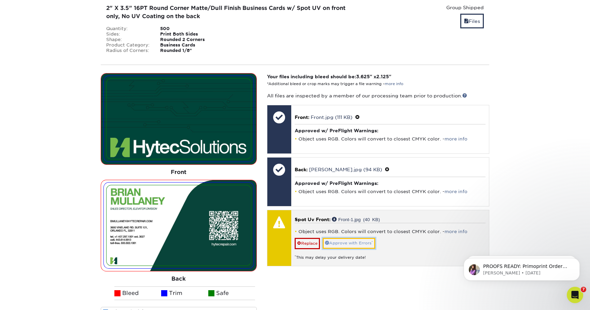
click at [347, 240] on link "Approve with Errors *" at bounding box center [349, 243] width 53 height 11
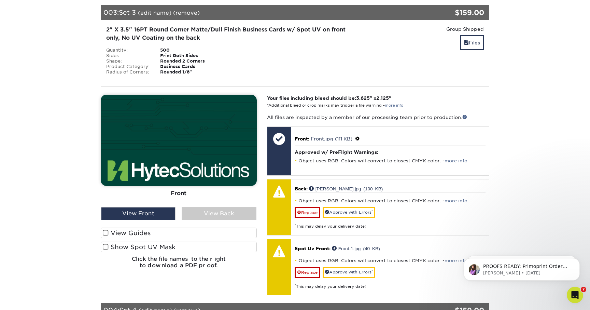
scroll to position [799, 0]
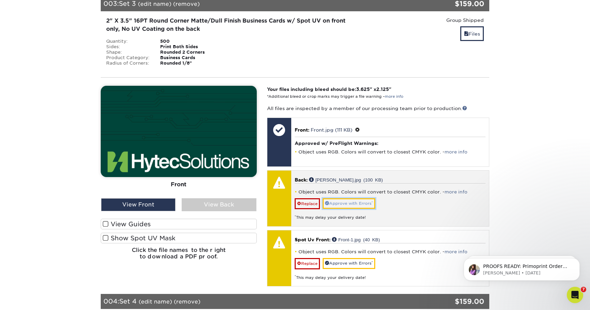
click at [338, 201] on link "Approve with Errors *" at bounding box center [349, 203] width 53 height 11
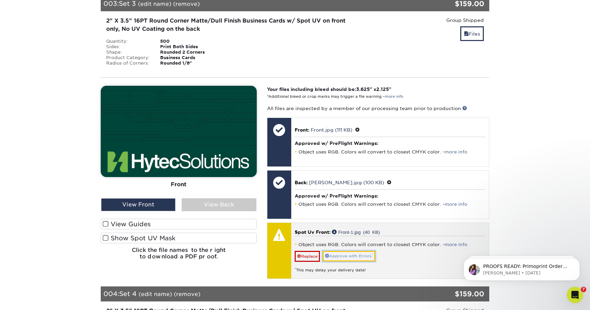
click at [344, 251] on link "Approve with Errors *" at bounding box center [349, 256] width 53 height 11
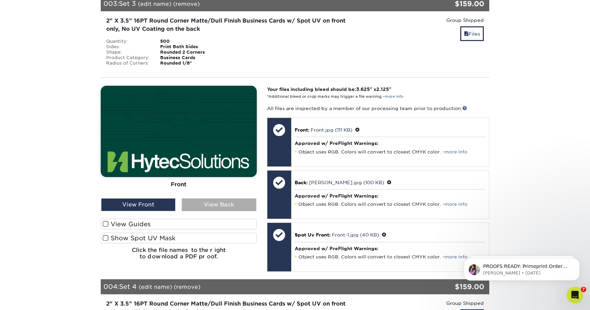
click at [214, 203] on div "View Back" at bounding box center [219, 204] width 74 height 13
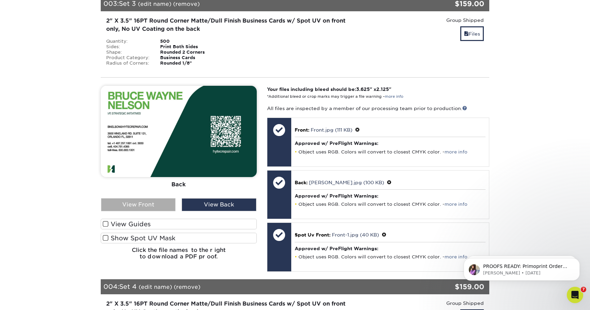
click at [156, 198] on div "View Front" at bounding box center [138, 204] width 74 height 13
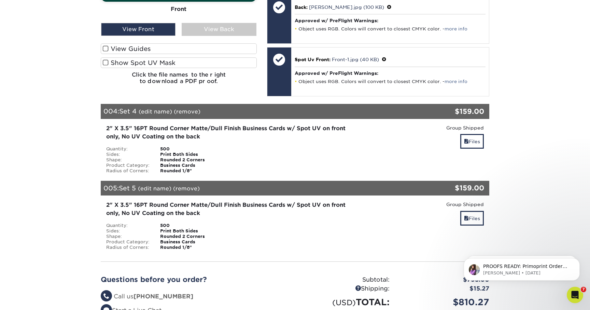
scroll to position [982, 0]
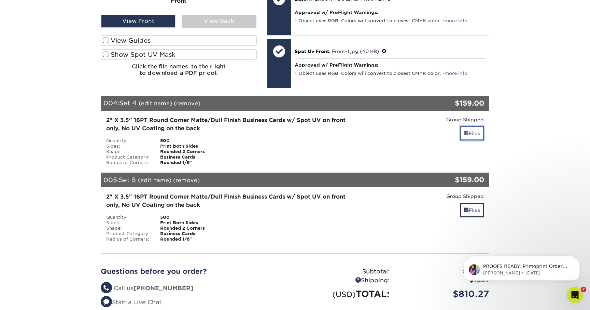
click at [472, 127] on link "Files" at bounding box center [472, 133] width 24 height 15
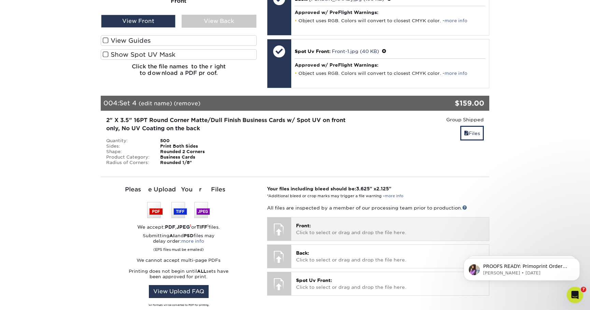
click at [332, 229] on p "Front: Click to select or drag and drop the file here." at bounding box center [390, 229] width 188 height 14
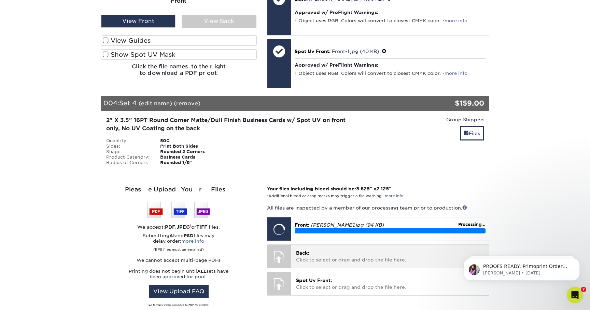
click at [360, 244] on div "Back: Click to select or drag and drop the file here. Choose file" at bounding box center [390, 255] width 198 height 23
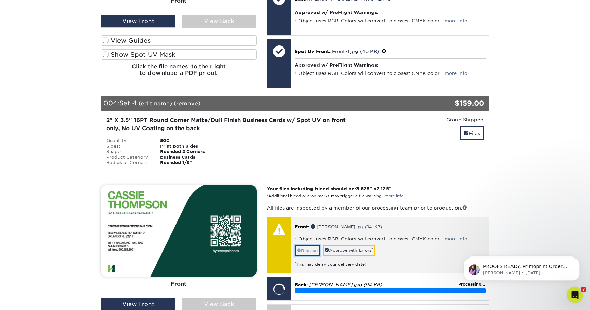
click at [310, 246] on link "Replace" at bounding box center [307, 250] width 25 height 11
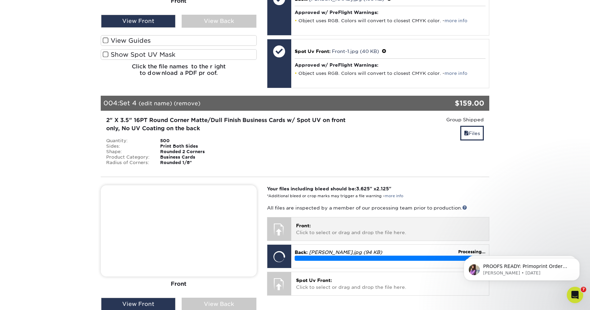
click at [314, 228] on p "Front: Click to select or drag and drop the file here." at bounding box center [390, 229] width 188 height 14
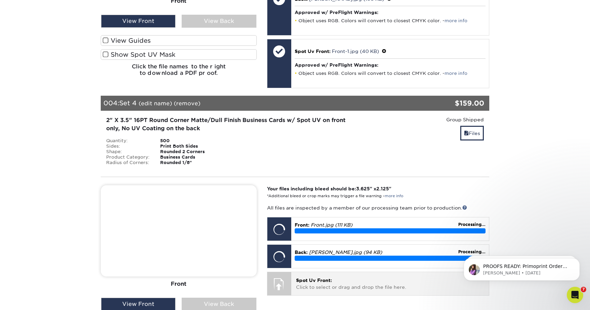
click at [304, 277] on span "Spot Uv Front:" at bounding box center [314, 279] width 36 height 5
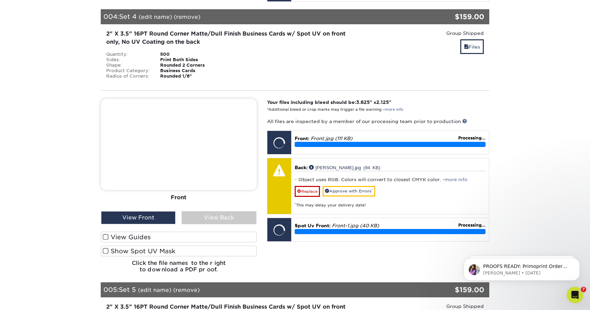
scroll to position [1090, 0]
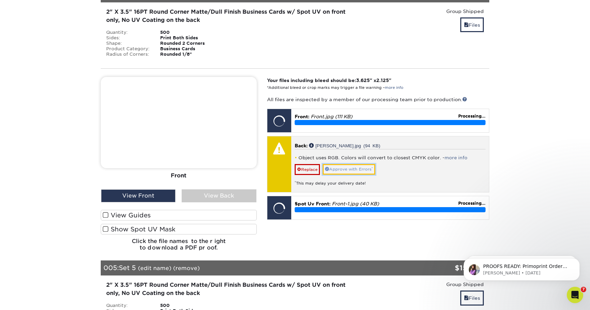
click at [361, 165] on link "Approve with Errors *" at bounding box center [349, 169] width 53 height 11
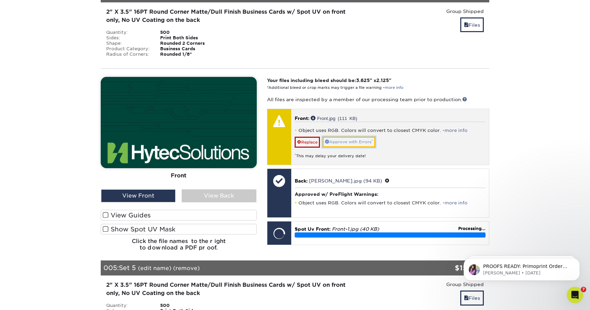
click at [363, 137] on link "Approve with Errors *" at bounding box center [349, 142] width 53 height 11
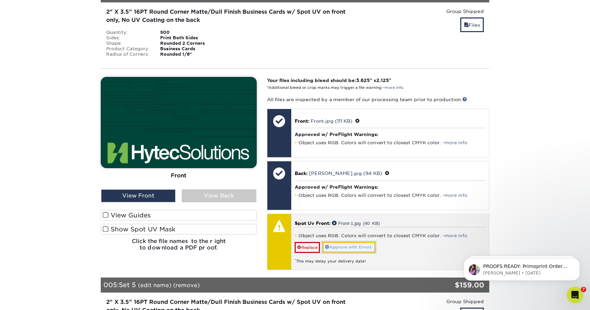
click at [345, 242] on link "Approve with Errors *" at bounding box center [349, 247] width 53 height 11
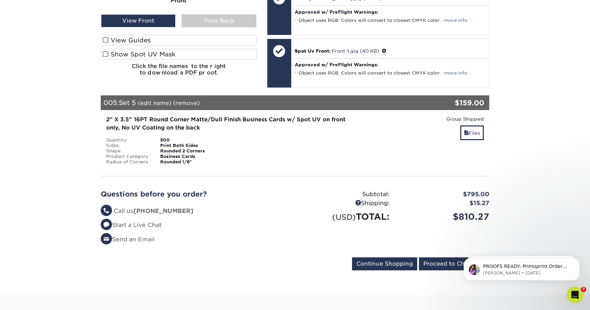
scroll to position [1298, 0]
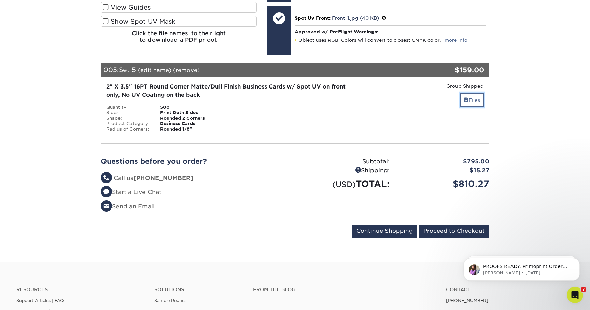
click at [468, 100] on link "Files" at bounding box center [472, 100] width 24 height 15
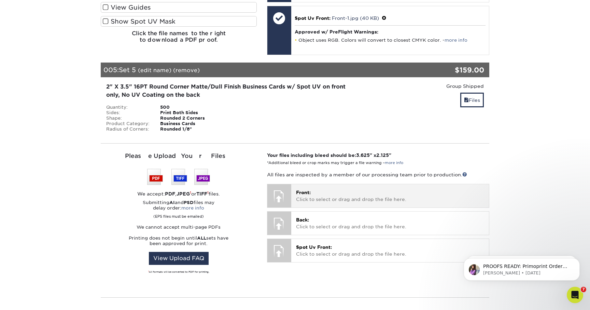
click at [335, 195] on p "Front: Click to select or drag and drop the file here." at bounding box center [390, 196] width 188 height 14
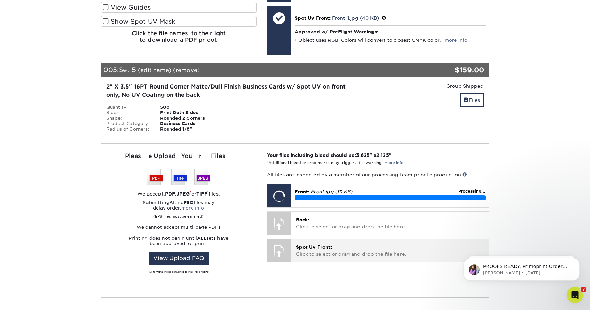
click at [329, 245] on p "Spot Uv Front: Click to select or drag and drop the file here." at bounding box center [390, 250] width 188 height 14
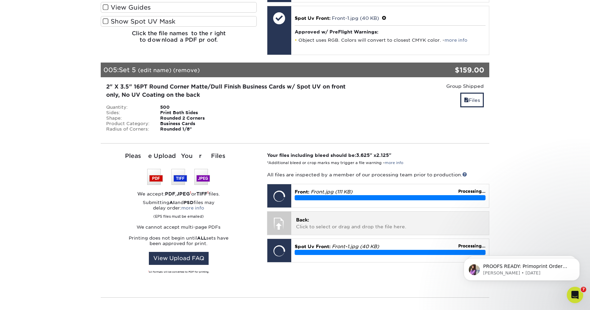
click at [379, 222] on p "Back: Click to select or drag and drop the file here." at bounding box center [390, 223] width 188 height 14
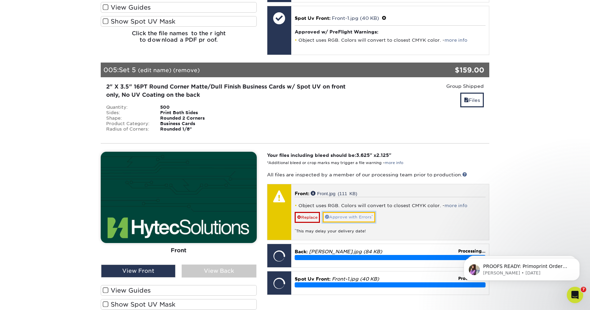
click at [367, 214] on link "Approve with Errors *" at bounding box center [349, 217] width 53 height 11
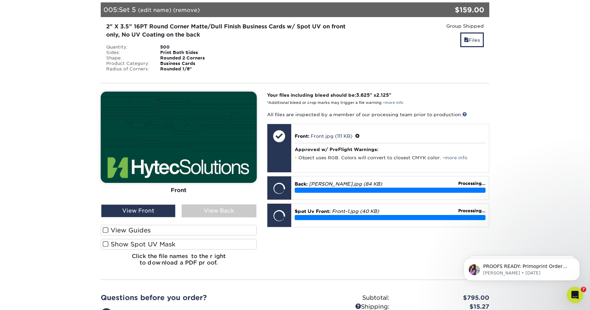
scroll to position [1363, 0]
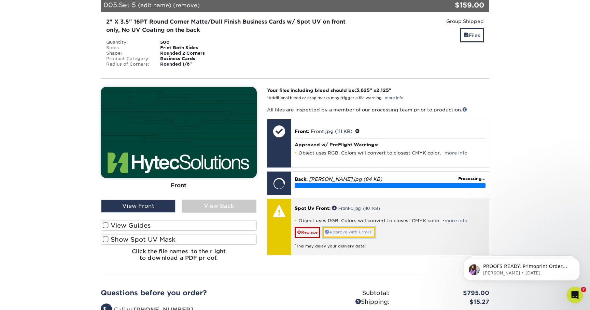
click at [356, 227] on link "Approve with Errors *" at bounding box center [349, 232] width 53 height 11
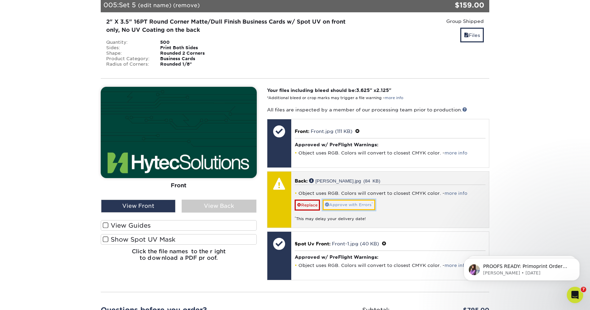
click at [356, 199] on link "Approve with Errors *" at bounding box center [349, 204] width 53 height 11
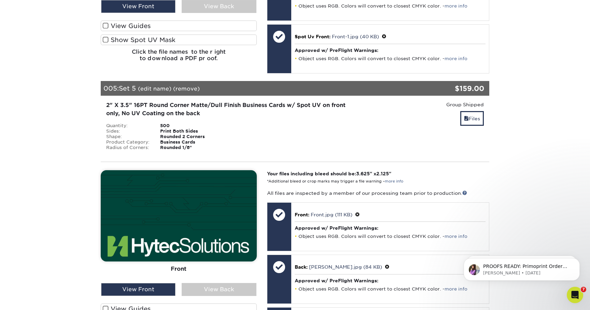
scroll to position [1280, 0]
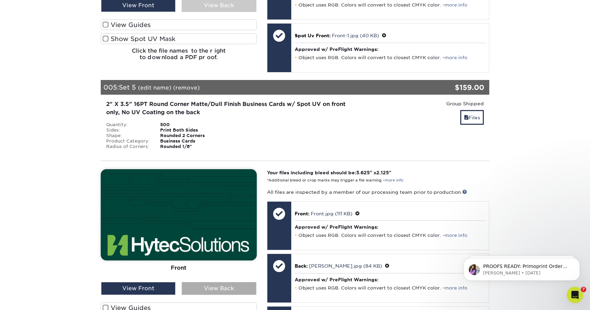
click at [198, 289] on div "View Back" at bounding box center [219, 288] width 74 height 13
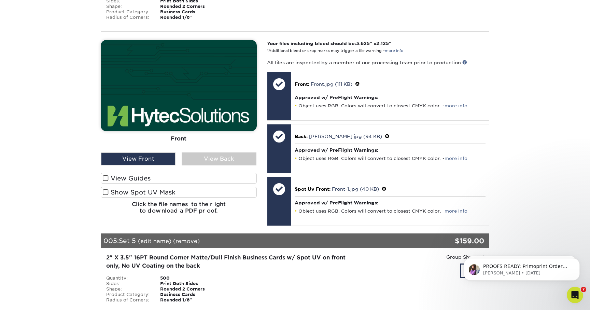
scroll to position [1085, 0]
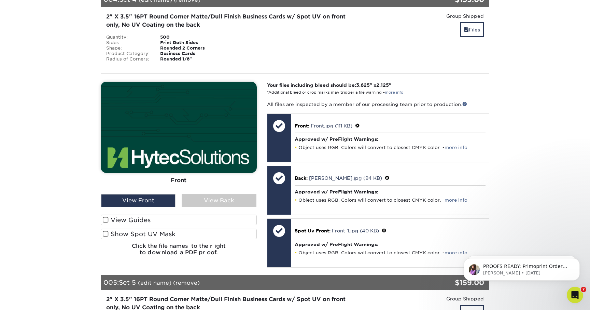
click at [227, 188] on div at bounding box center [179, 138] width 156 height 112
click at [227, 198] on div "View Back" at bounding box center [219, 200] width 74 height 13
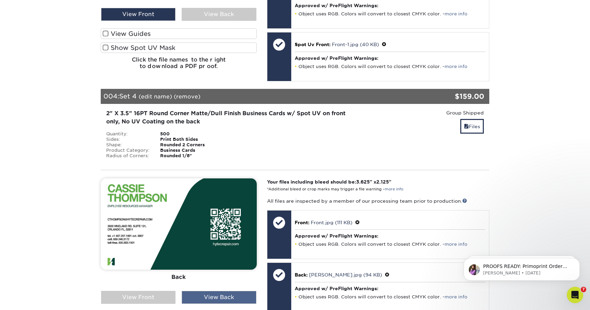
scroll to position [882, 0]
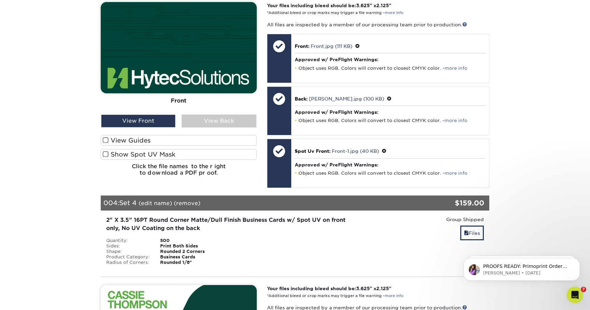
click at [221, 123] on div "Front Back View Front View Back" at bounding box center [179, 92] width 156 height 180
click at [225, 116] on div "View Back" at bounding box center [219, 120] width 74 height 13
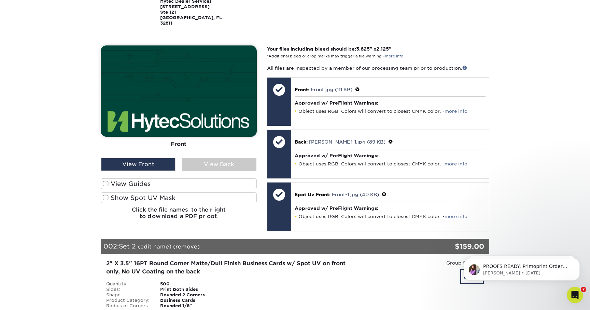
scroll to position [183, 0]
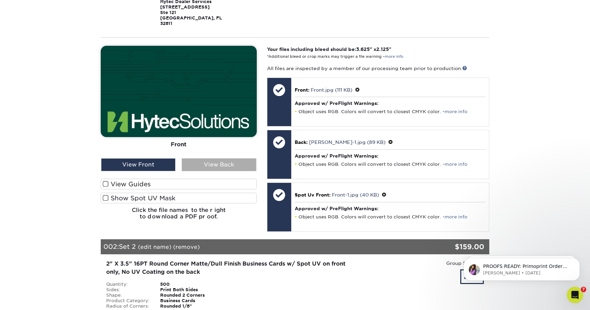
click at [227, 163] on div "View Back" at bounding box center [219, 164] width 74 height 13
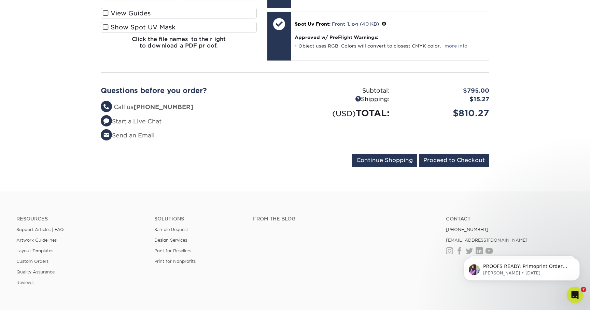
scroll to position [1586, 0]
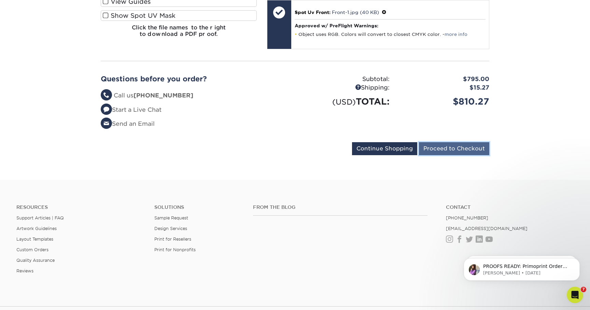
click at [436, 146] on input "Proceed to Checkout" at bounding box center [454, 148] width 70 height 13
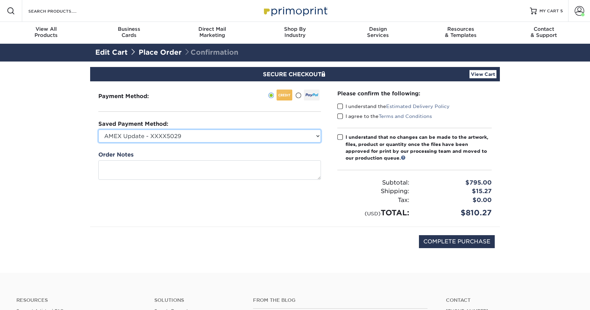
click at [241, 137] on select "AMEX Update - XXXX5029 Visa - XXXX5020 American Express - XXXX1044 New Credit C…" at bounding box center [209, 135] width 223 height 13
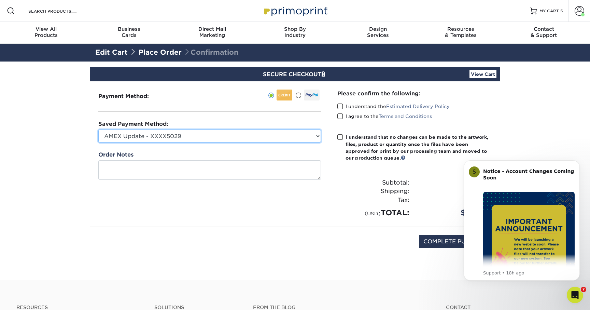
click at [302, 136] on select "AMEX Update - XXXX5029 Visa - XXXX5020 American Express - XXXX1044 New Credit C…" at bounding box center [209, 135] width 223 height 13
select select "63569"
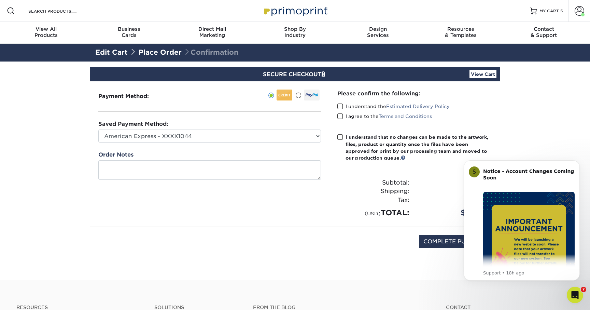
click at [341, 106] on span at bounding box center [340, 106] width 6 height 6
click at [0, 0] on input "I understand the Estimated Delivery Policy" at bounding box center [0, 0] width 0 height 0
click at [341, 115] on span at bounding box center [340, 116] width 6 height 6
click at [0, 0] on input "I agree to the Terms and Conditions" at bounding box center [0, 0] width 0 height 0
click at [340, 138] on span at bounding box center [340, 137] width 6 height 6
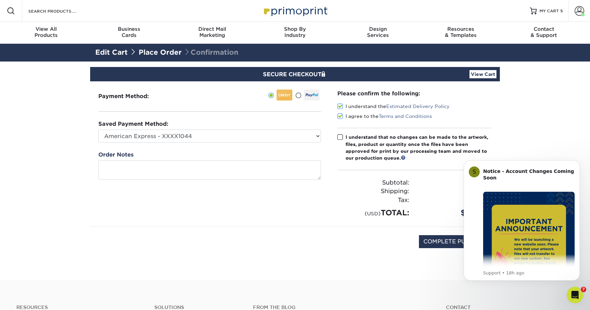
click at [0, 0] on input "I understand that no changes can be made to the artwork, files, product or quan…" at bounding box center [0, 0] width 0 height 0
click at [161, 52] on link "Place Order" at bounding box center [160, 52] width 43 height 8
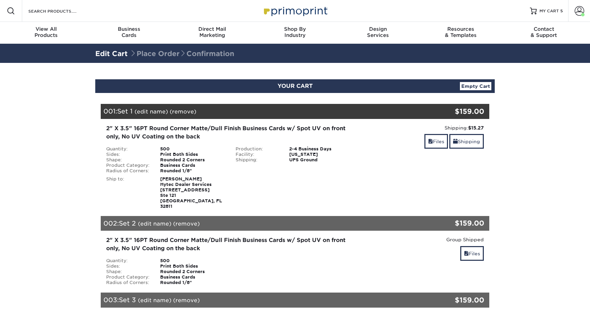
select select "245185"
click at [463, 145] on link "Shipping" at bounding box center [466, 141] width 34 height 15
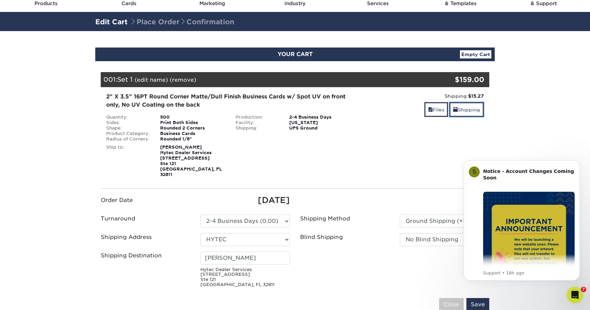
scroll to position [32, 0]
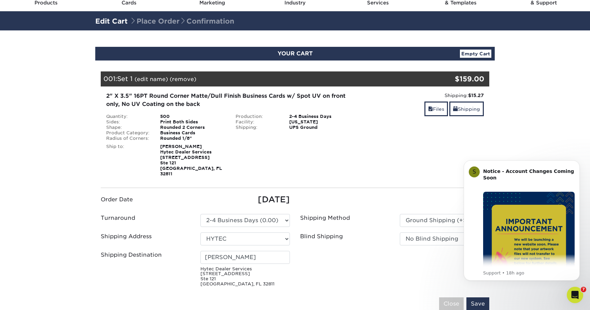
click at [238, 77] on div "001: Set 1 (edit name) (remove) Are you sure you want to remove this product ? …" at bounding box center [263, 78] width 324 height 15
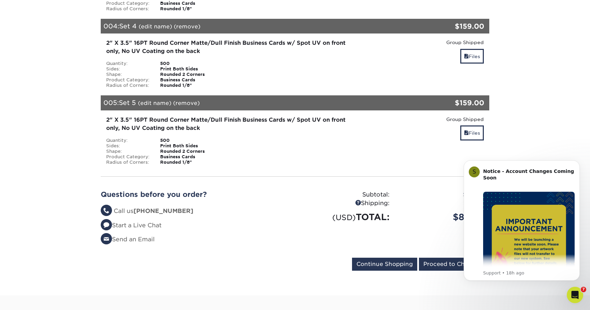
scroll to position [487, 0]
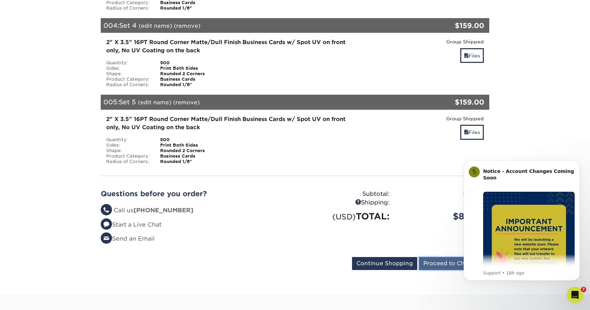
click at [426, 258] on input "Proceed to Checkout" at bounding box center [454, 263] width 70 height 13
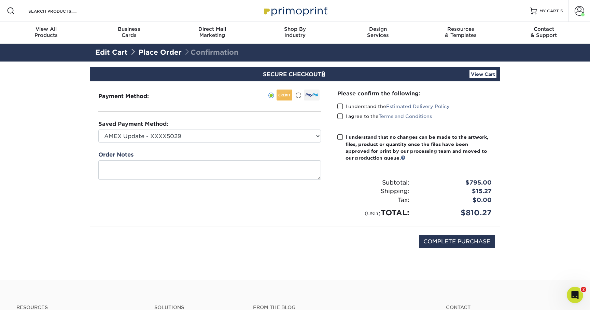
click at [340, 136] on span at bounding box center [340, 137] width 6 height 6
click at [0, 0] on input "I understand that no changes can be made to the artwork, files, product or quan…" at bounding box center [0, 0] width 0 height 0
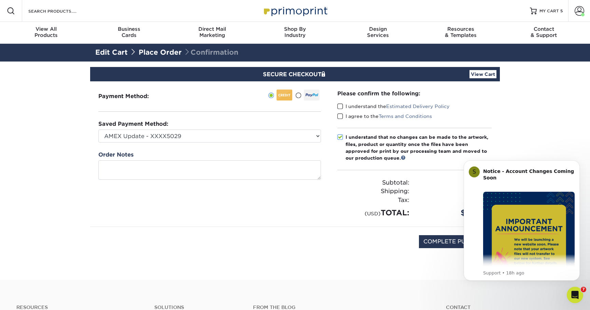
click at [340, 116] on span at bounding box center [340, 116] width 6 height 6
click at [0, 0] on input "I agree to the Terms and Conditions" at bounding box center [0, 0] width 0 height 0
click at [340, 107] on span at bounding box center [340, 106] width 6 height 6
click at [0, 0] on input "I understand the Estimated Delivery Policy" at bounding box center [0, 0] width 0 height 0
click at [118, 54] on link "Edit Cart" at bounding box center [111, 52] width 32 height 8
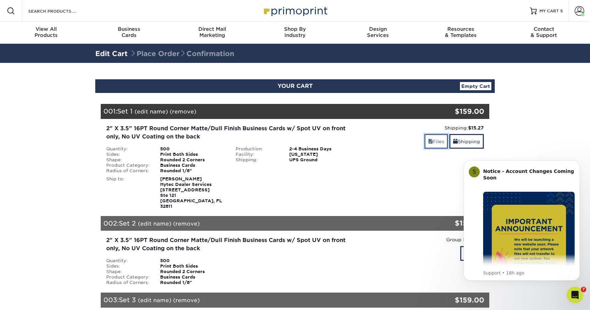
click at [431, 142] on link "Files" at bounding box center [436, 141] width 24 height 15
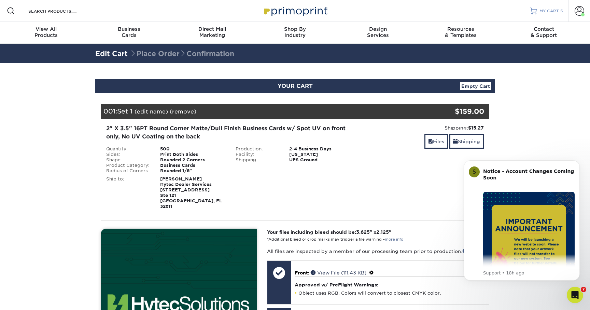
click at [554, 11] on span "MY CART" at bounding box center [548, 11] width 19 height 6
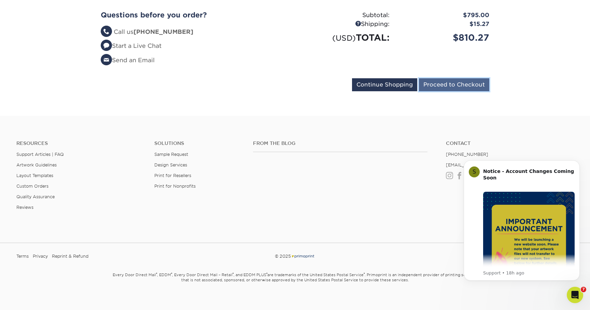
click at [437, 79] on input "Proceed to Checkout" at bounding box center [454, 84] width 70 height 13
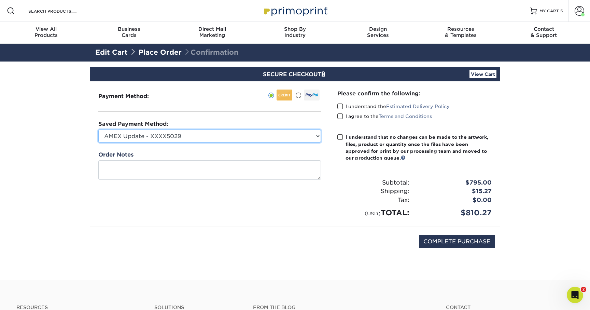
click at [300, 136] on select "AMEX Update - XXXX5029 Visa - XXXX5020 American Express - XXXX1044 New Credit C…" at bounding box center [209, 135] width 223 height 13
select select "63569"
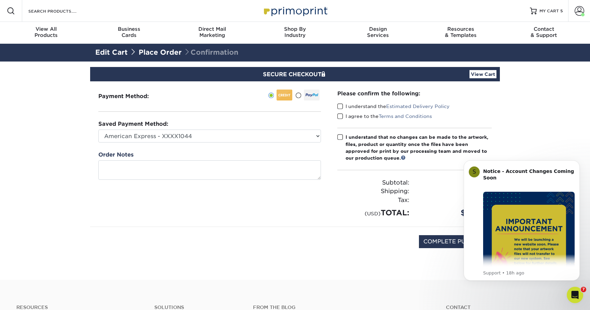
click at [341, 104] on span at bounding box center [340, 106] width 6 height 6
click at [0, 0] on input "I understand the Estimated Delivery Policy" at bounding box center [0, 0] width 0 height 0
click at [341, 111] on div "I understand the Estimated Delivery Policy" at bounding box center [414, 108] width 154 height 10
click at [341, 114] on span at bounding box center [340, 116] width 6 height 6
click at [0, 0] on input "I agree to the Terms and Conditions" at bounding box center [0, 0] width 0 height 0
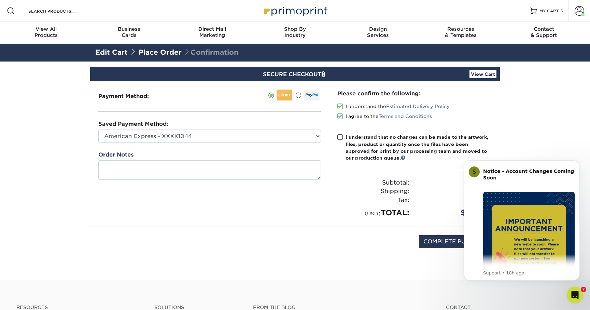
click at [341, 138] on span at bounding box center [340, 137] width 6 height 6
click at [0, 0] on input "I understand that no changes can be made to the artwork, files, product or quan…" at bounding box center [0, 0] width 0 height 0
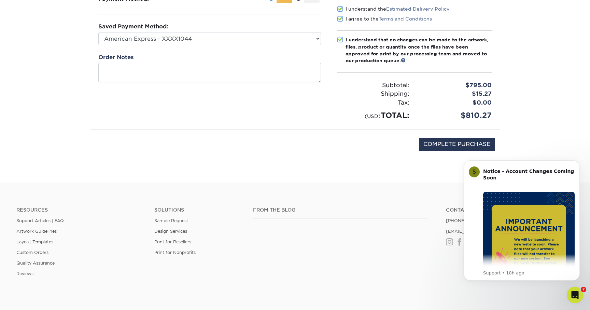
scroll to position [128, 0]
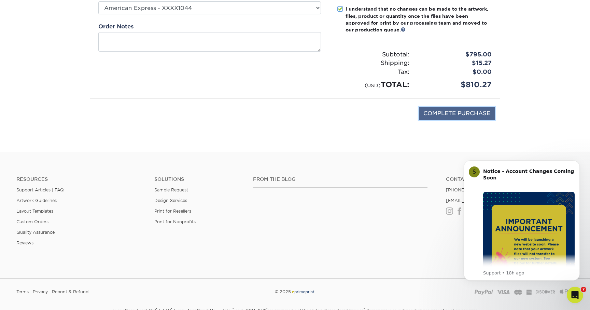
click at [443, 114] on input "COMPLETE PURCHASE" at bounding box center [457, 113] width 76 height 13
type input "PROCESSING, PLEASE WAIT..."
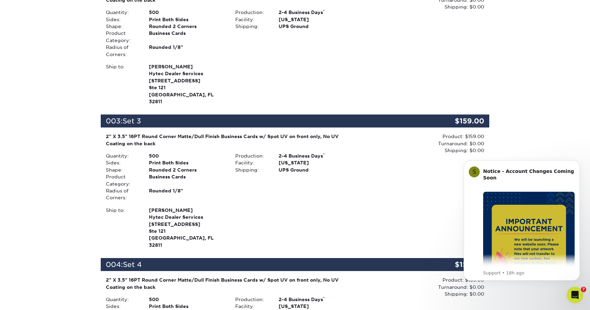
scroll to position [368, 0]
